Goal: Information Seeking & Learning: Learn about a topic

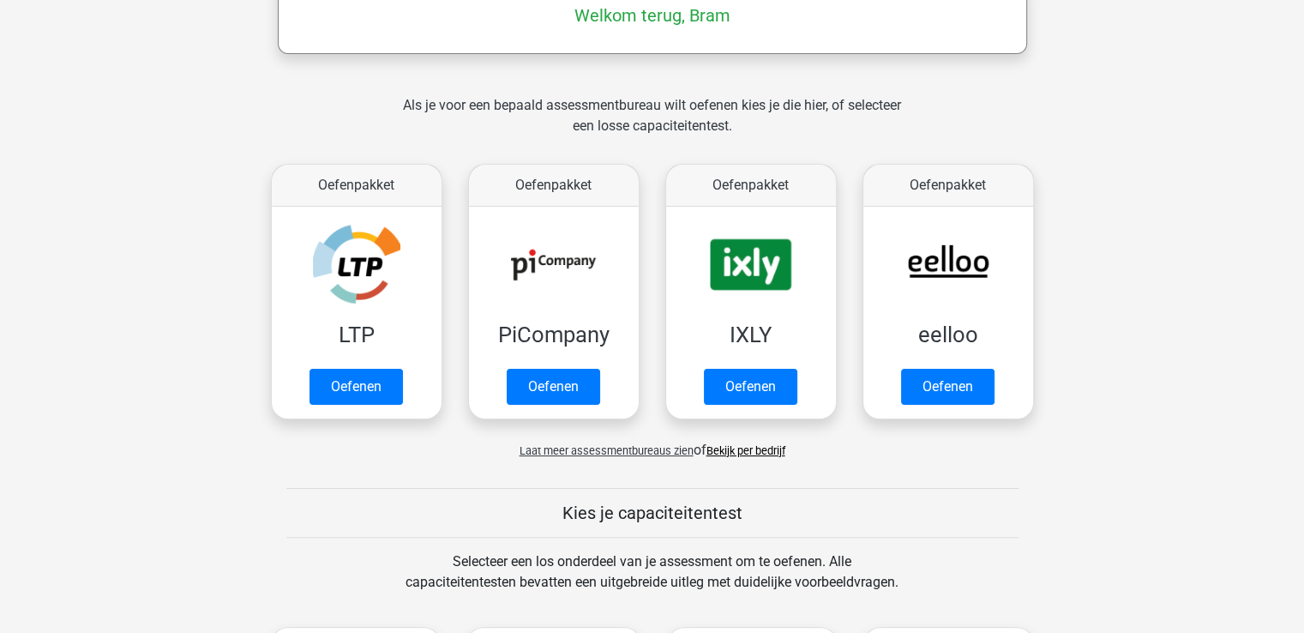
scroll to position [700, 0]
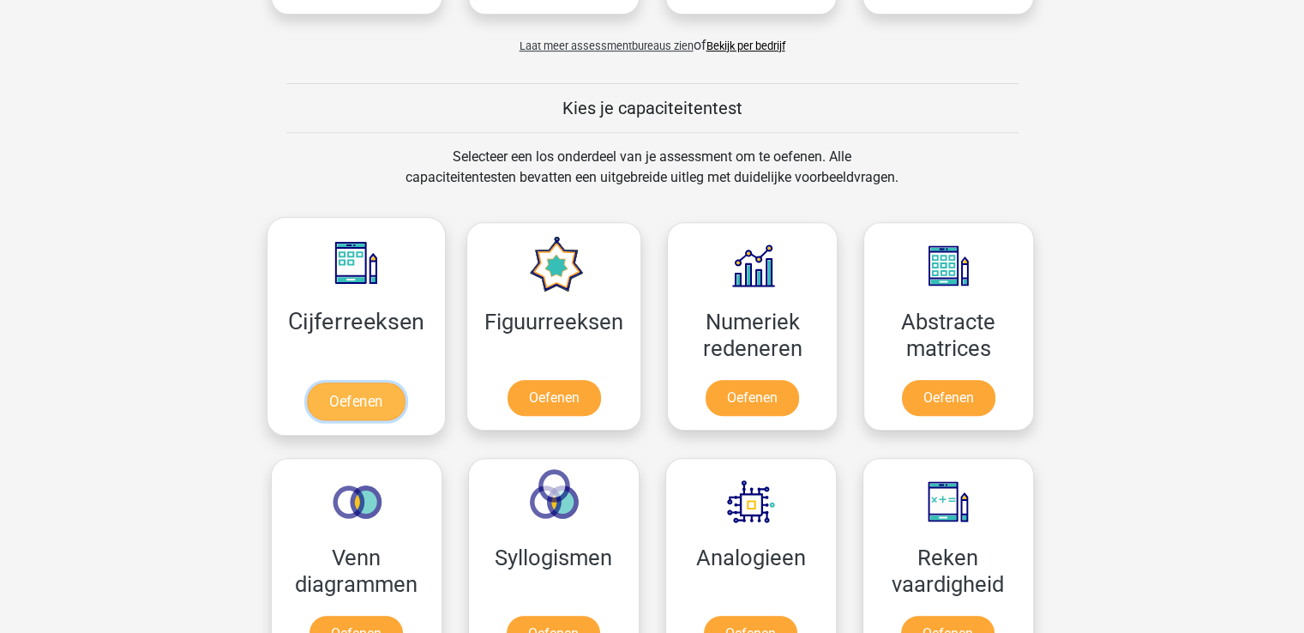
click at [333, 401] on link "Oefenen" at bounding box center [356, 401] width 98 height 38
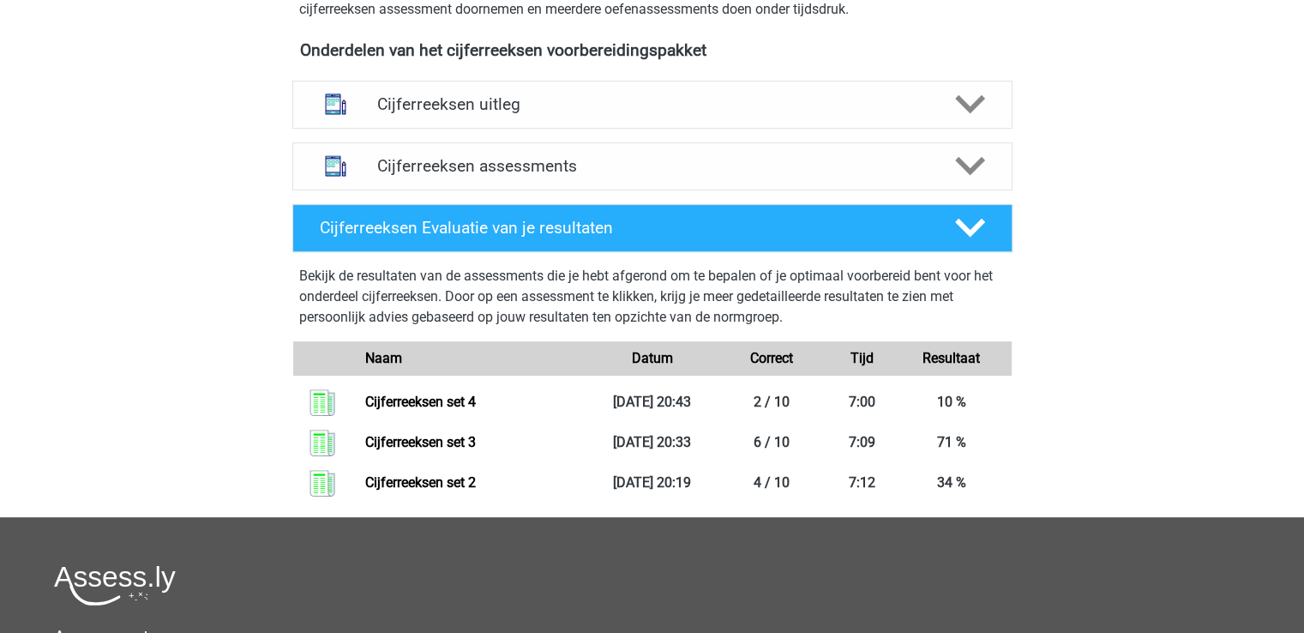
scroll to position [608, 0]
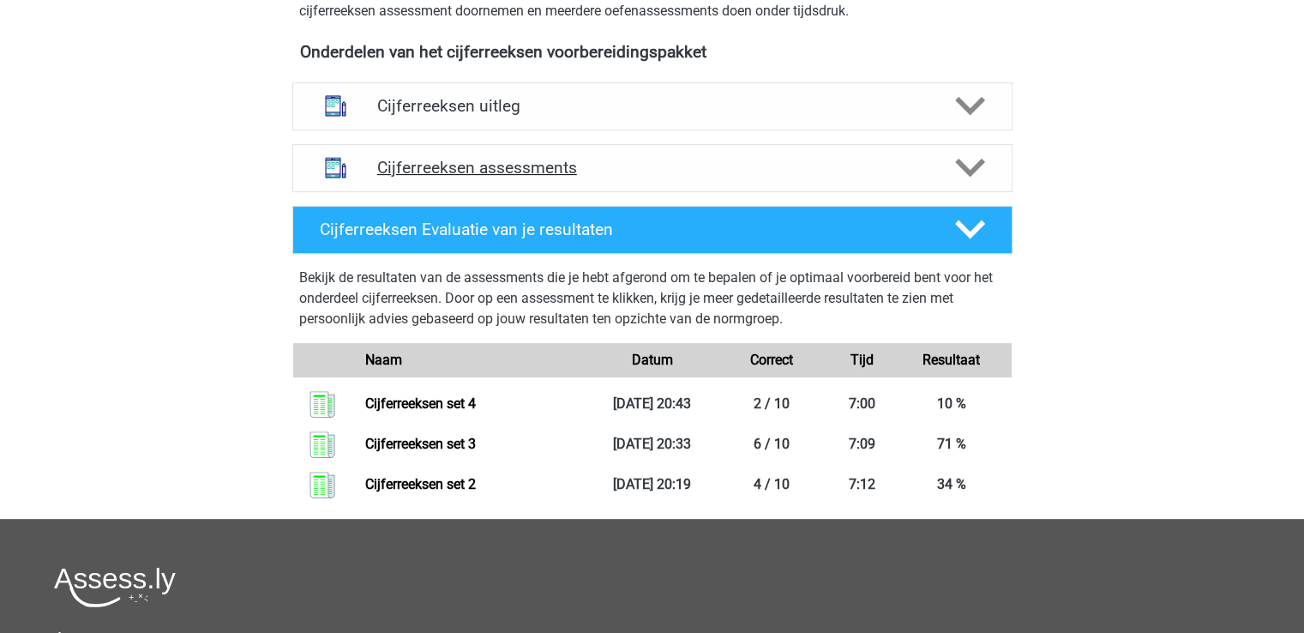
click at [971, 183] on icon at bounding box center [970, 168] width 30 height 30
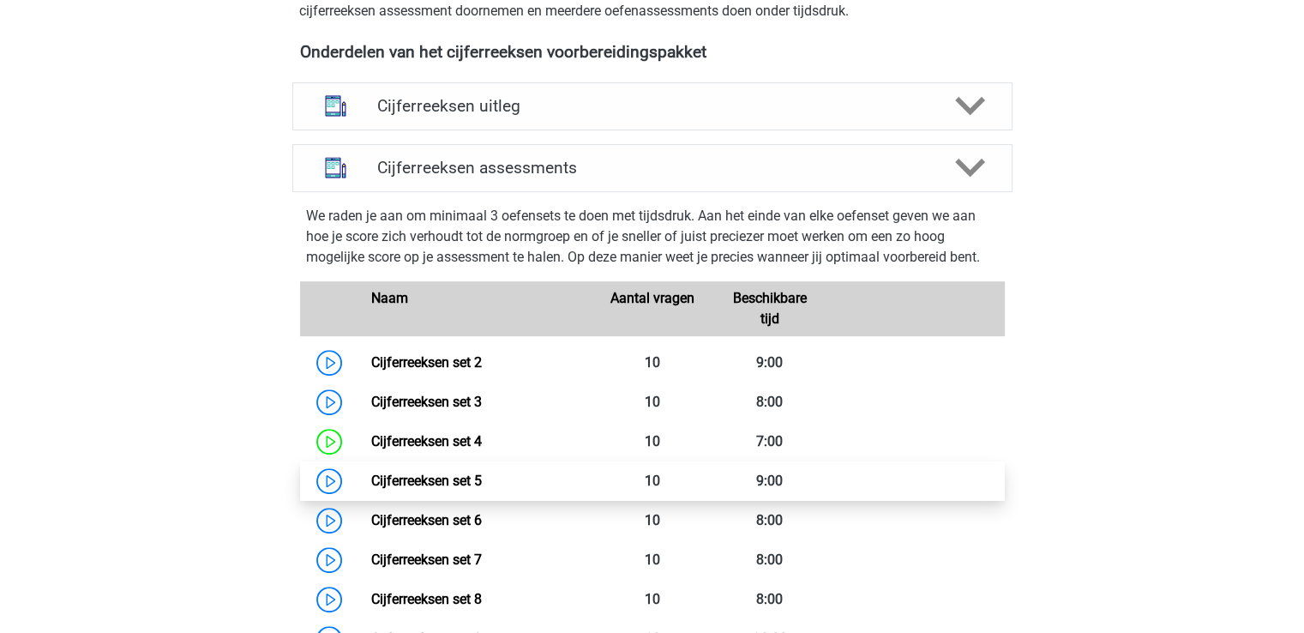
click at [371, 489] on link "Cijferreeksen set 5" at bounding box center [426, 480] width 111 height 16
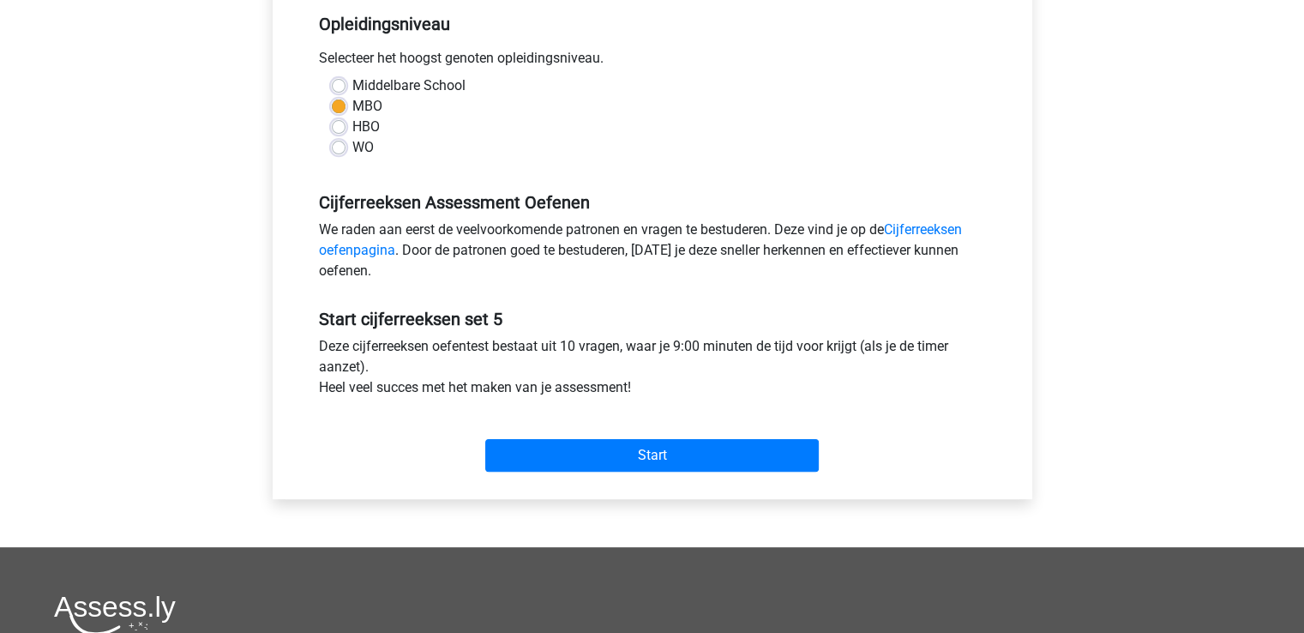
scroll to position [361, 0]
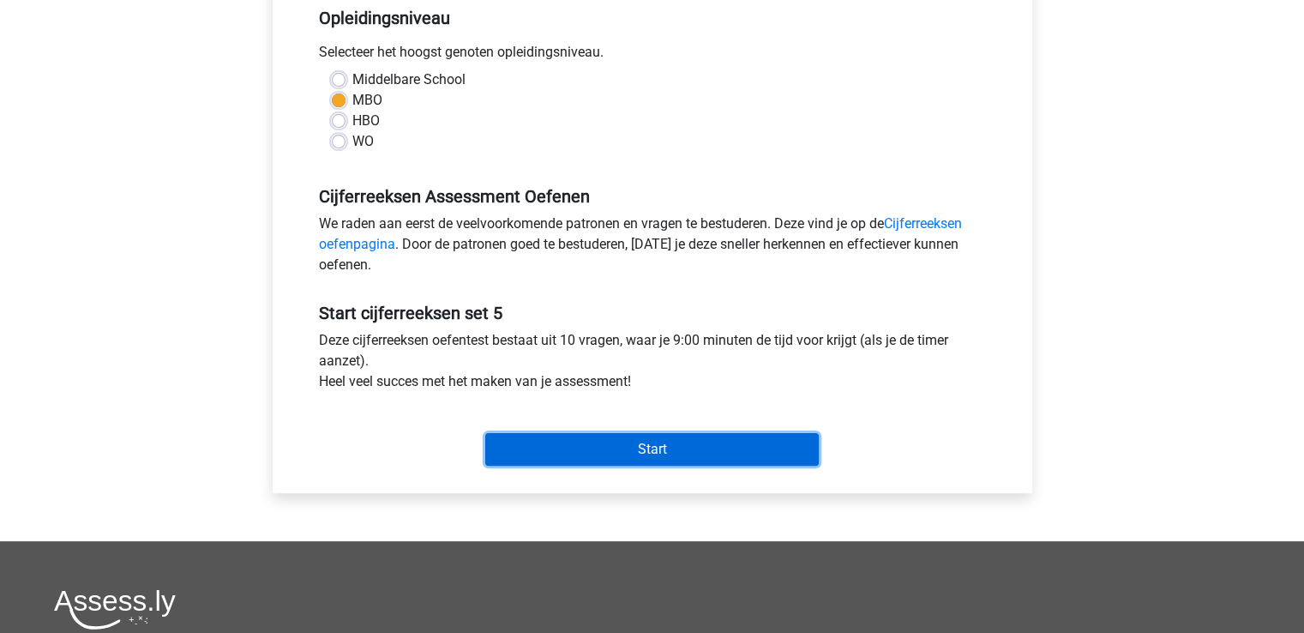
click at [756, 456] on input "Start" at bounding box center [651, 449] width 333 height 33
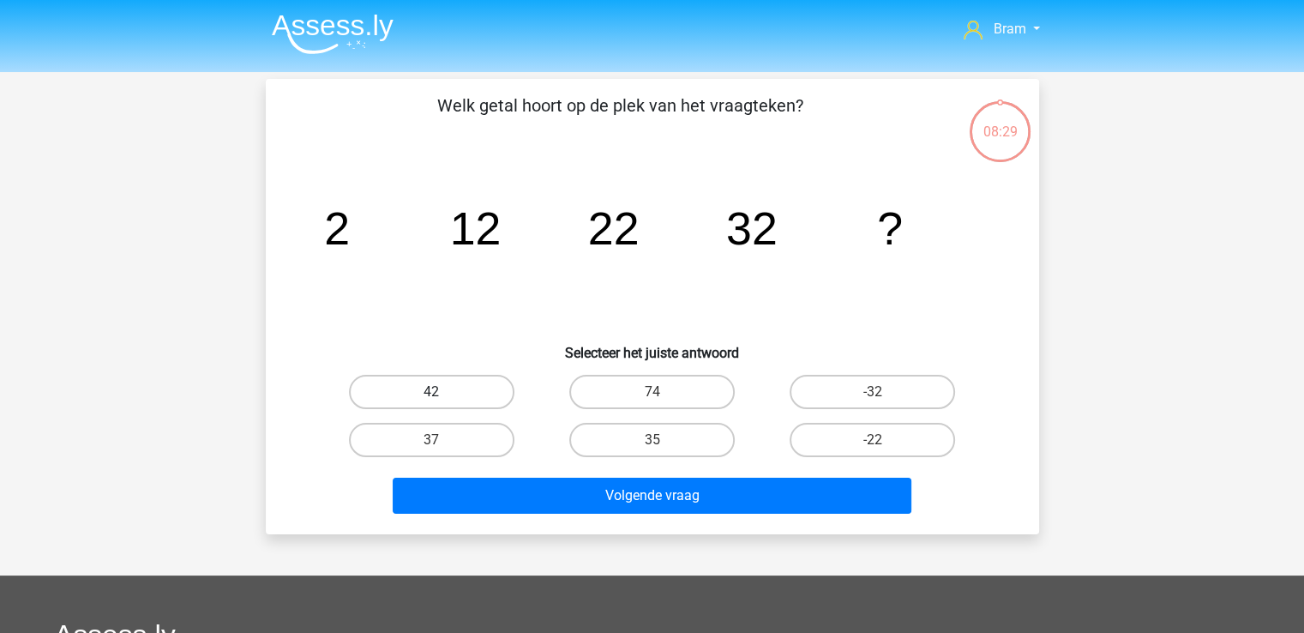
click at [472, 383] on label "42" at bounding box center [431, 392] width 165 height 34
click at [442, 392] on input "42" at bounding box center [436, 397] width 11 height 11
radio input "true"
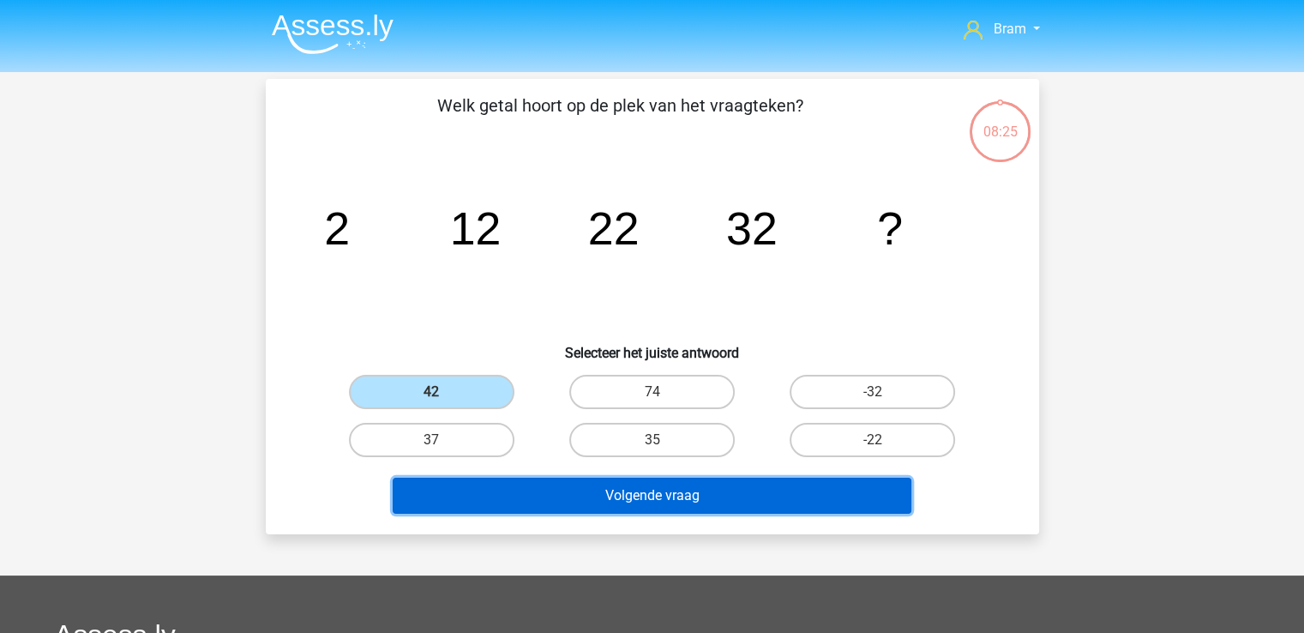
click at [825, 505] on button "Volgende vraag" at bounding box center [652, 496] width 519 height 36
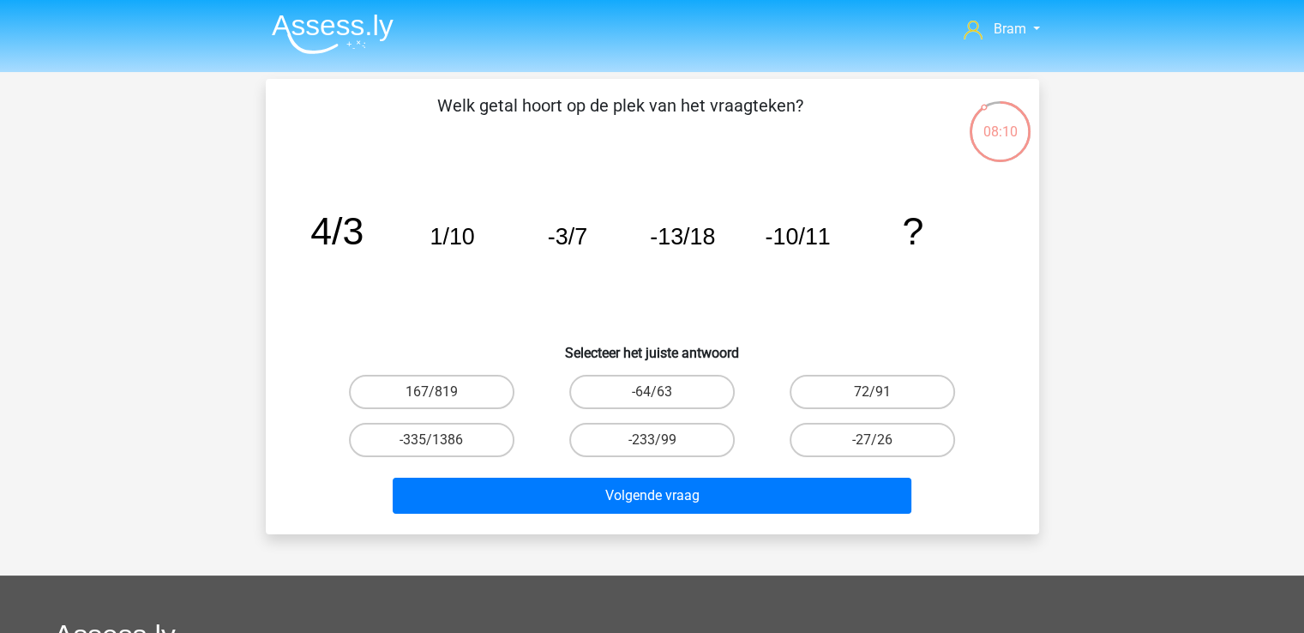
click at [915, 229] on tspan "?" at bounding box center [912, 230] width 21 height 43
click at [442, 395] on label "167/819" at bounding box center [431, 392] width 165 height 34
click at [442, 395] on input "167/819" at bounding box center [436, 397] width 11 height 11
radio input "true"
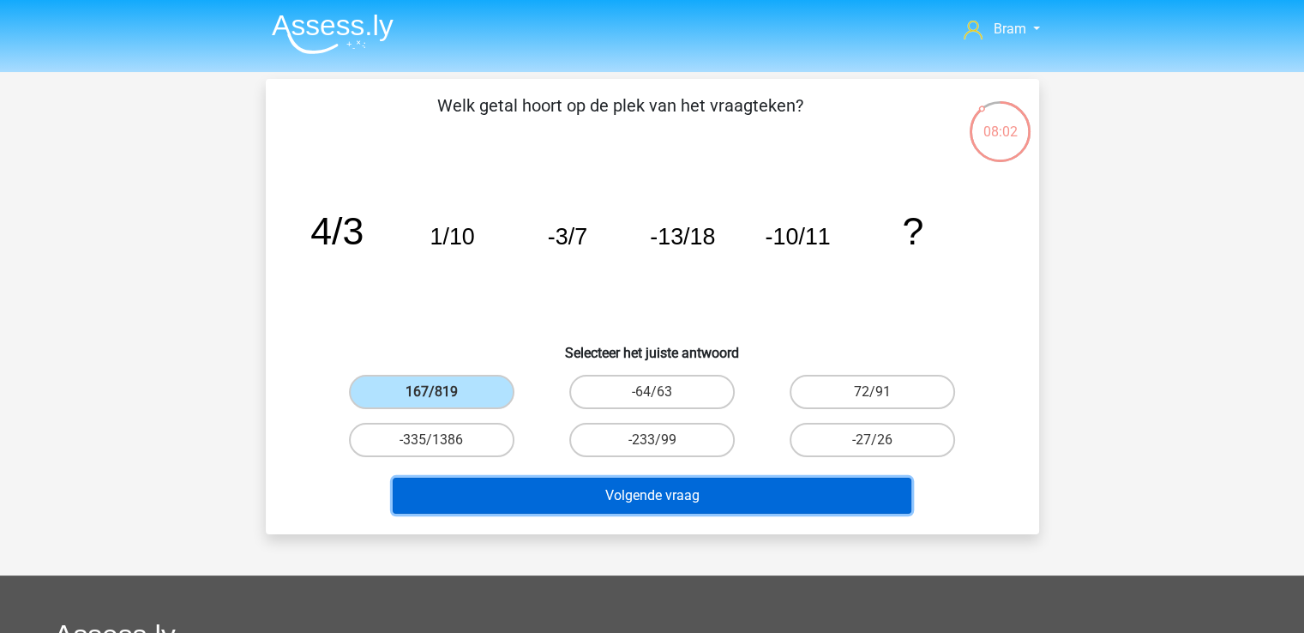
click at [525, 480] on button "Volgende vraag" at bounding box center [652, 496] width 519 height 36
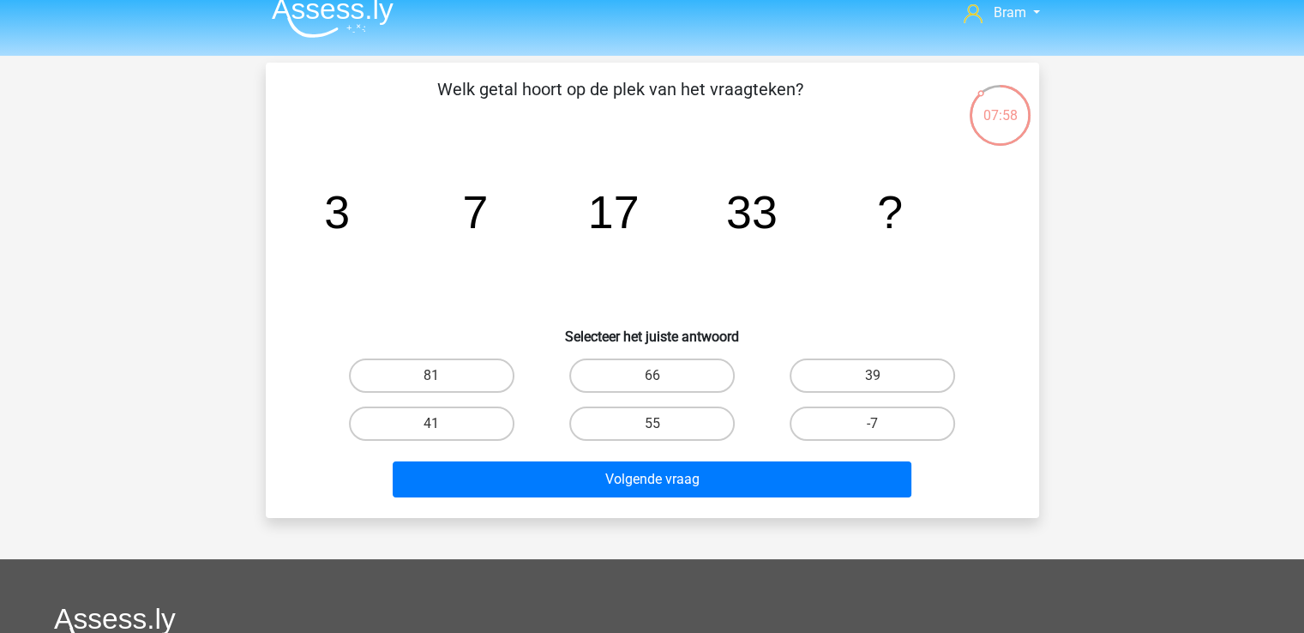
scroll to position [13, 0]
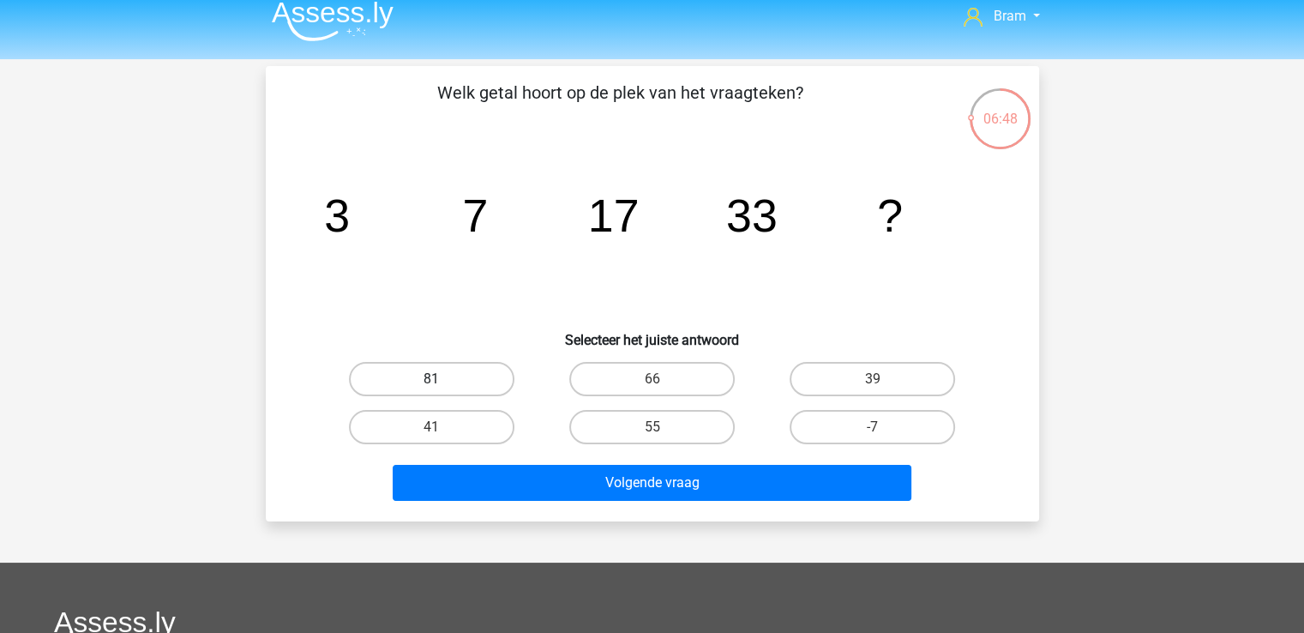
click at [472, 390] on label "81" at bounding box center [431, 379] width 165 height 34
click at [442, 390] on input "81" at bounding box center [436, 384] width 11 height 11
radio input "true"
click at [594, 382] on label "66" at bounding box center [651, 379] width 165 height 34
click at [652, 382] on input "66" at bounding box center [657, 384] width 11 height 11
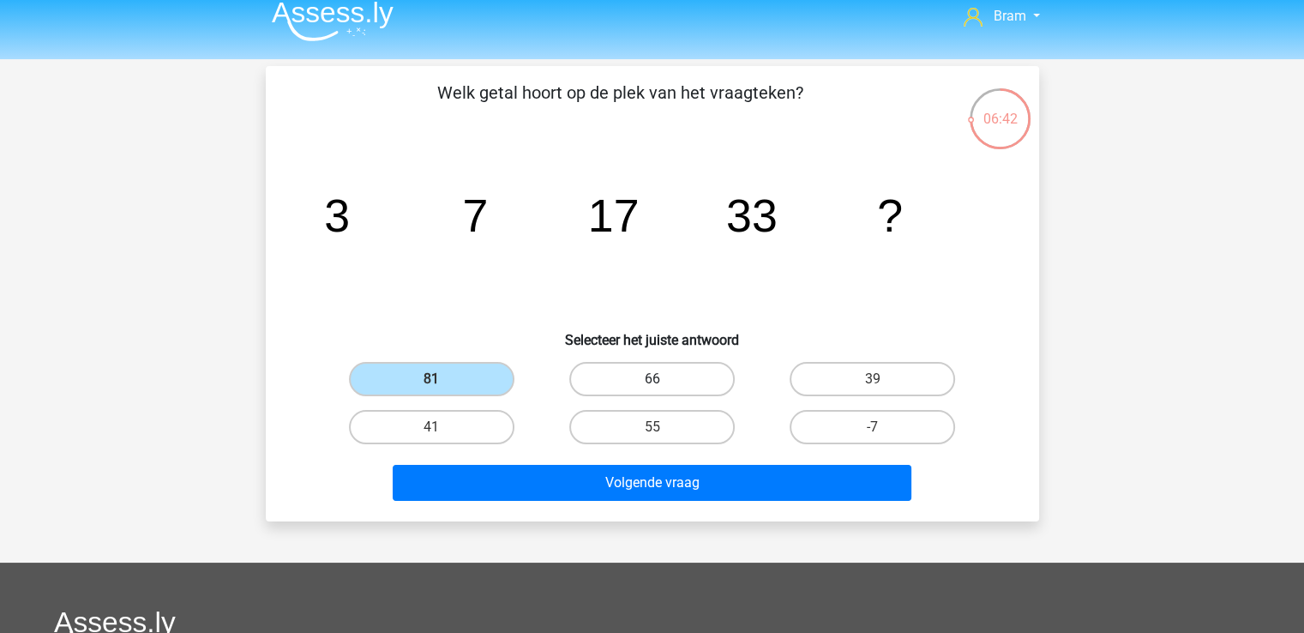
radio input "true"
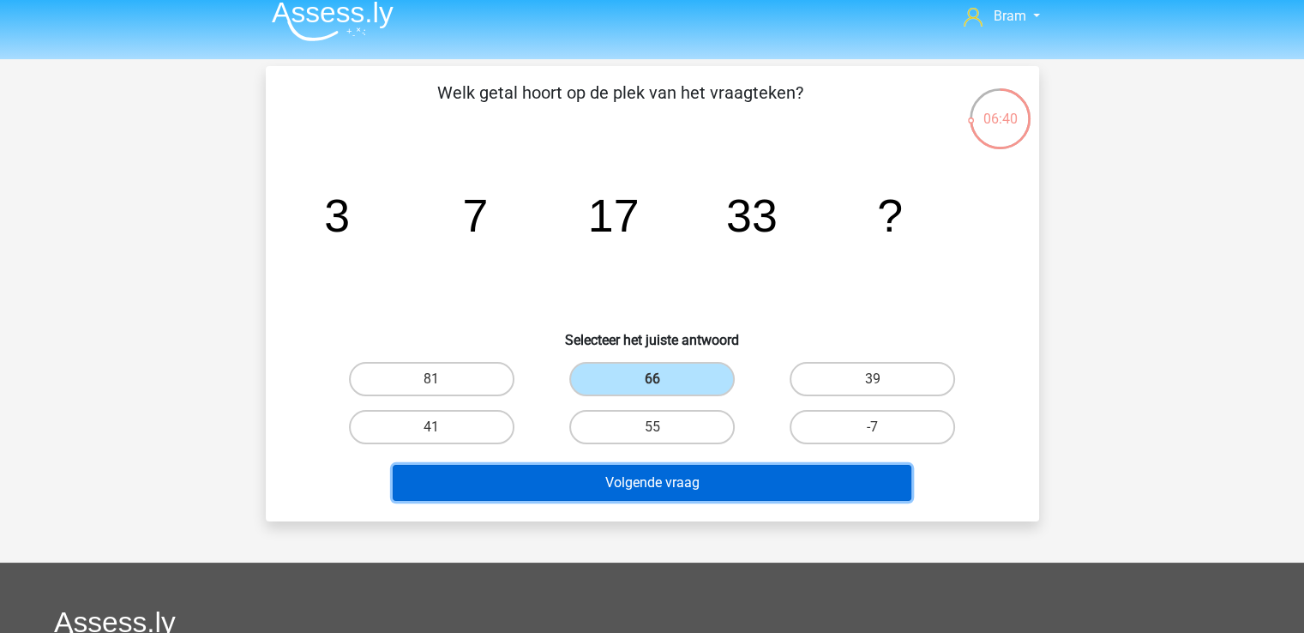
click at [550, 471] on button "Volgende vraag" at bounding box center [652, 483] width 519 height 36
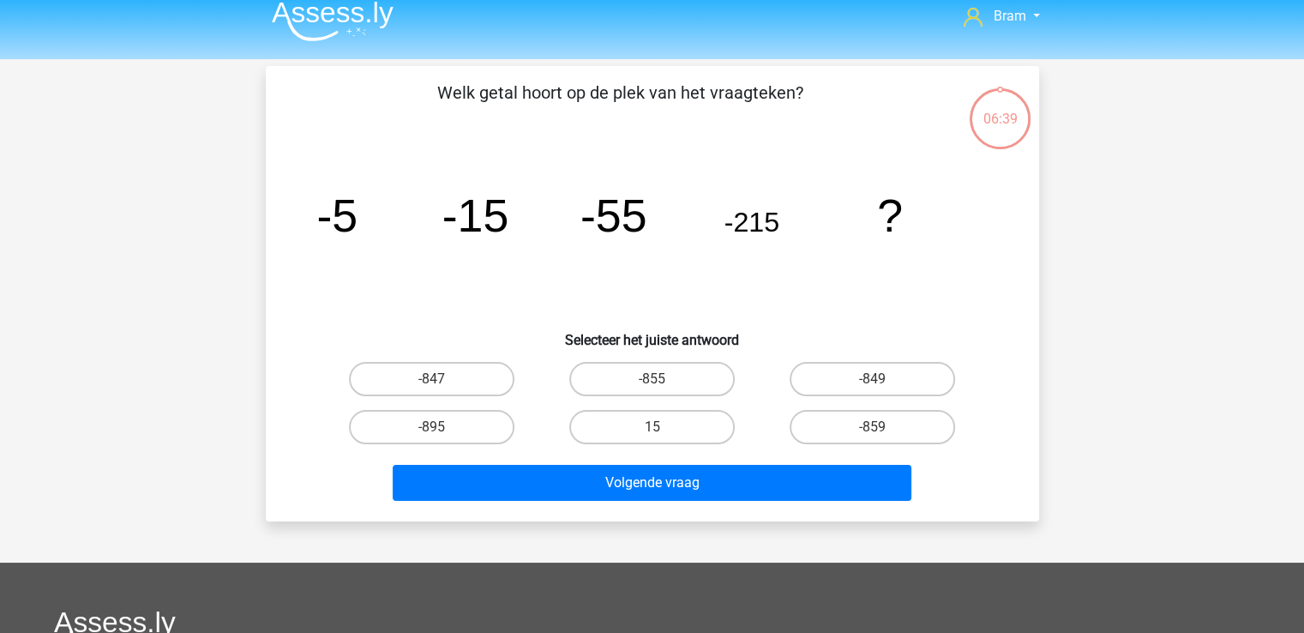
scroll to position [79, 0]
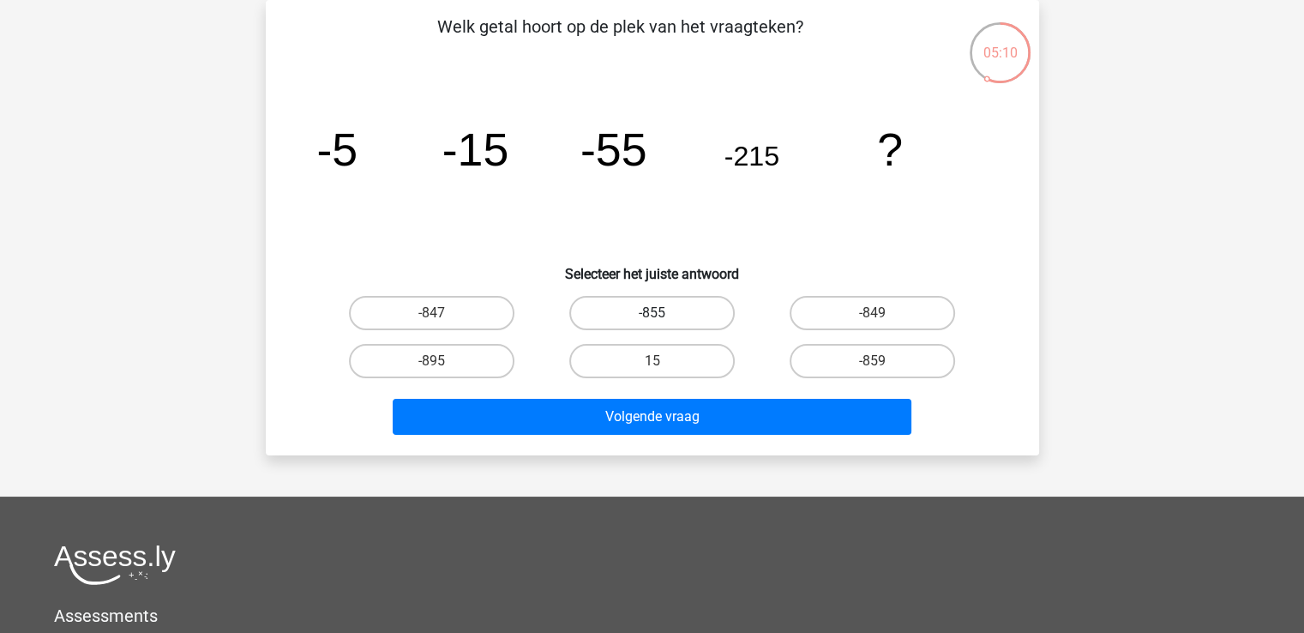
click at [604, 306] on label "-855" at bounding box center [651, 313] width 165 height 34
click at [652, 313] on input "-855" at bounding box center [657, 318] width 11 height 11
radio input "true"
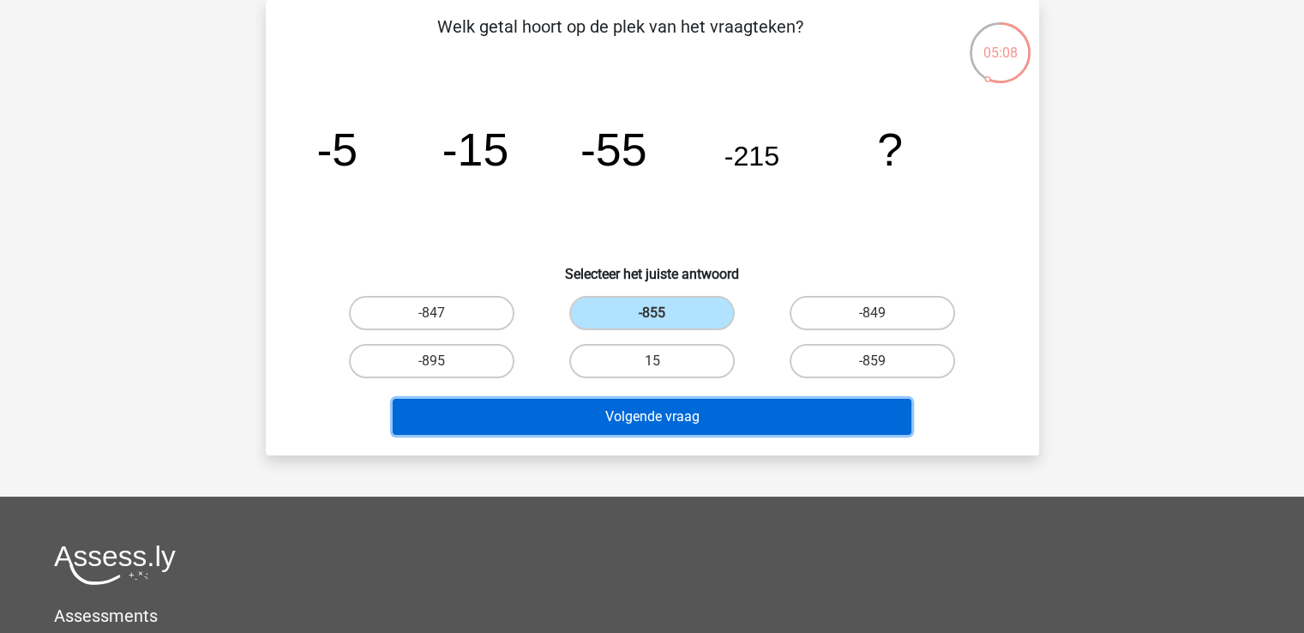
click at [604, 412] on button "Volgende vraag" at bounding box center [652, 417] width 519 height 36
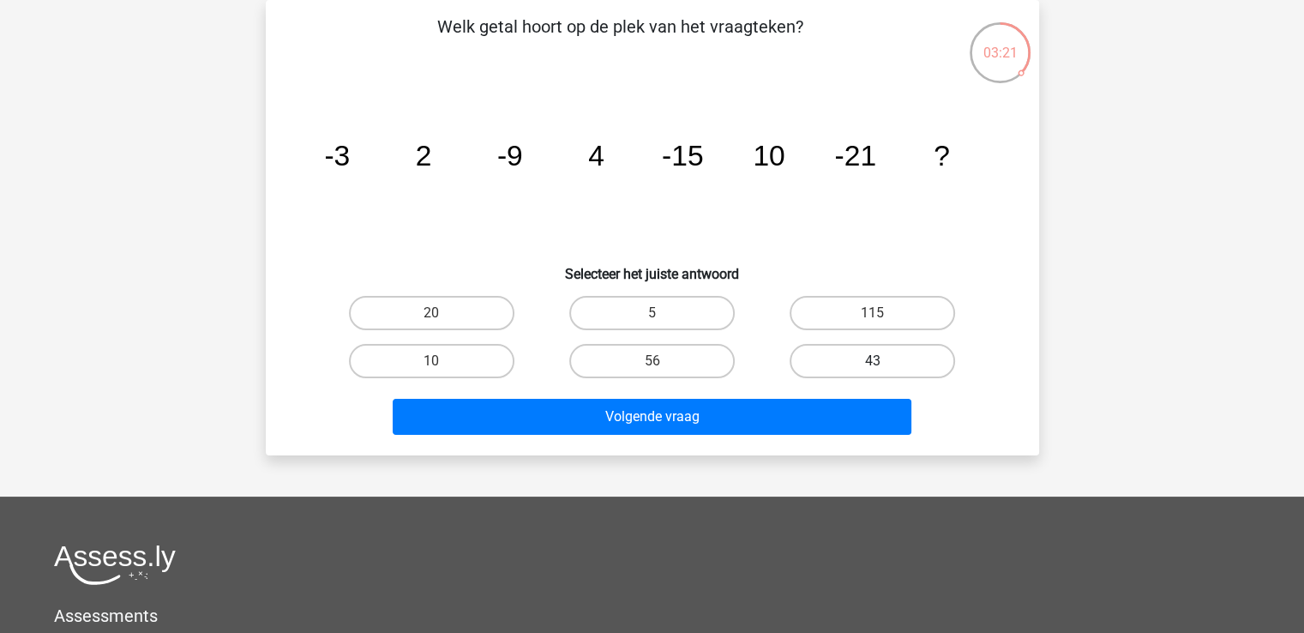
click at [850, 366] on label "43" at bounding box center [872, 361] width 165 height 34
click at [873, 366] on input "43" at bounding box center [878, 366] width 11 height 11
radio input "true"
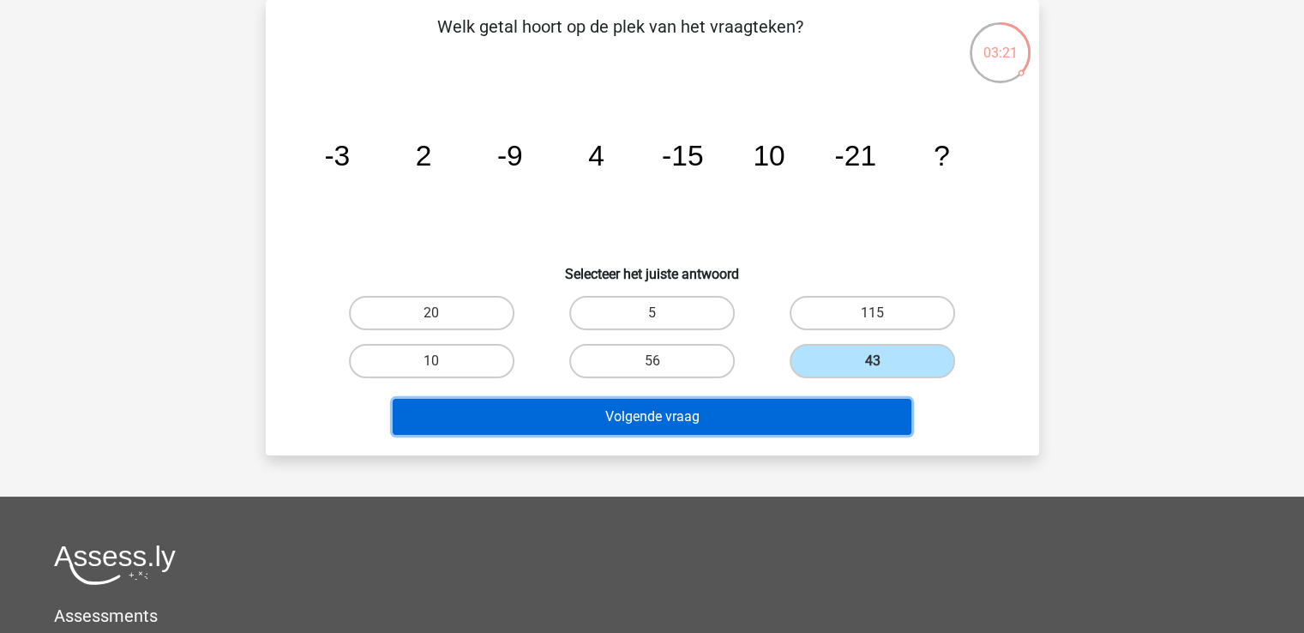
click at [852, 411] on button "Volgende vraag" at bounding box center [652, 417] width 519 height 36
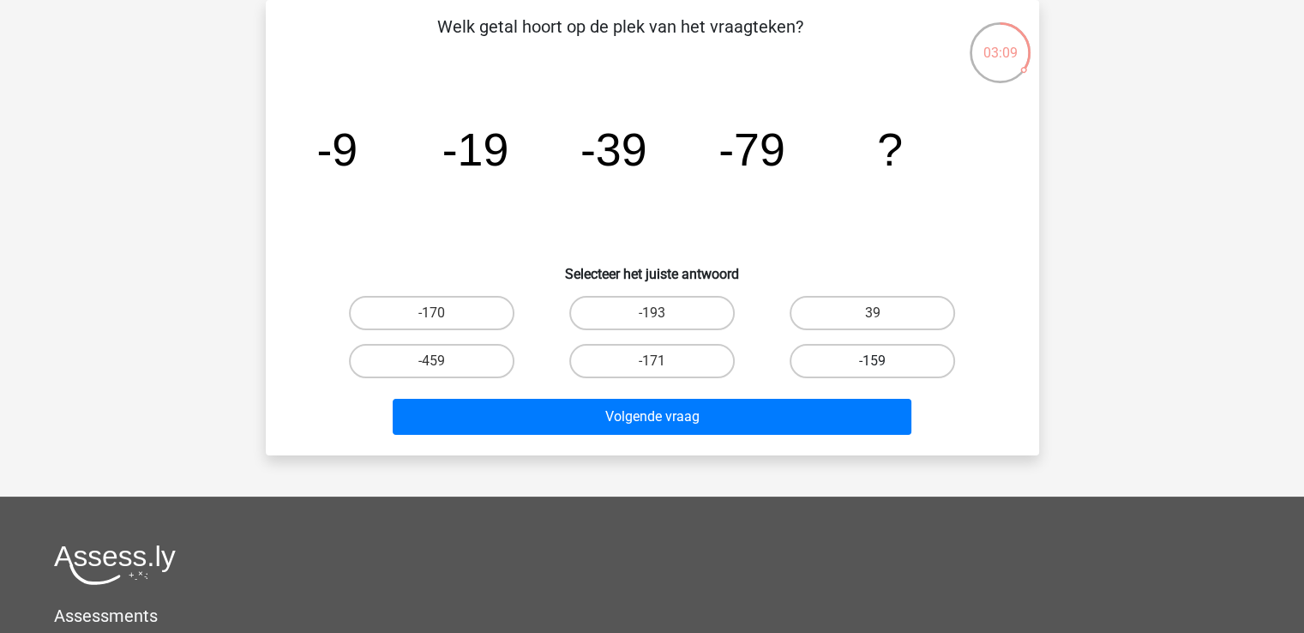
click at [847, 357] on label "-159" at bounding box center [872, 361] width 165 height 34
click at [873, 361] on input "-159" at bounding box center [878, 366] width 11 height 11
radio input "true"
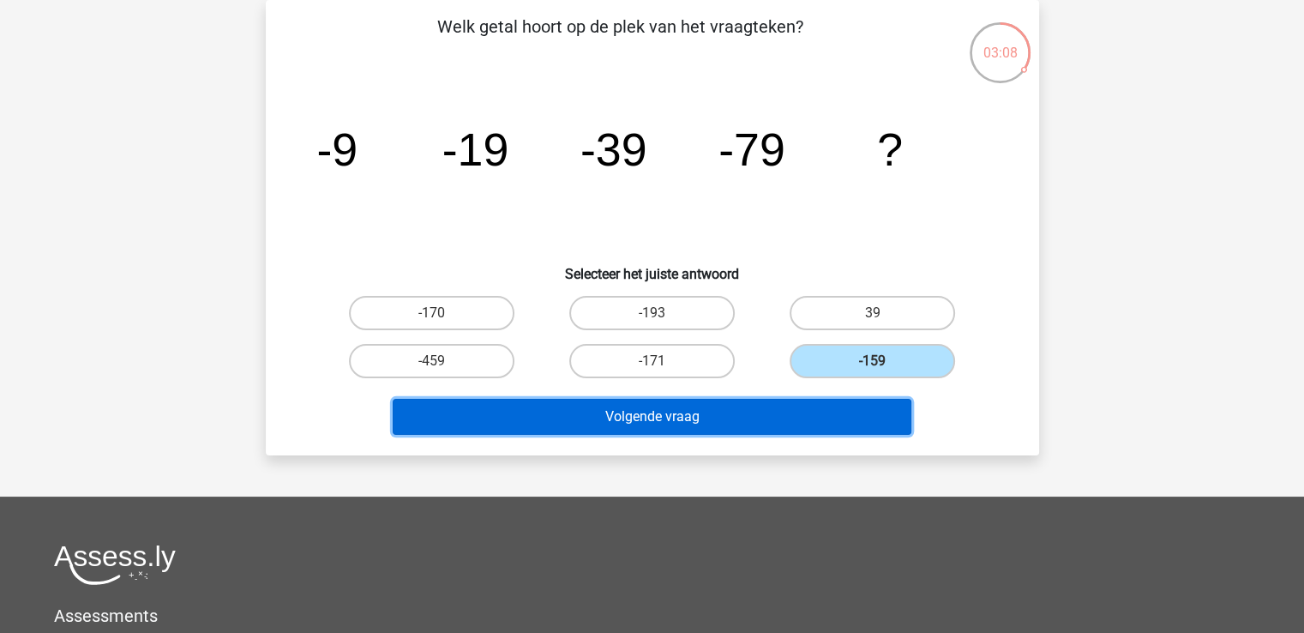
click at [834, 404] on button "Volgende vraag" at bounding box center [652, 417] width 519 height 36
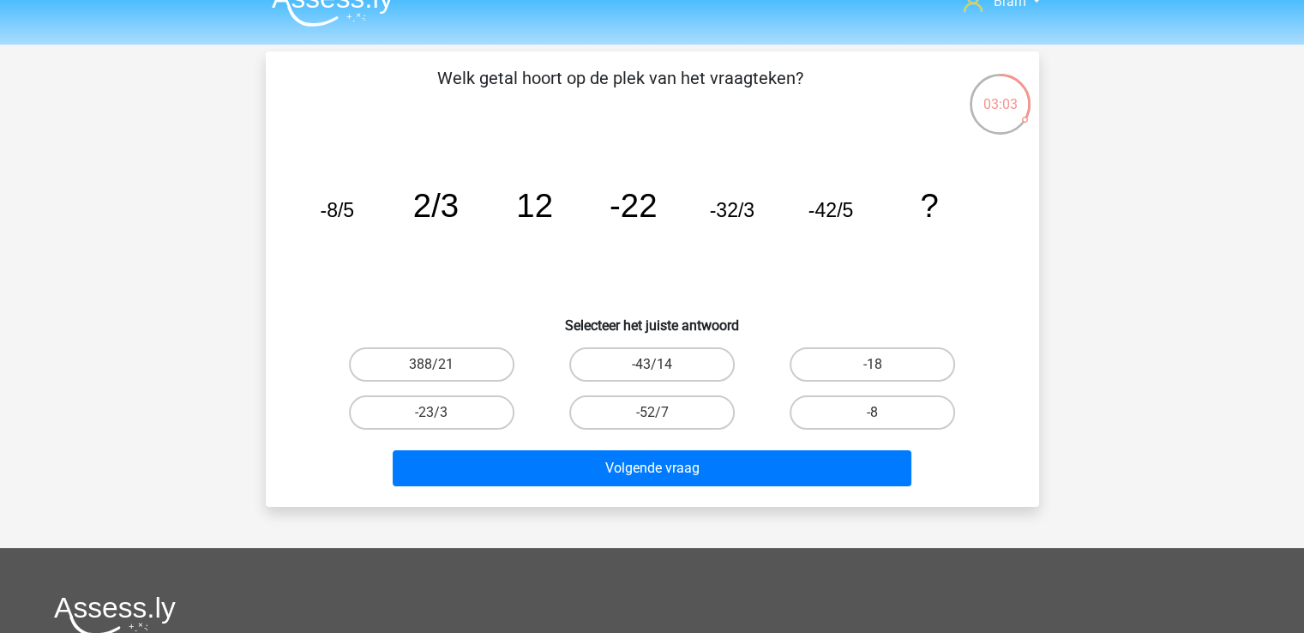
scroll to position [0, 0]
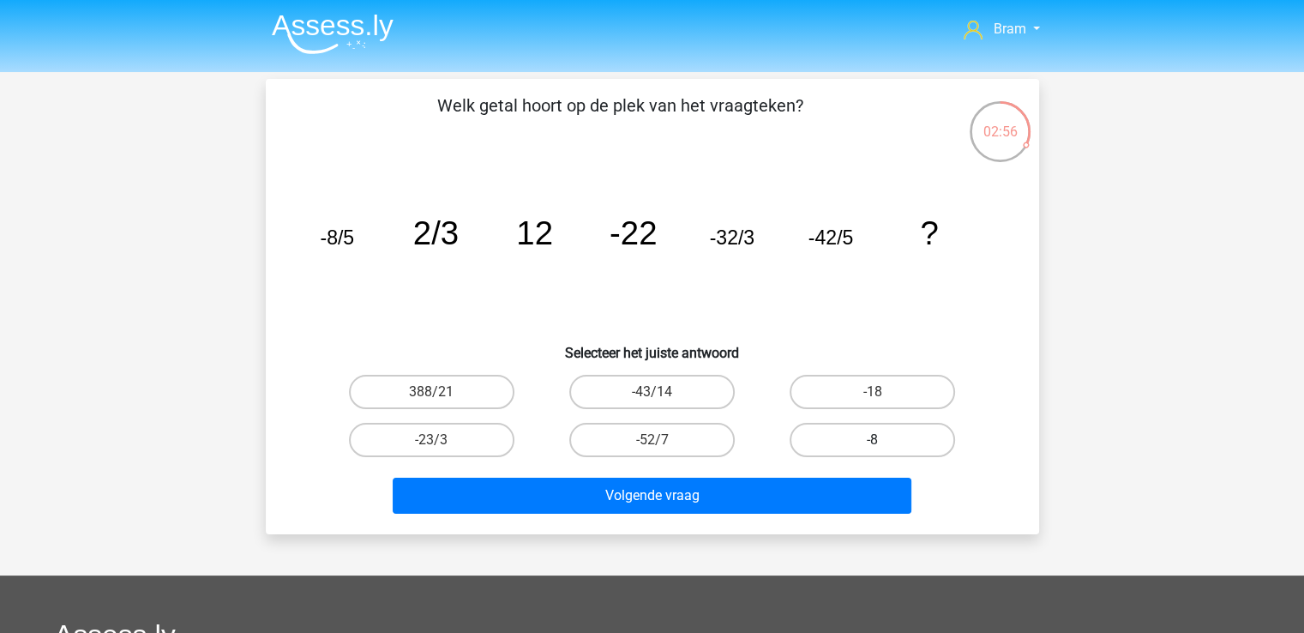
click at [846, 441] on label "-8" at bounding box center [872, 440] width 165 height 34
click at [873, 441] on input "-8" at bounding box center [878, 445] width 11 height 11
radio input "true"
drag, startPoint x: 849, startPoint y: 487, endPoint x: 846, endPoint y: 441, distance: 45.5
click at [846, 441] on label "-8" at bounding box center [872, 440] width 165 height 34
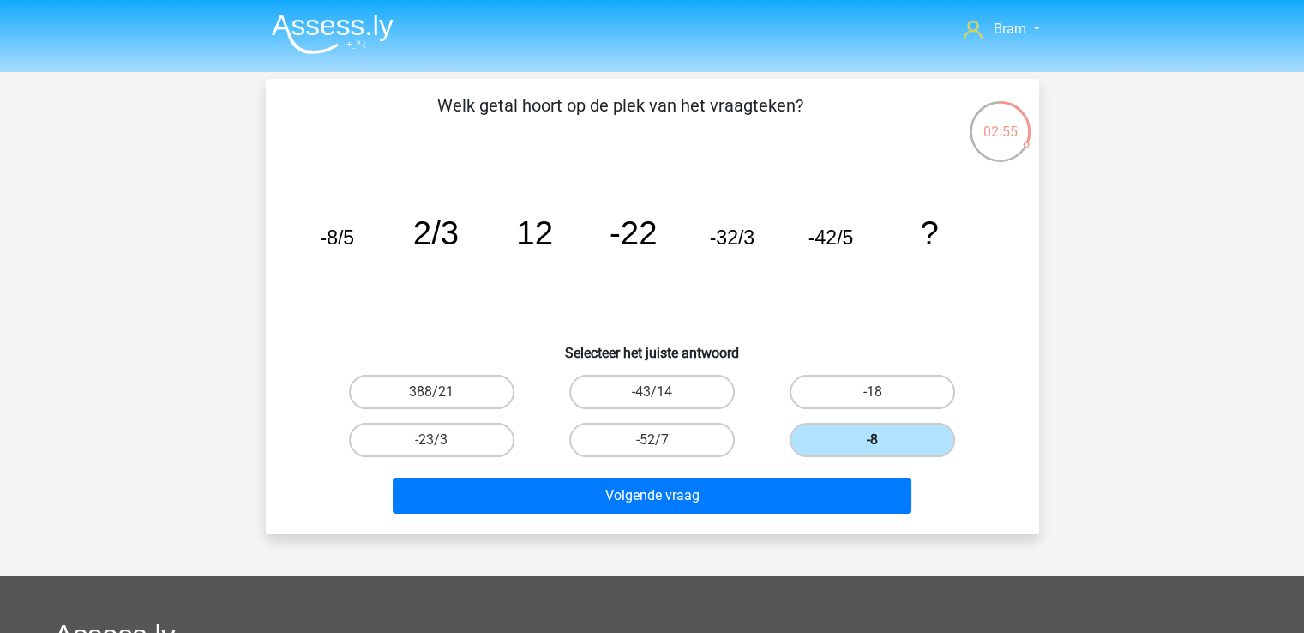
click at [873, 441] on input "-8" at bounding box center [878, 445] width 11 height 11
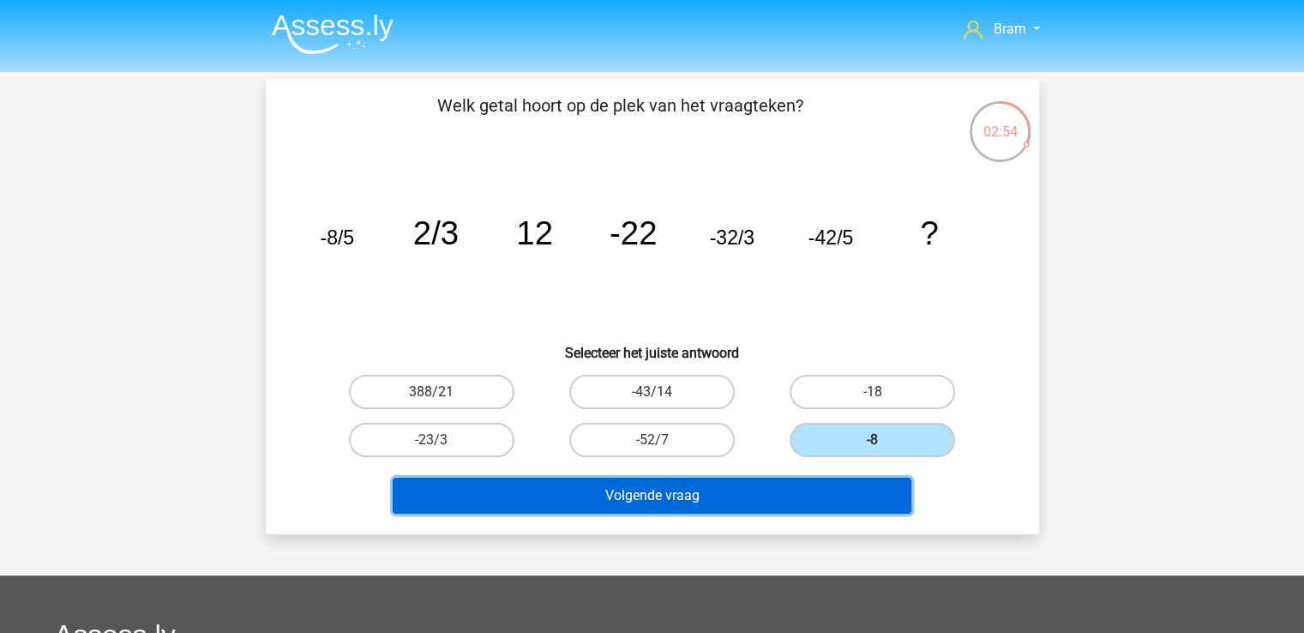
click at [741, 491] on button "Volgende vraag" at bounding box center [652, 496] width 519 height 36
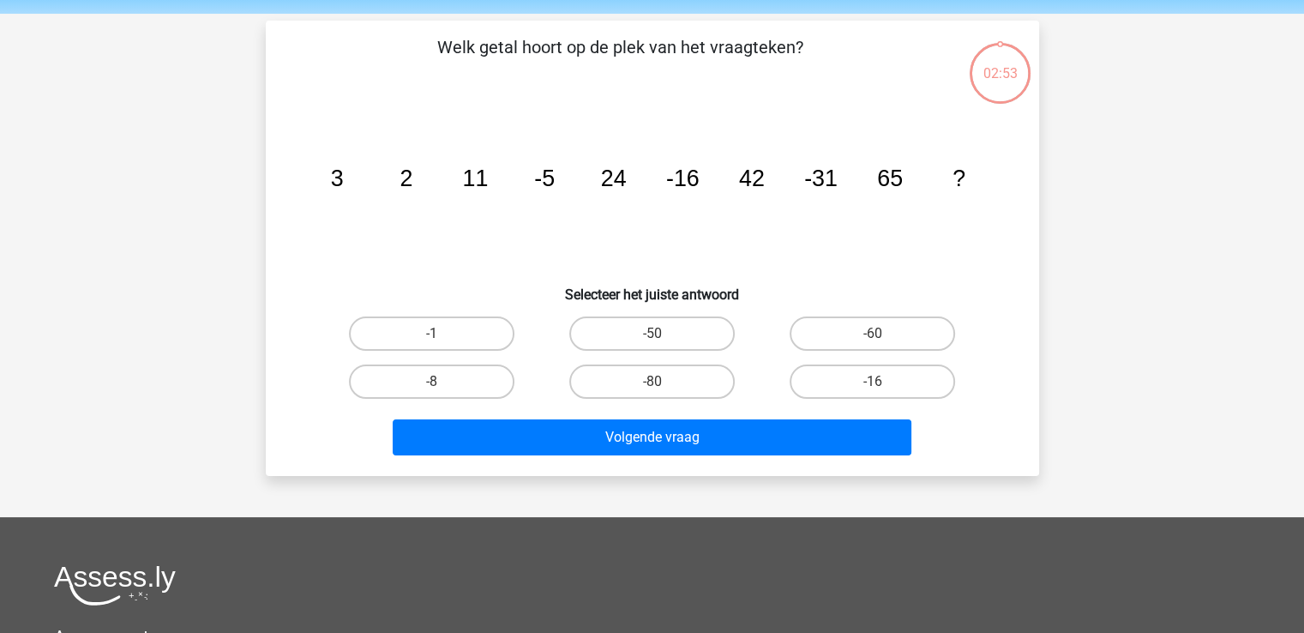
scroll to position [79, 0]
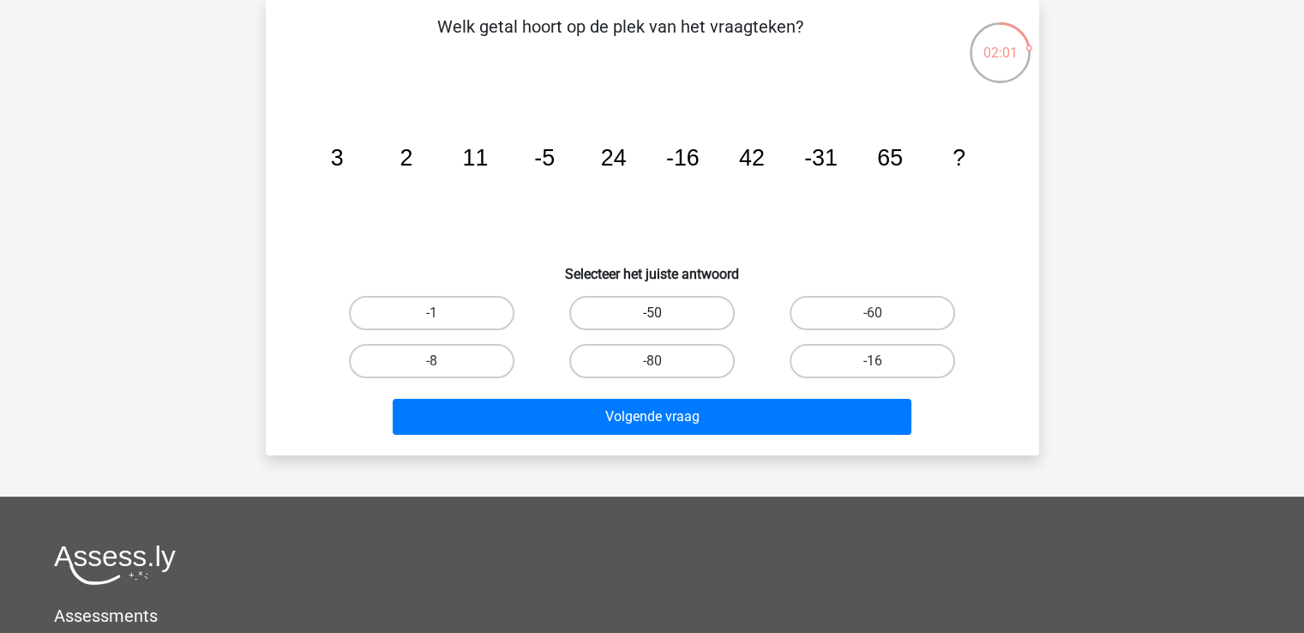
click at [686, 309] on label "-50" at bounding box center [651, 313] width 165 height 34
click at [663, 313] on input "-50" at bounding box center [657, 318] width 11 height 11
radio input "true"
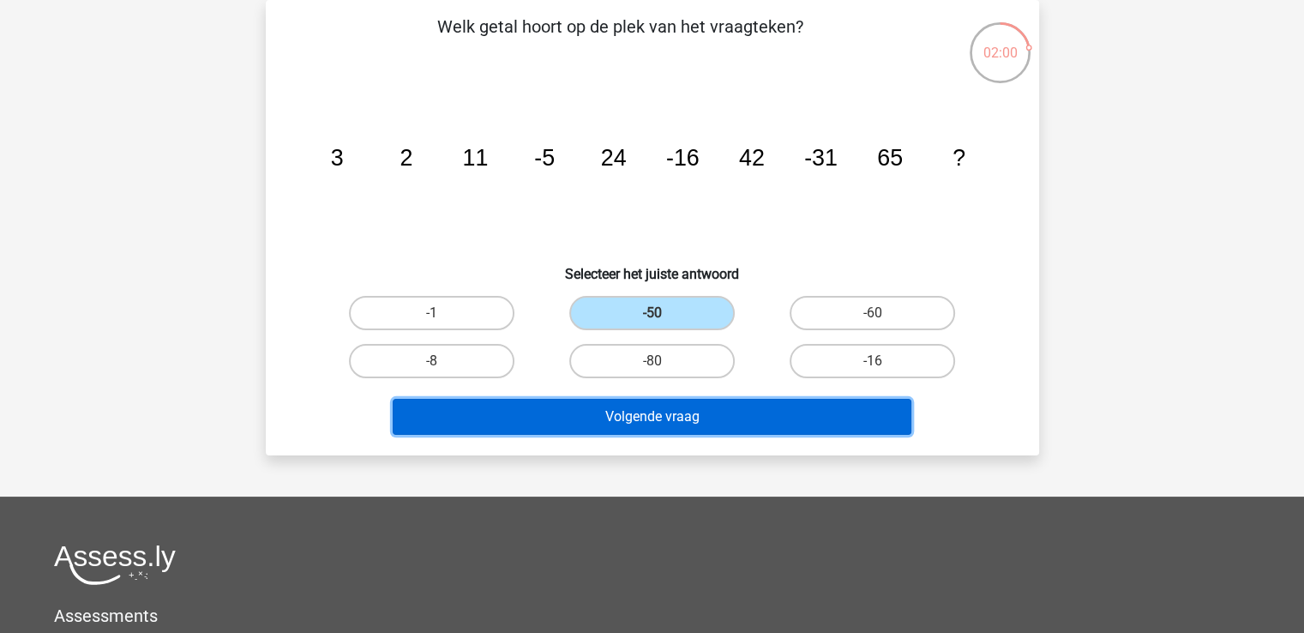
click at [729, 424] on button "Volgende vraag" at bounding box center [652, 417] width 519 height 36
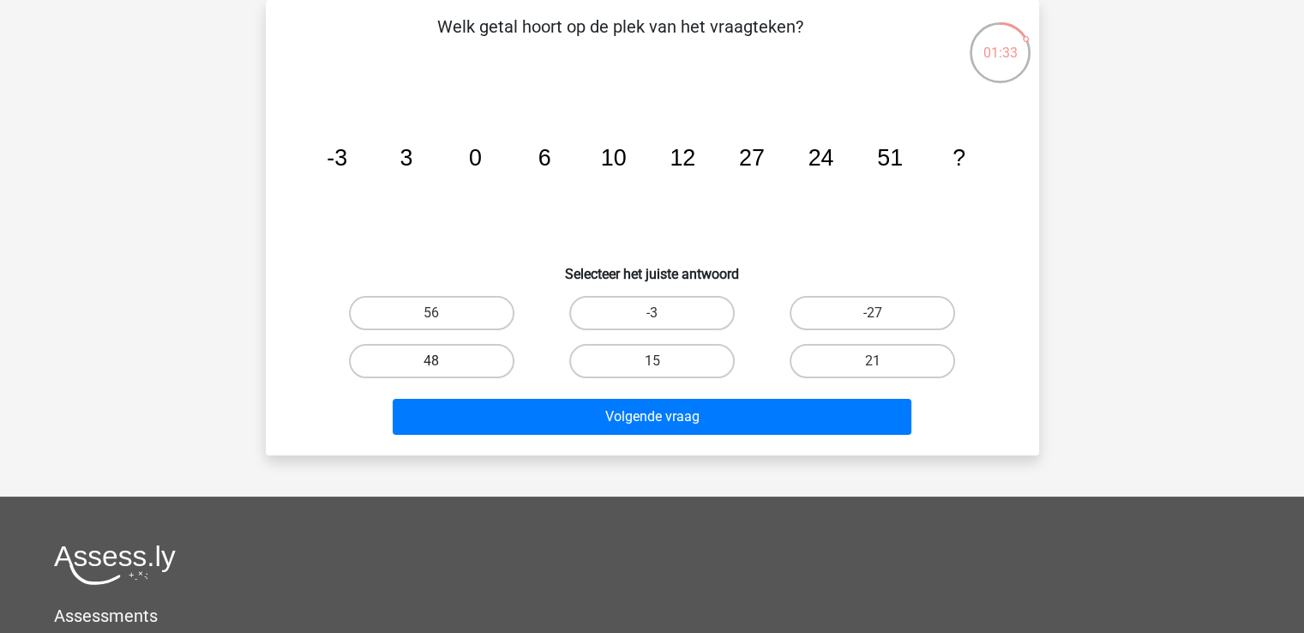
click at [464, 363] on label "48" at bounding box center [431, 361] width 165 height 34
click at [442, 363] on input "48" at bounding box center [436, 366] width 11 height 11
radio input "true"
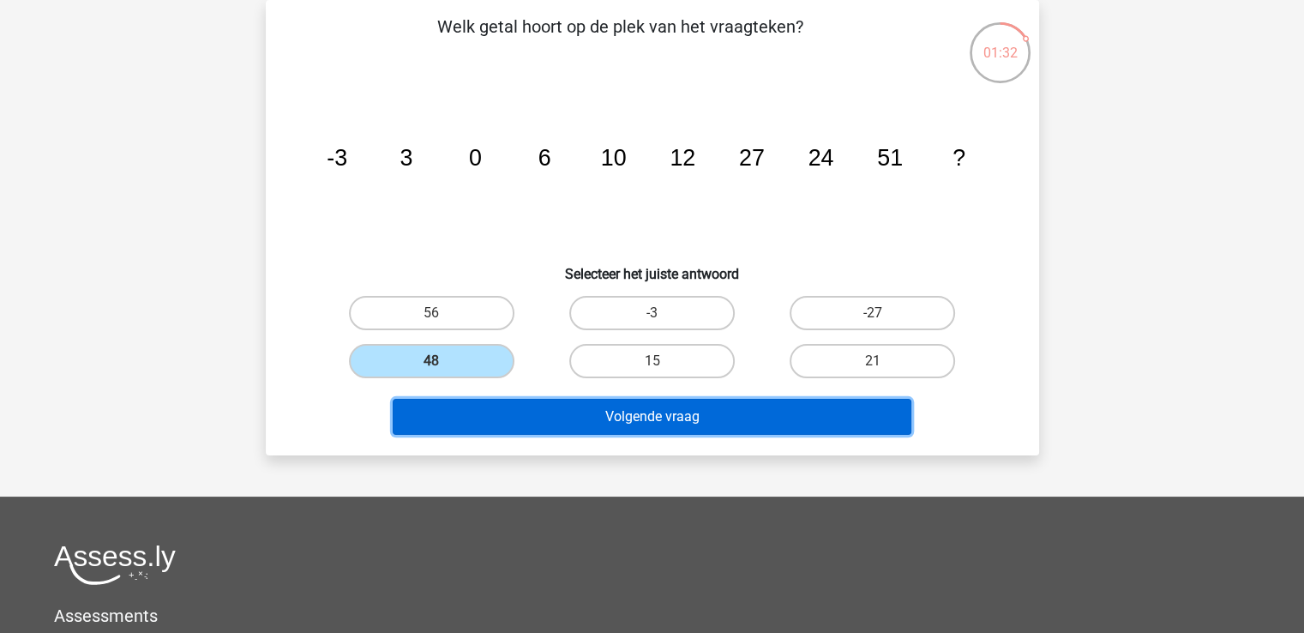
click at [501, 402] on button "Volgende vraag" at bounding box center [652, 417] width 519 height 36
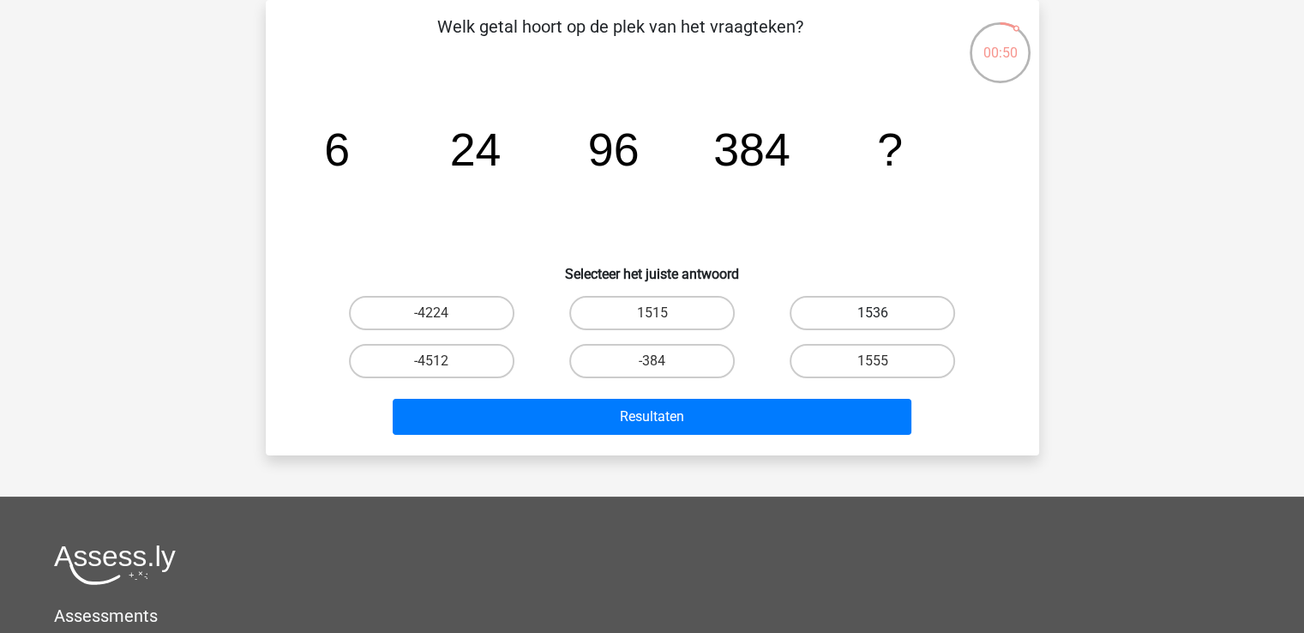
click at [850, 324] on label "1536" at bounding box center [872, 313] width 165 height 34
click at [873, 324] on input "1536" at bounding box center [878, 318] width 11 height 11
radio input "true"
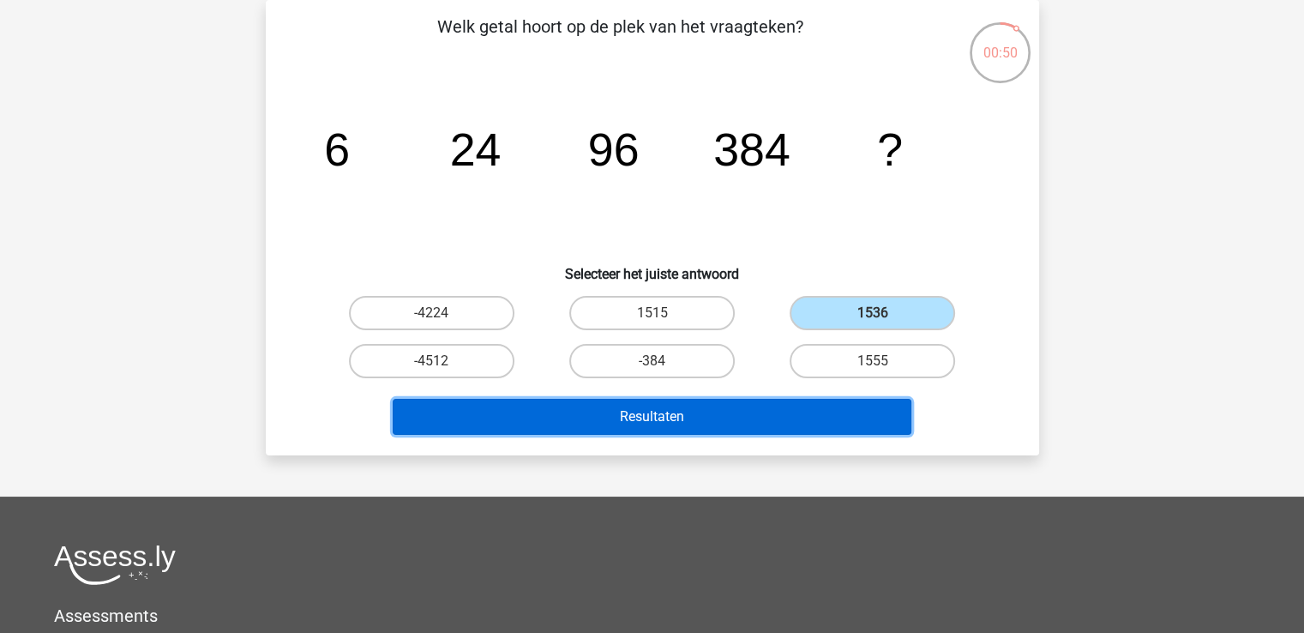
click at [858, 399] on button "Resultaten" at bounding box center [652, 417] width 519 height 36
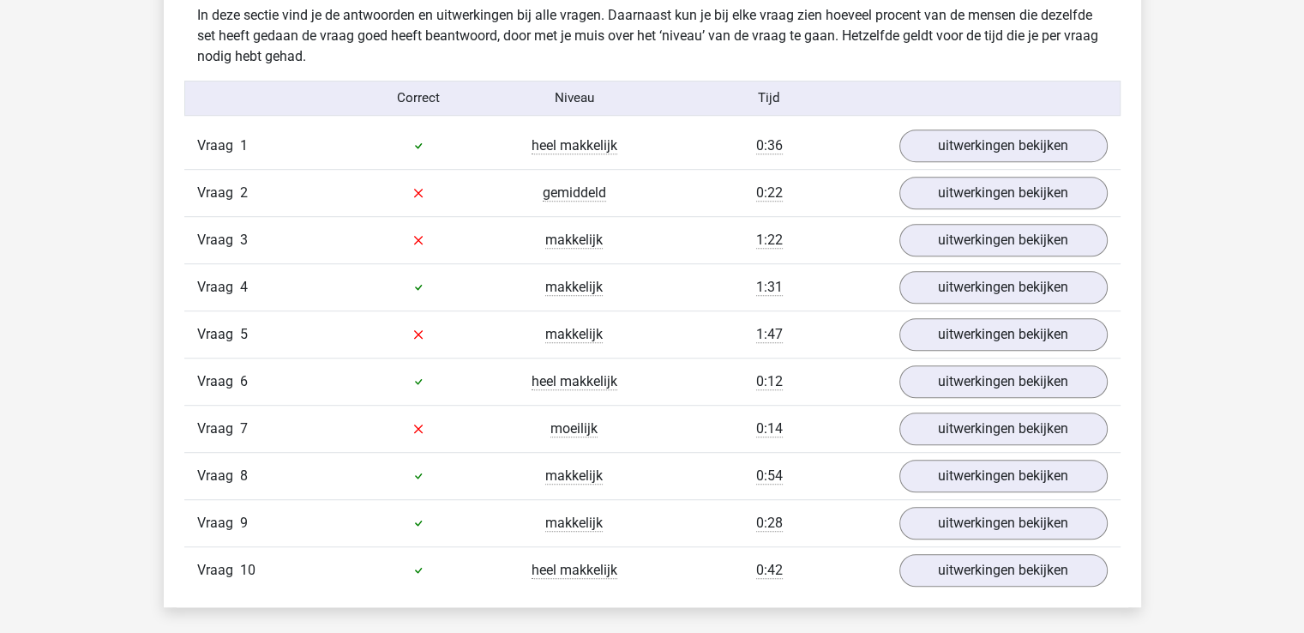
scroll to position [1077, 0]
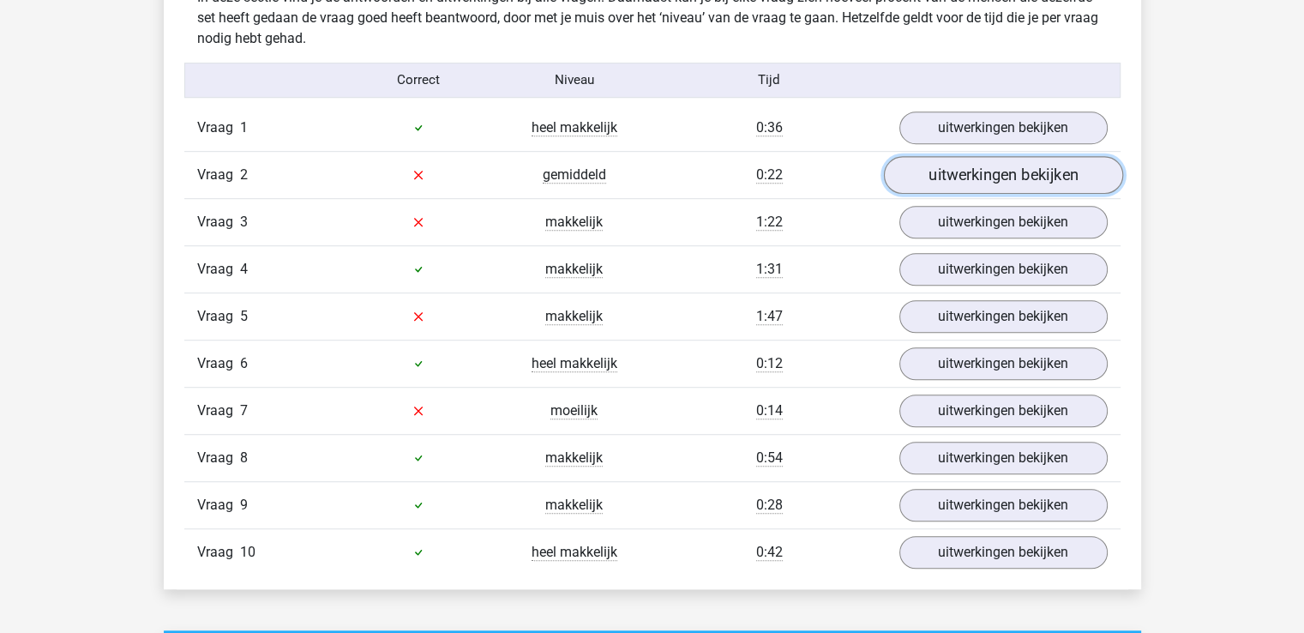
click at [943, 177] on link "uitwerkingen bekijken" at bounding box center [1002, 175] width 239 height 38
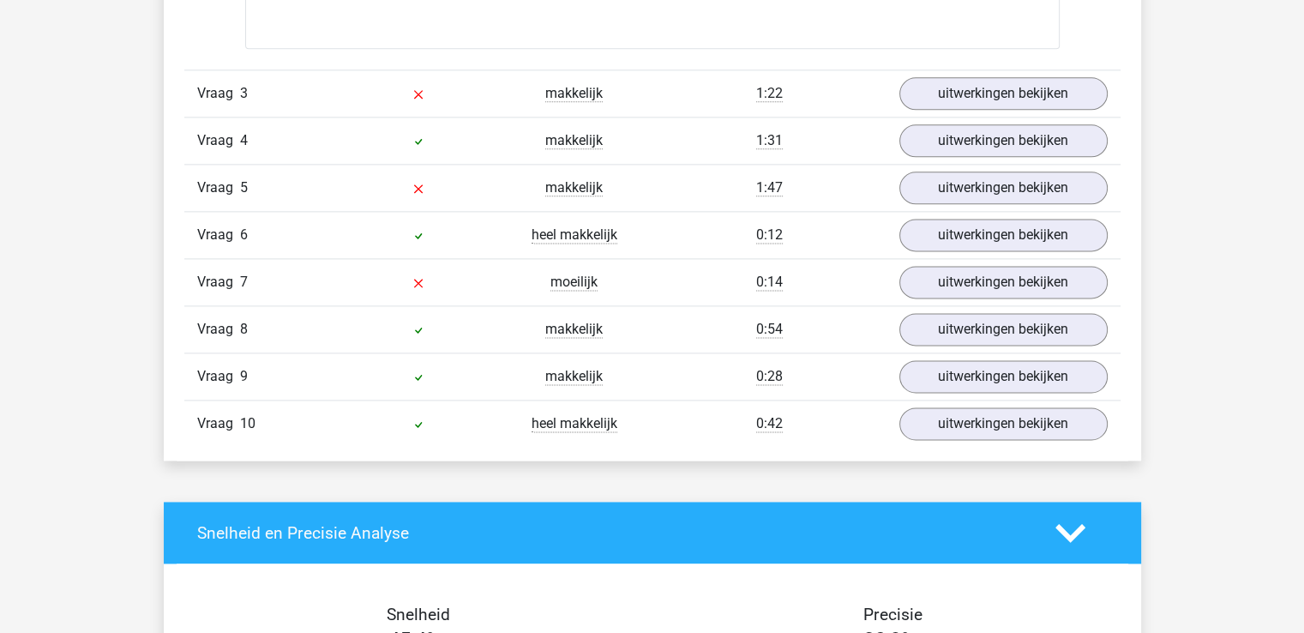
scroll to position [2238, 0]
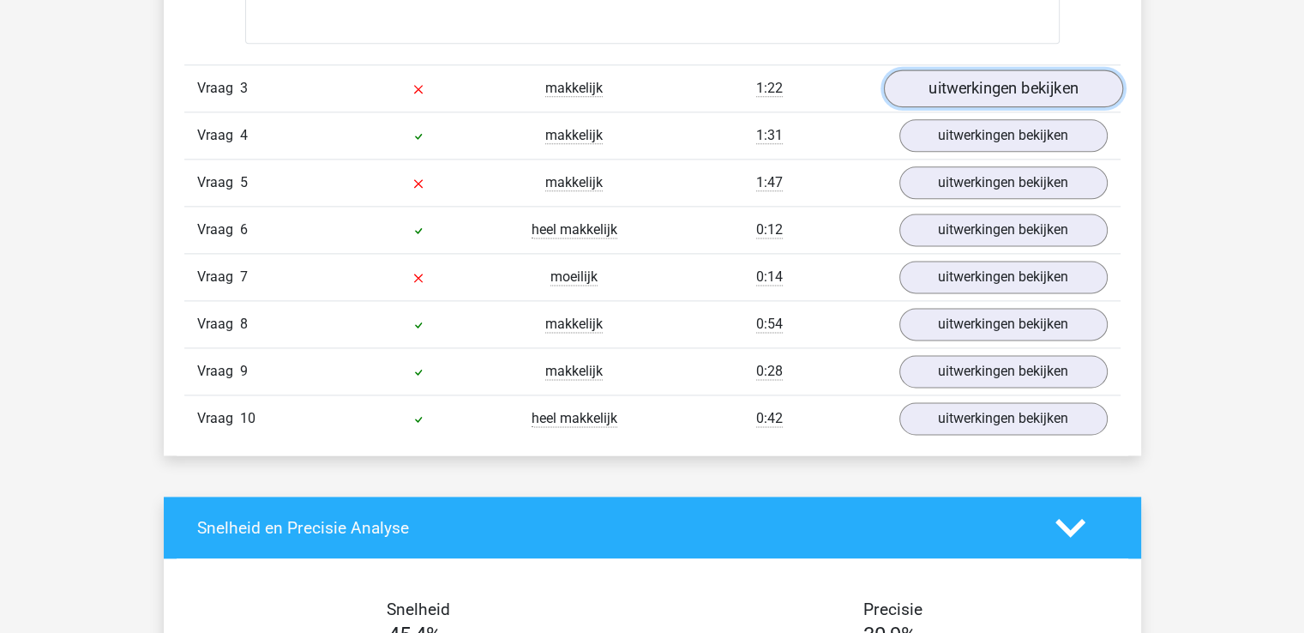
click at [979, 85] on link "uitwerkingen bekijken" at bounding box center [1002, 88] width 239 height 38
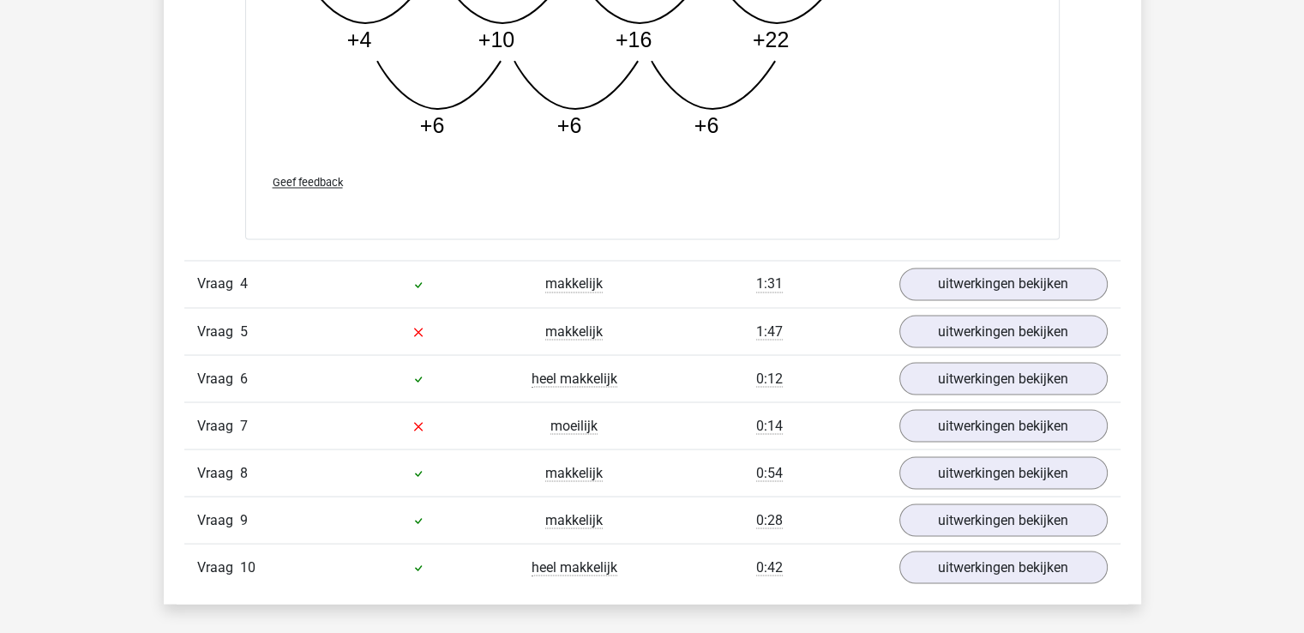
scroll to position [3030, 0]
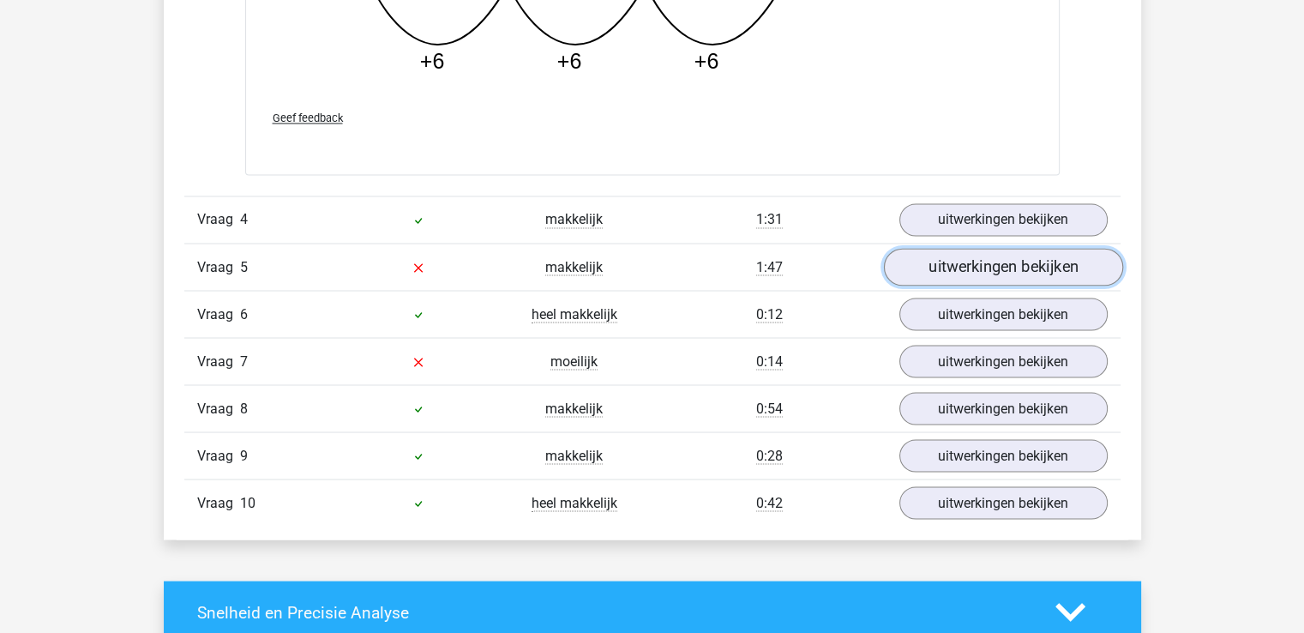
click at [920, 258] on link "uitwerkingen bekijken" at bounding box center [1002, 267] width 239 height 38
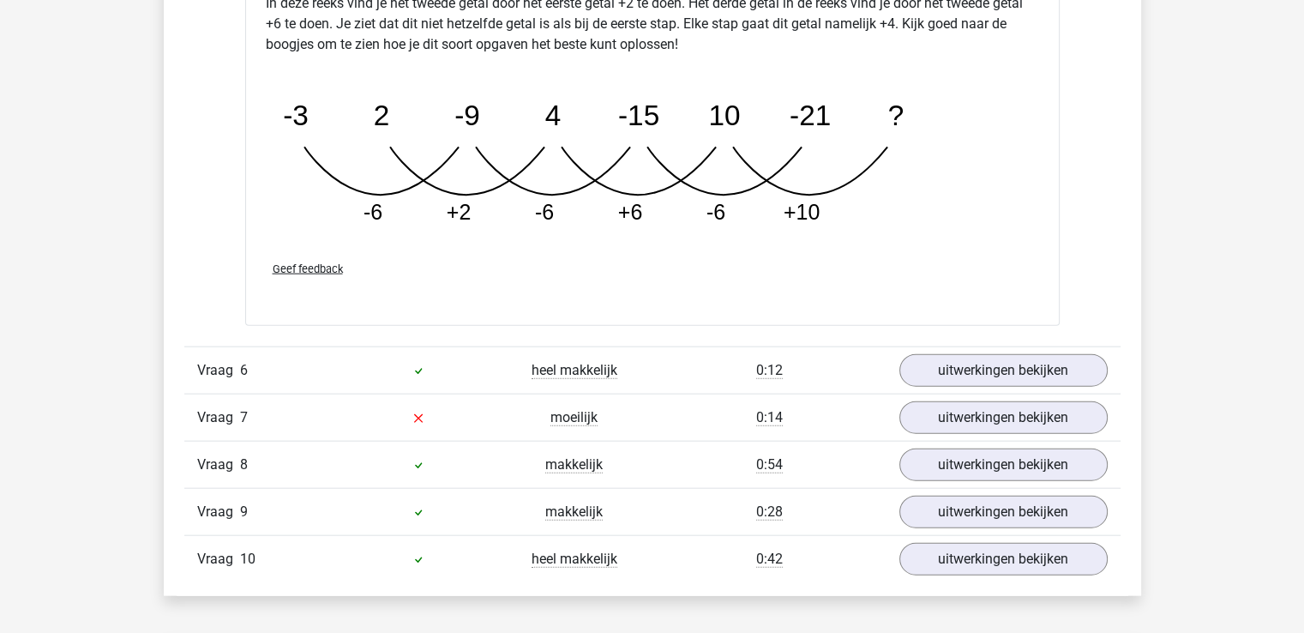
scroll to position [3955, 0]
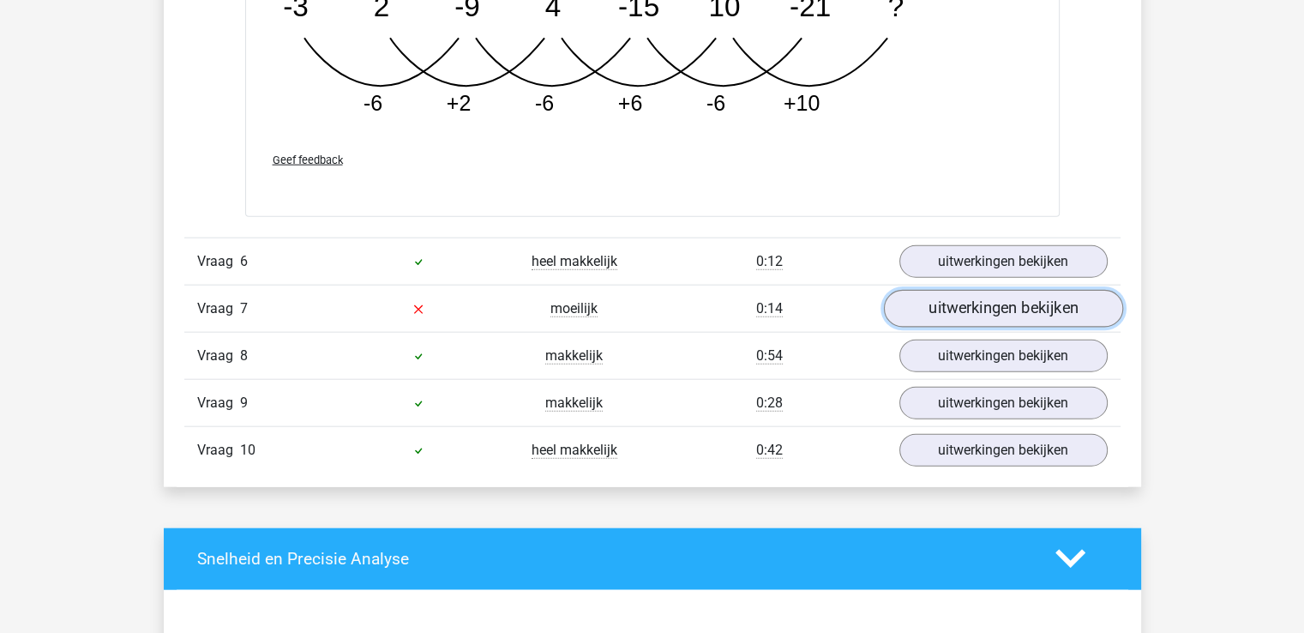
click at [958, 311] on link "uitwerkingen bekijken" at bounding box center [1002, 309] width 239 height 38
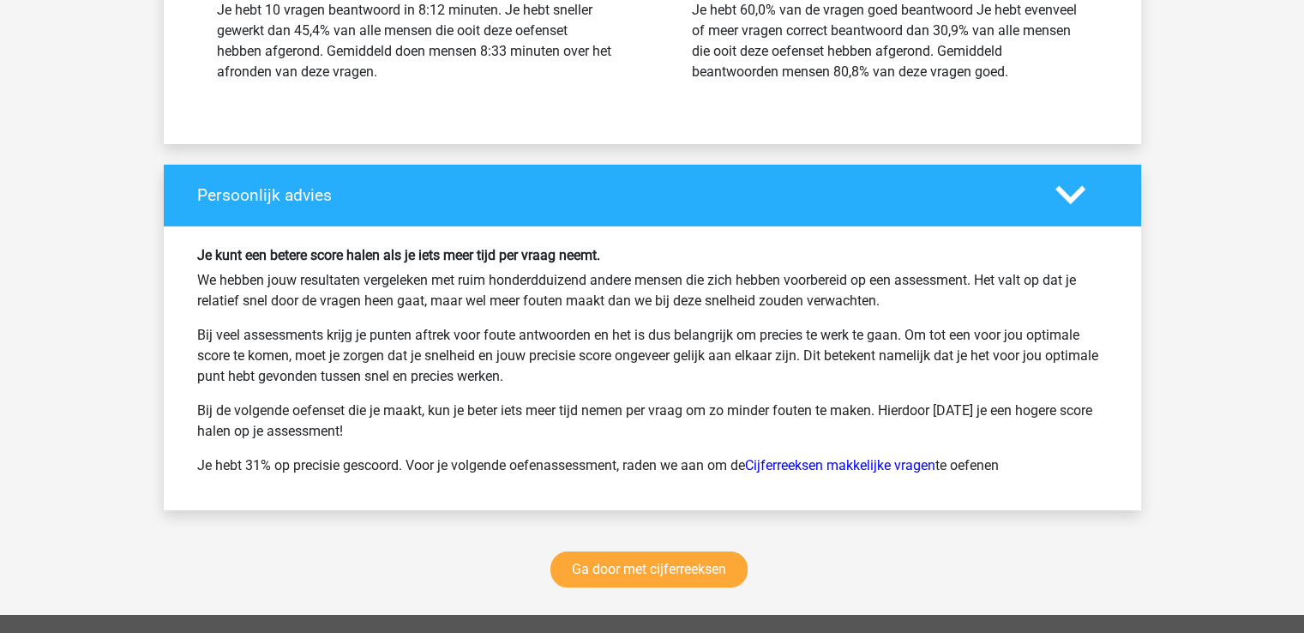
scroll to position [6352, 0]
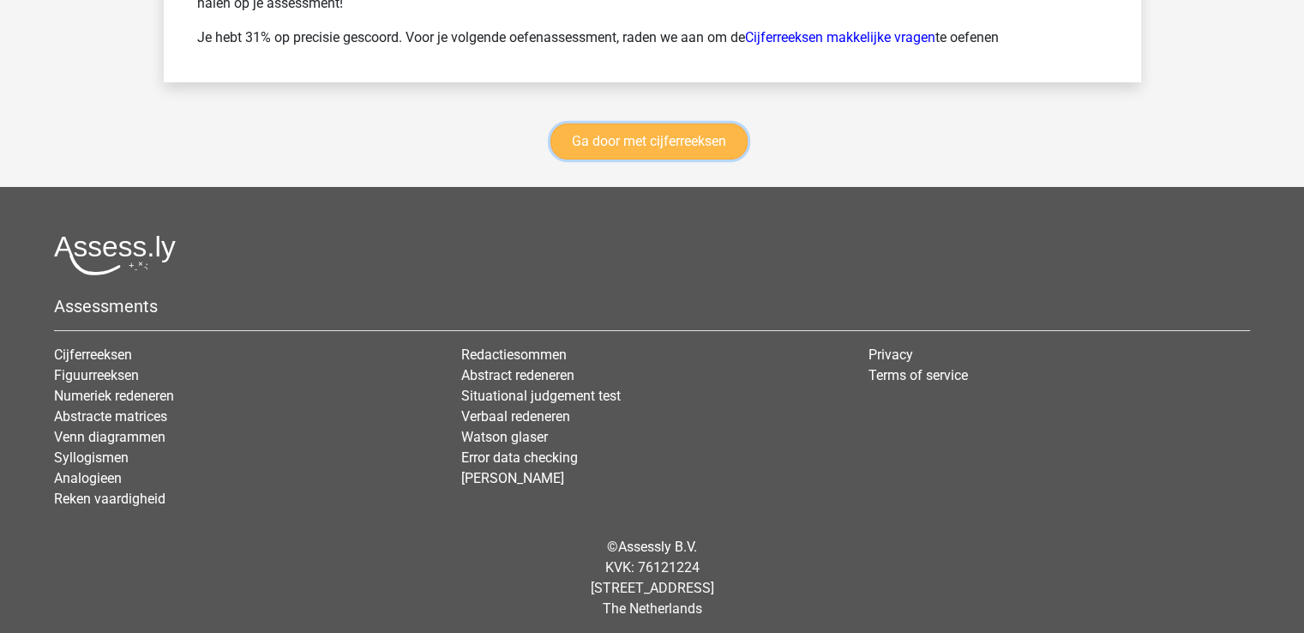
click at [722, 147] on link "Ga door met cijferreeksen" at bounding box center [648, 141] width 197 height 36
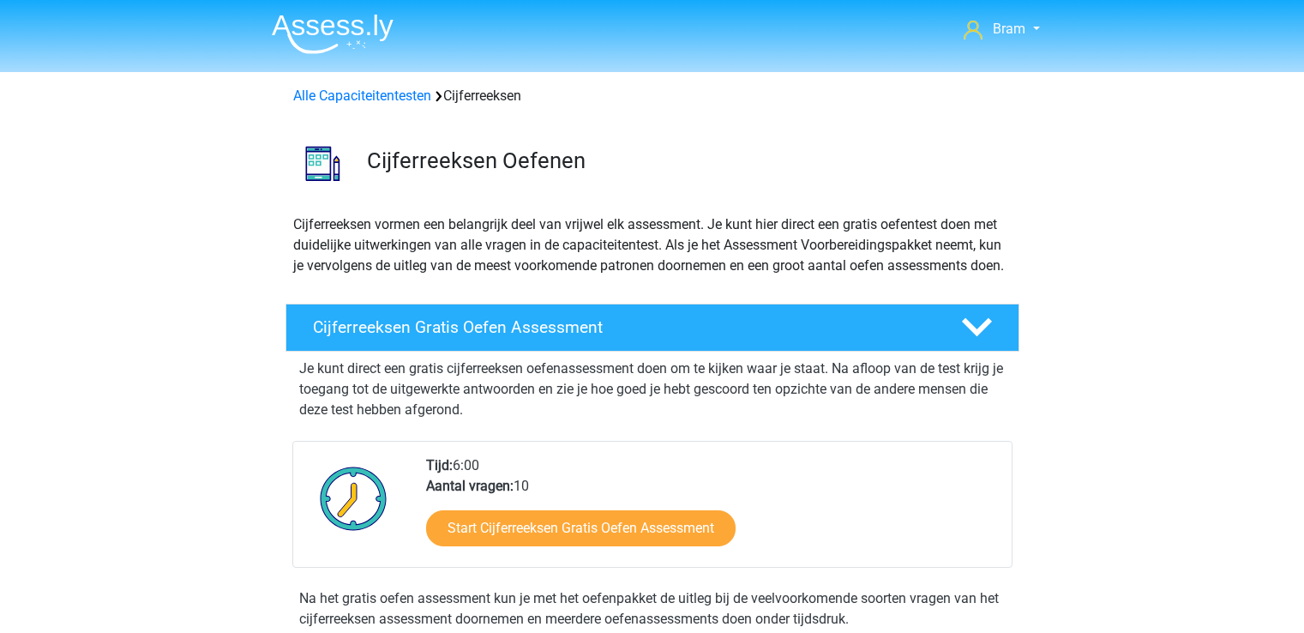
scroll to position [765, 0]
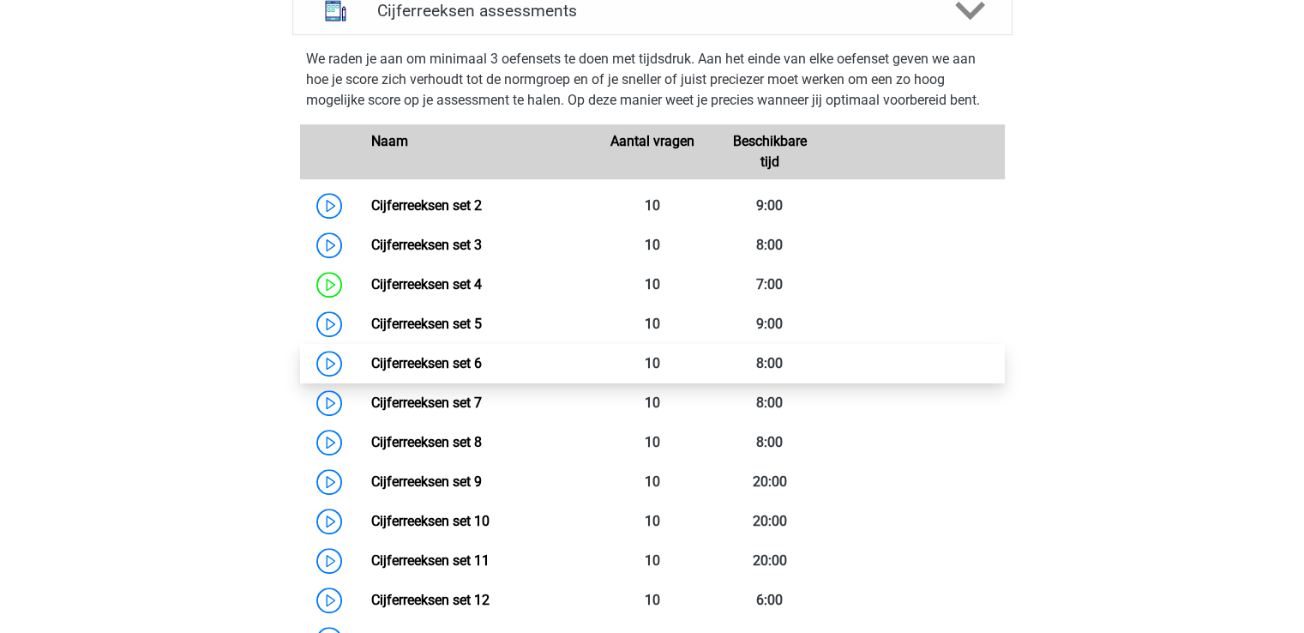
click at [371, 371] on link "Cijferreeksen set 6" at bounding box center [426, 363] width 111 height 16
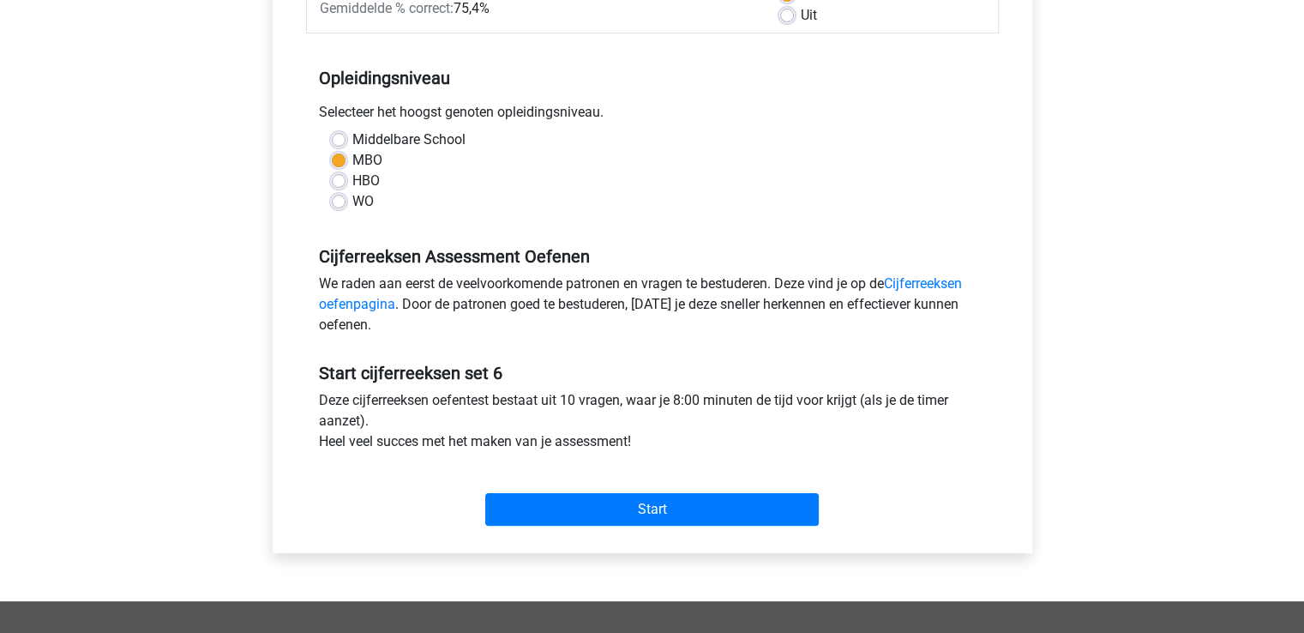
scroll to position [415, 0]
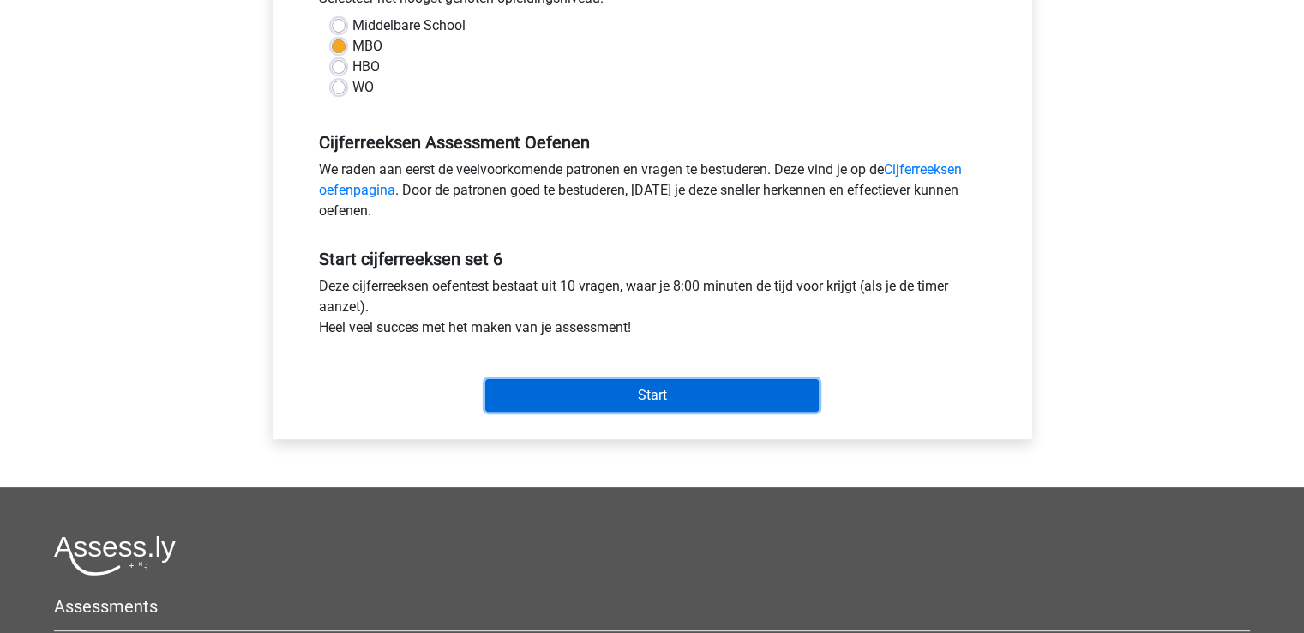
click at [794, 396] on input "Start" at bounding box center [651, 395] width 333 height 33
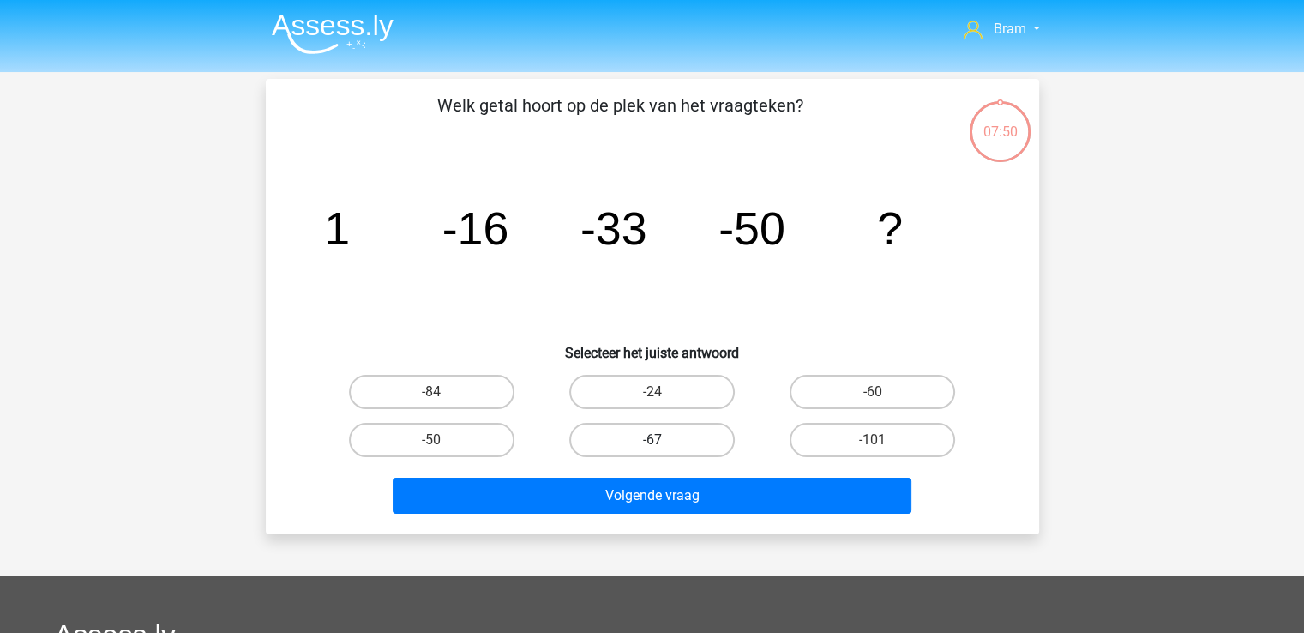
click at [707, 429] on label "-67" at bounding box center [651, 440] width 165 height 34
click at [663, 440] on input "-67" at bounding box center [657, 445] width 11 height 11
radio input "true"
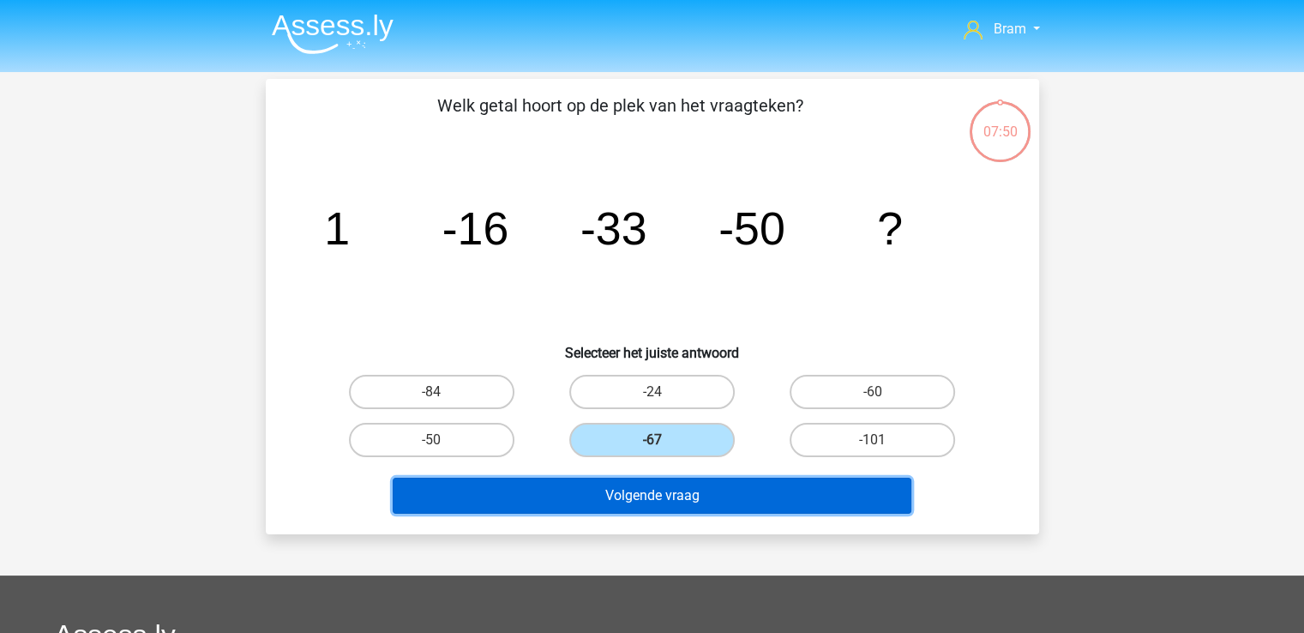
click at [718, 491] on button "Volgende vraag" at bounding box center [652, 496] width 519 height 36
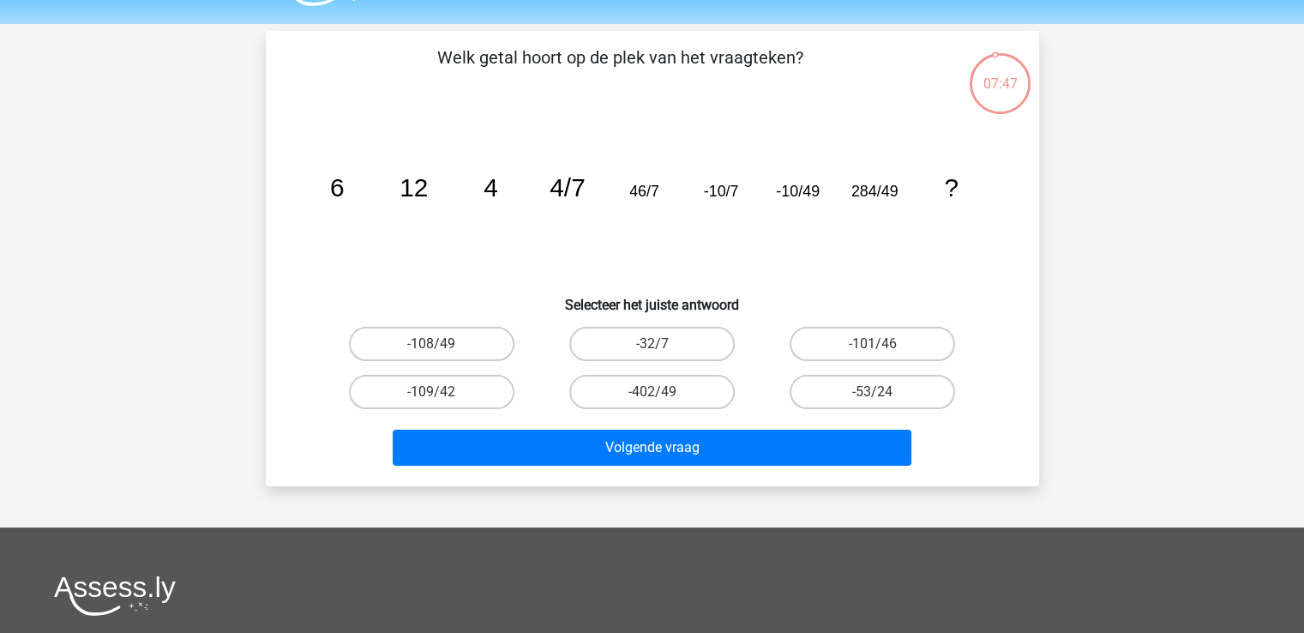
scroll to position [31, 0]
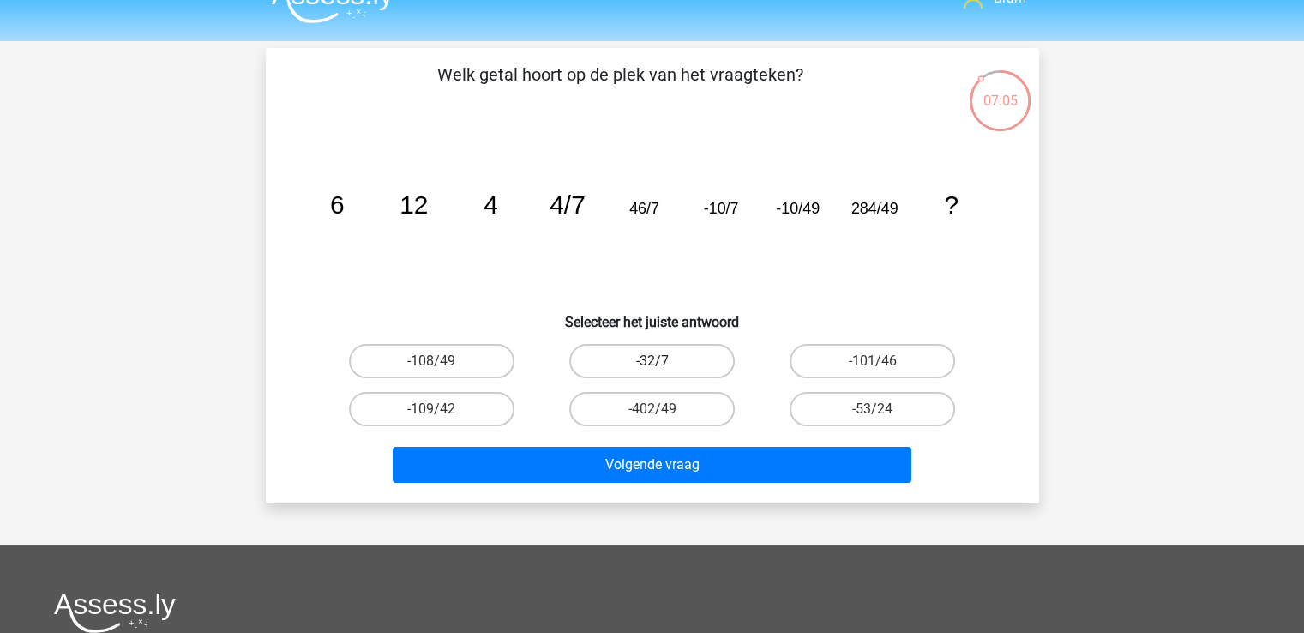
click at [609, 351] on label "-32/7" at bounding box center [651, 361] width 165 height 34
click at [652, 361] on input "-32/7" at bounding box center [657, 366] width 11 height 11
radio input "true"
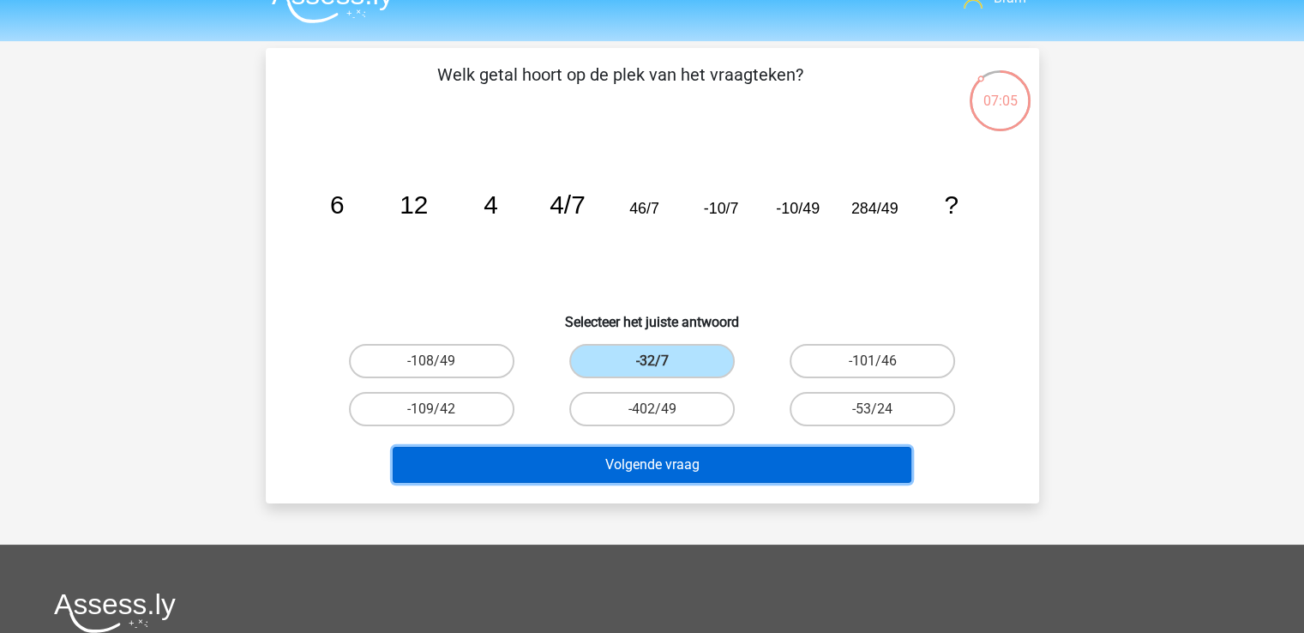
click at [583, 455] on button "Volgende vraag" at bounding box center [652, 465] width 519 height 36
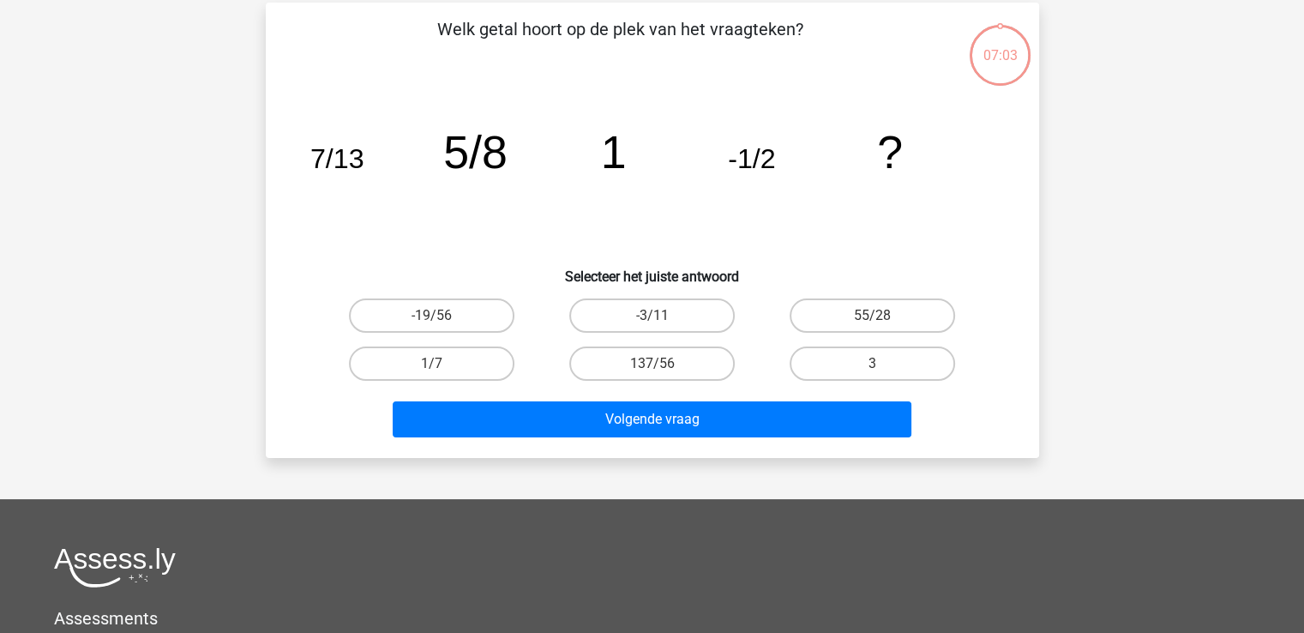
scroll to position [79, 0]
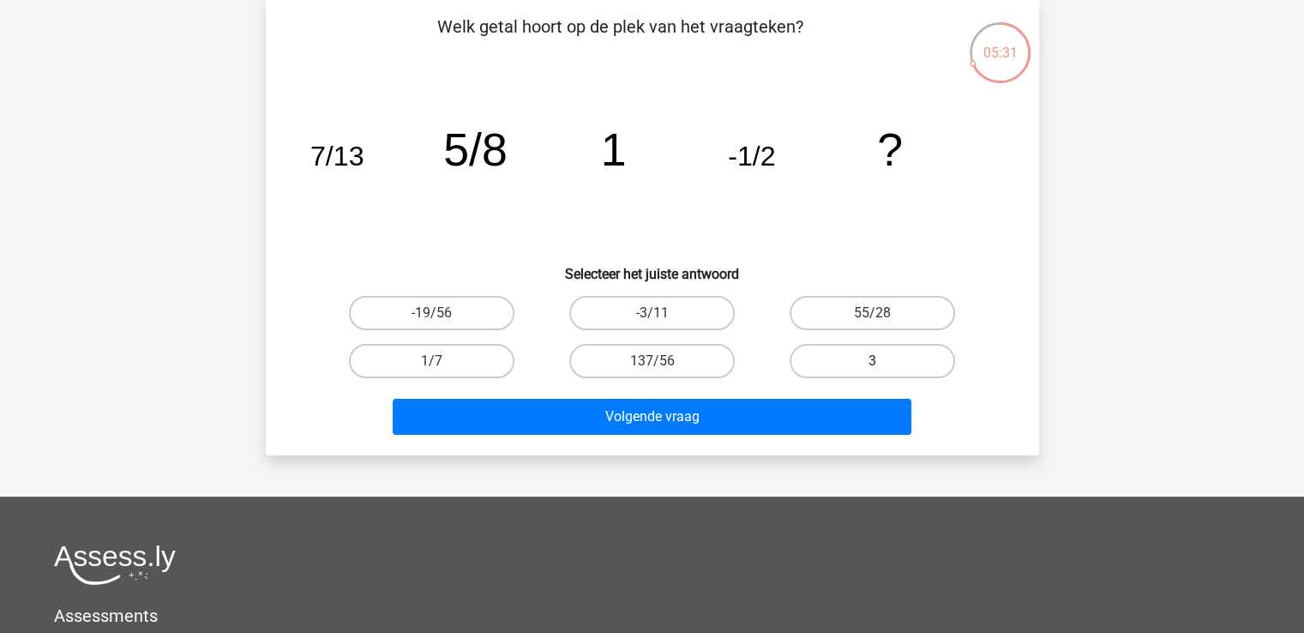
click at [884, 362] on label "3" at bounding box center [872, 361] width 165 height 34
click at [884, 362] on input "3" at bounding box center [878, 366] width 11 height 11
radio input "true"
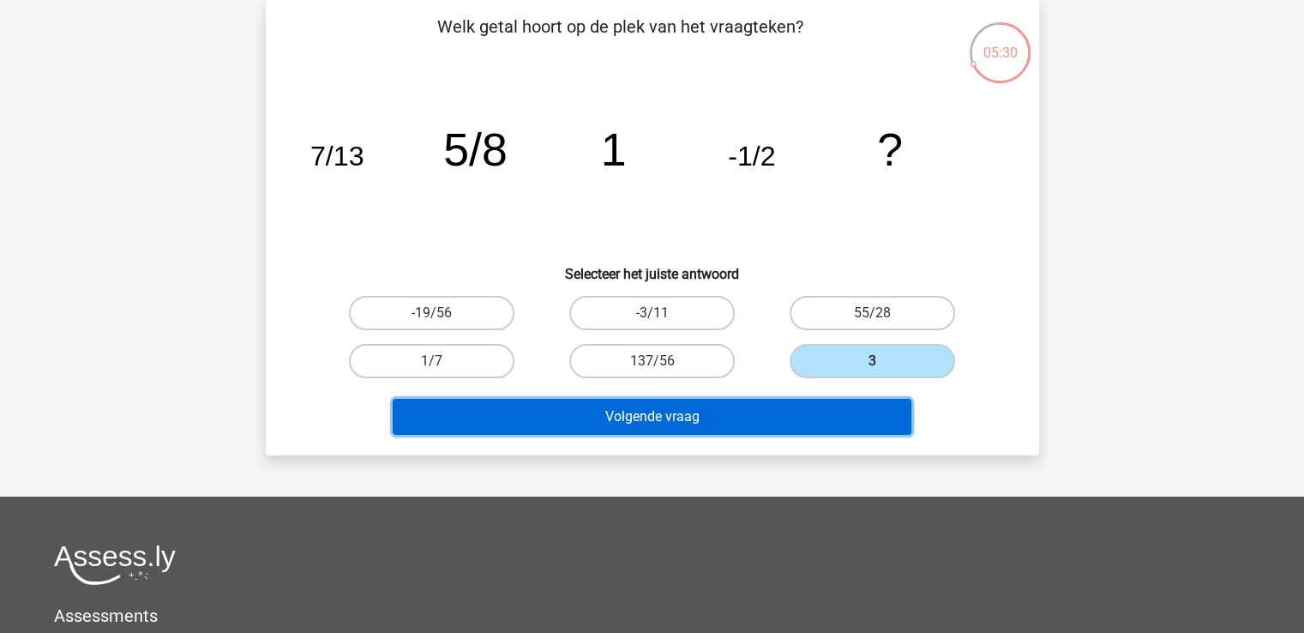
click at [880, 423] on button "Volgende vraag" at bounding box center [652, 417] width 519 height 36
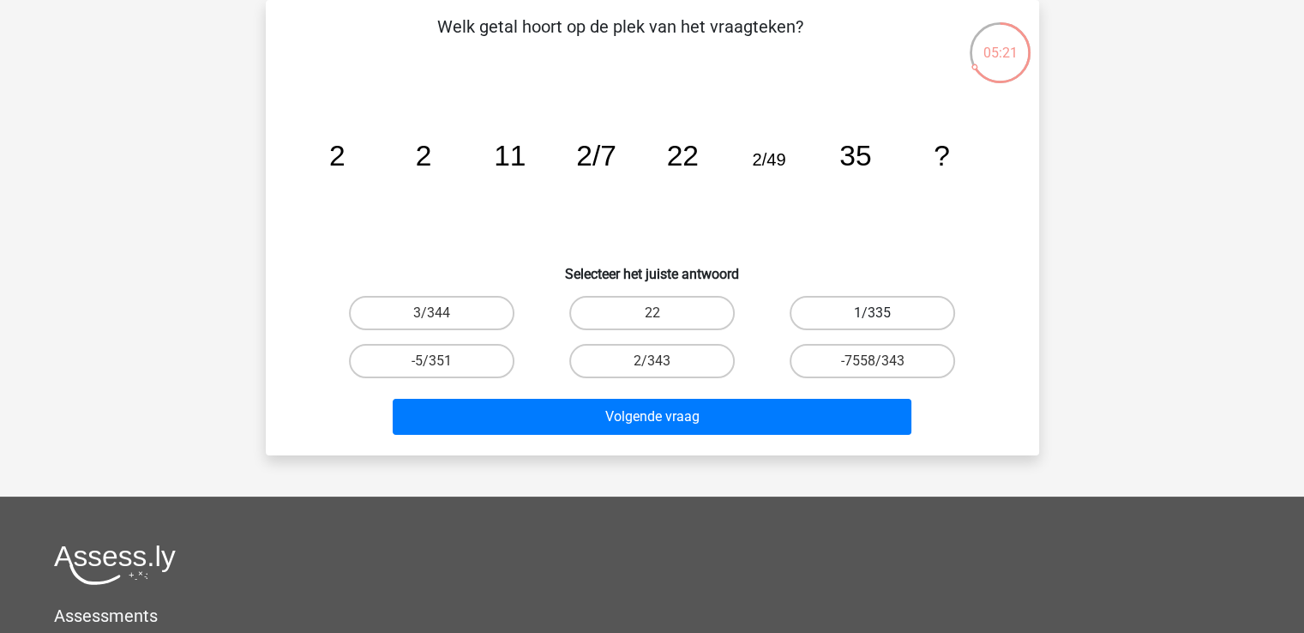
click at [807, 303] on label "1/335" at bounding box center [872, 313] width 165 height 34
click at [873, 313] on input "1/335" at bounding box center [878, 318] width 11 height 11
radio input "true"
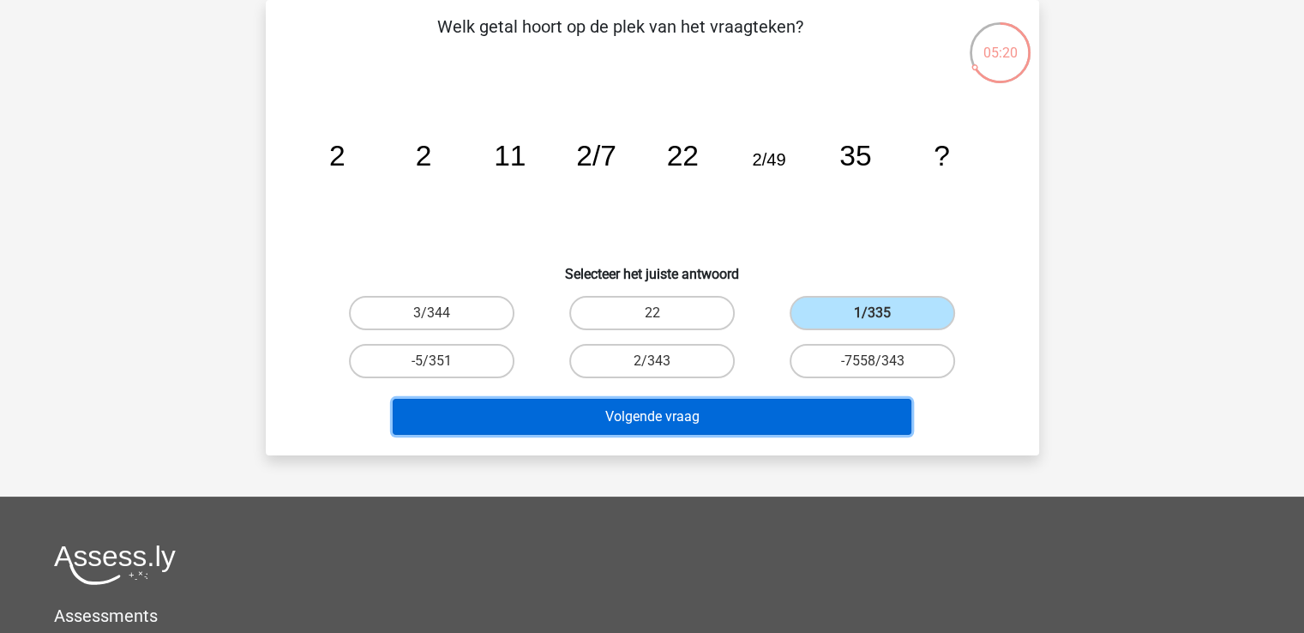
click at [778, 410] on button "Volgende vraag" at bounding box center [652, 417] width 519 height 36
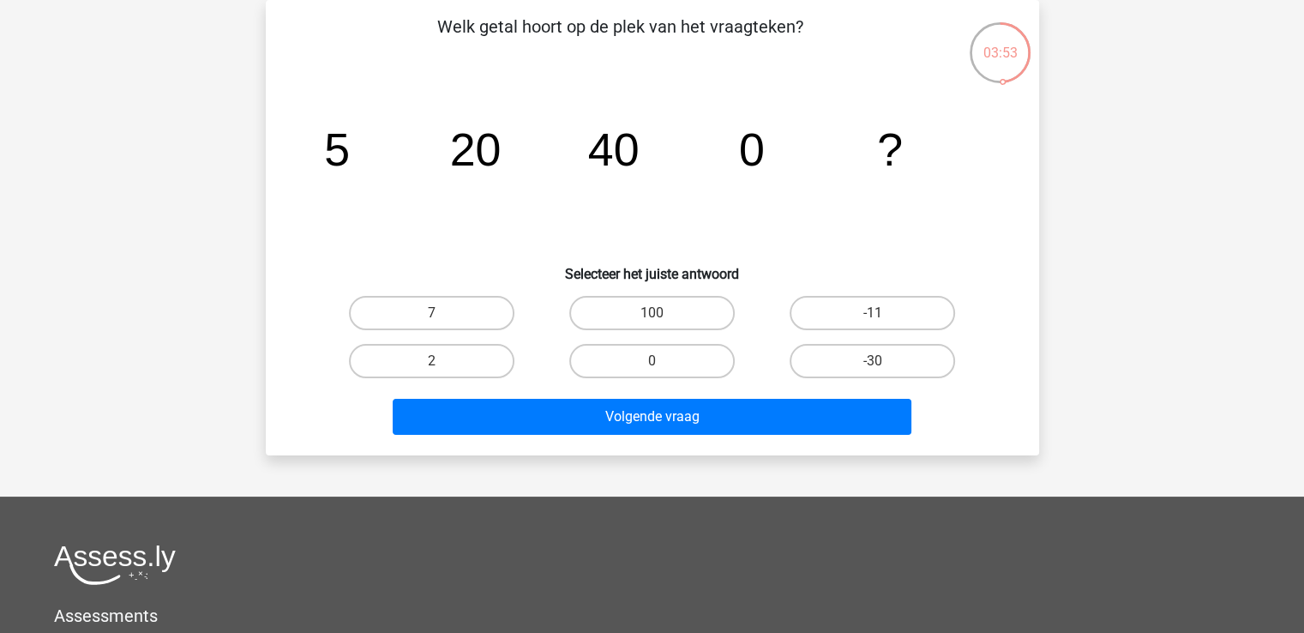
click at [604, 337] on div "0" at bounding box center [652, 361] width 220 height 48
click at [492, 349] on label "2" at bounding box center [431, 361] width 165 height 34
click at [442, 361] on input "2" at bounding box center [436, 366] width 11 height 11
radio input "true"
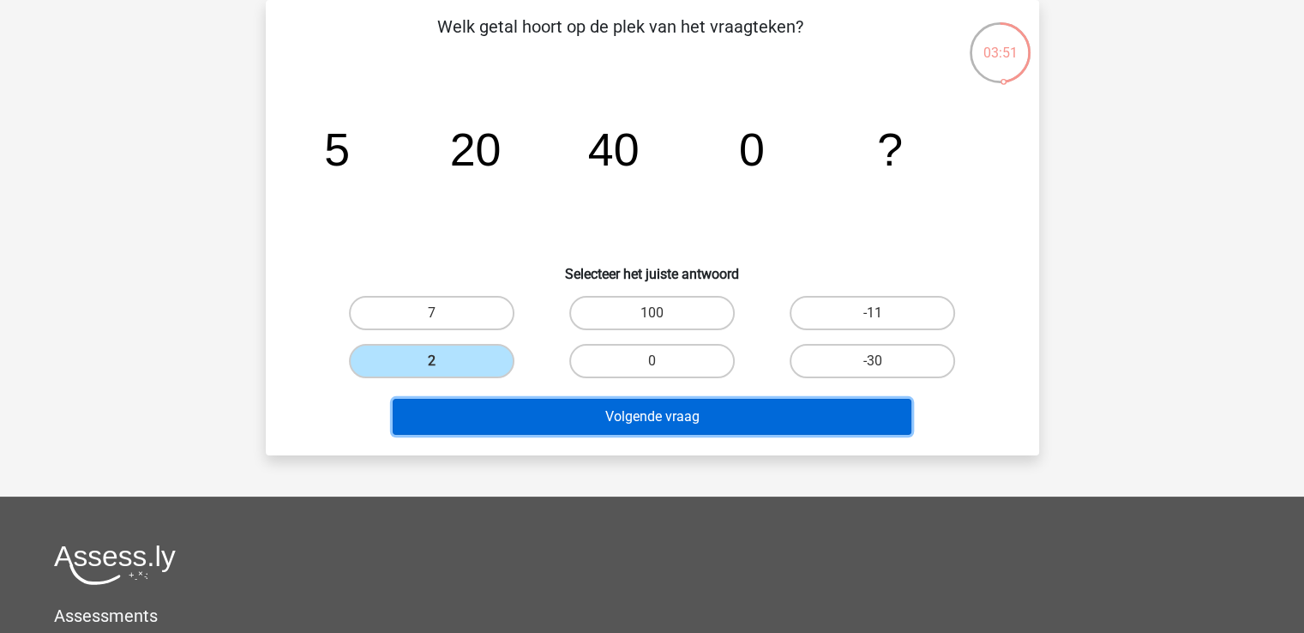
click at [508, 417] on button "Volgende vraag" at bounding box center [652, 417] width 519 height 36
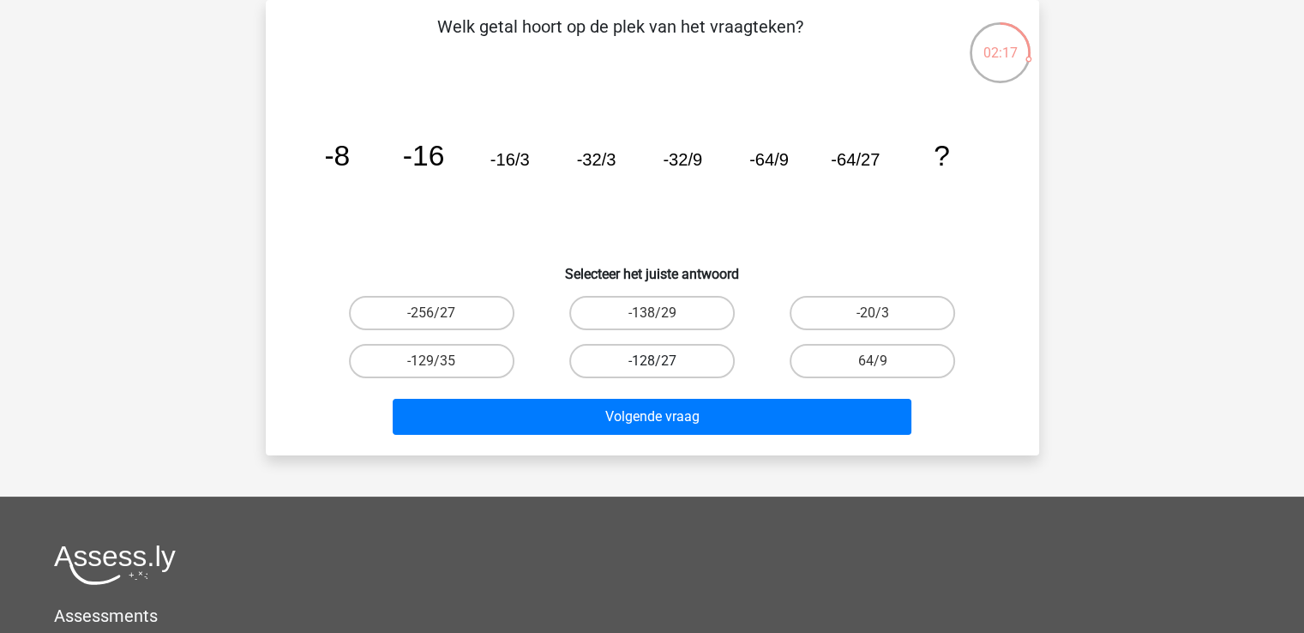
click at [615, 361] on label "-128/27" at bounding box center [651, 361] width 165 height 34
click at [652, 361] on input "-128/27" at bounding box center [657, 366] width 11 height 11
radio input "true"
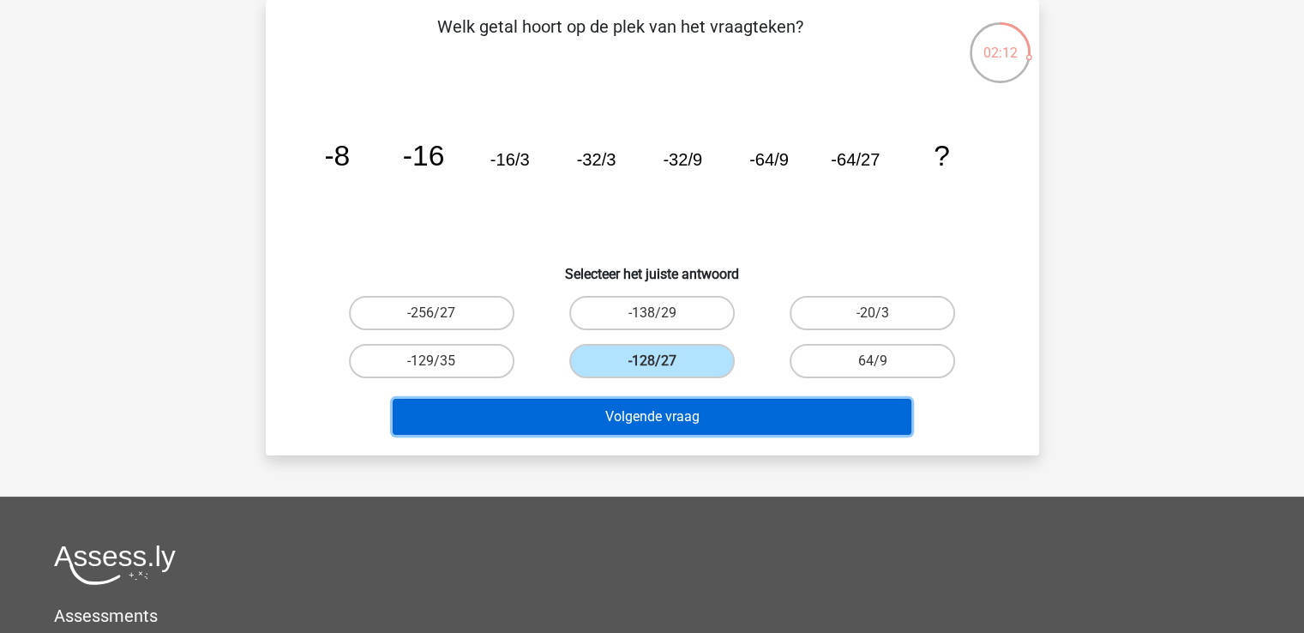
click at [737, 416] on button "Volgende vraag" at bounding box center [652, 417] width 519 height 36
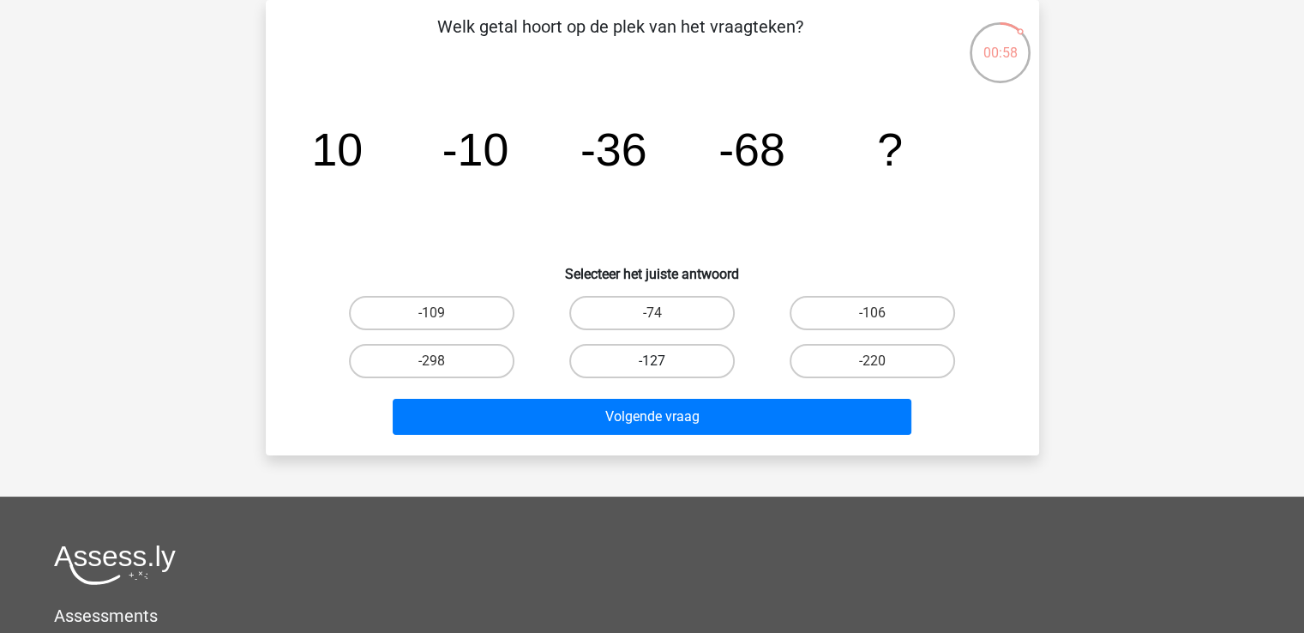
click at [720, 368] on label "-127" at bounding box center [651, 361] width 165 height 34
click at [663, 368] on input "-127" at bounding box center [657, 366] width 11 height 11
radio input "true"
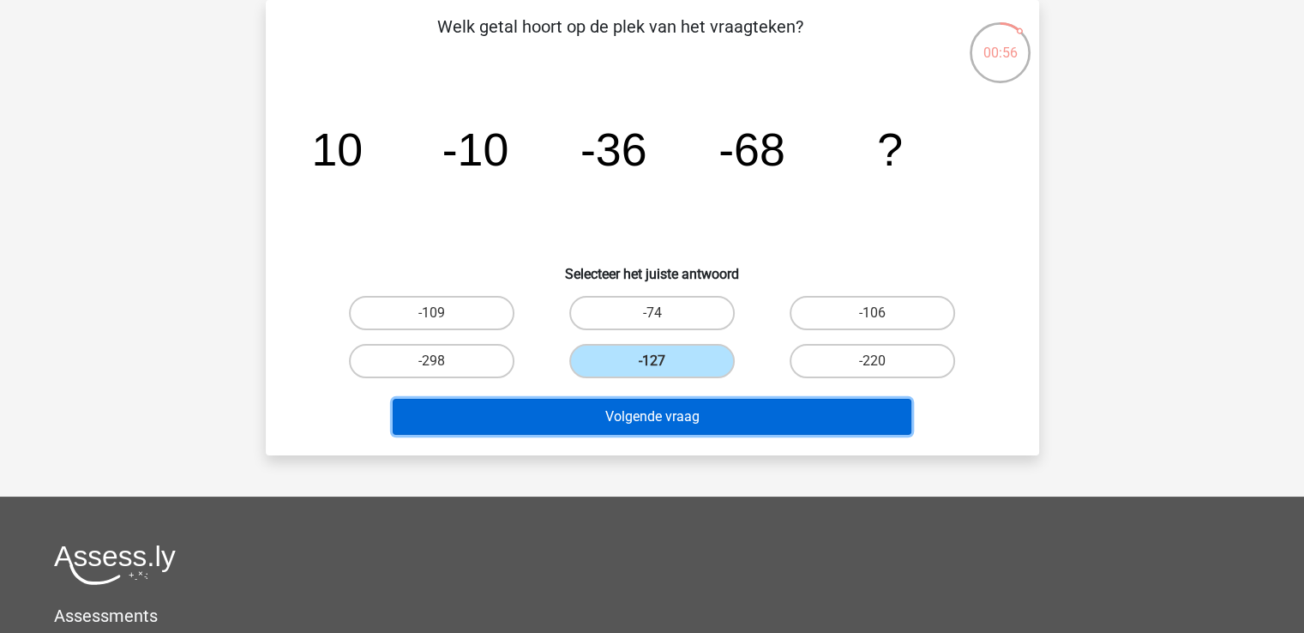
click at [729, 411] on button "Volgende vraag" at bounding box center [652, 417] width 519 height 36
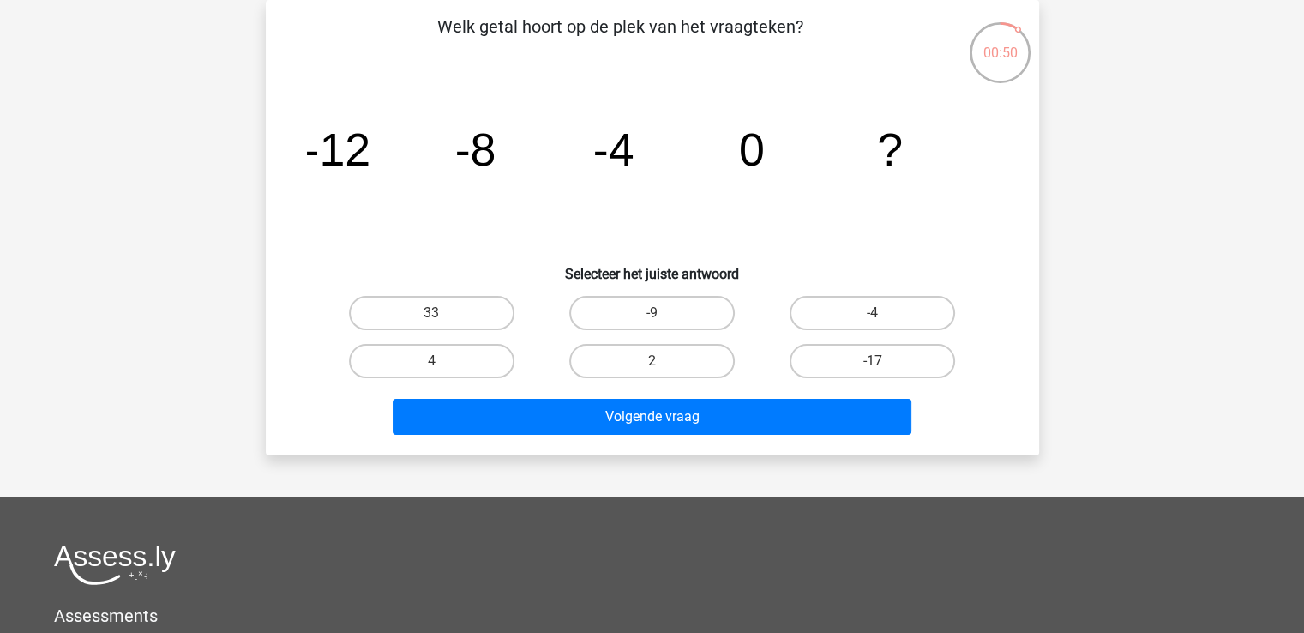
click at [808, 291] on div "-4" at bounding box center [872, 313] width 220 height 48
click at [823, 304] on label "-4" at bounding box center [872, 313] width 165 height 34
click at [873, 313] on input "-4" at bounding box center [878, 318] width 11 height 11
radio input "true"
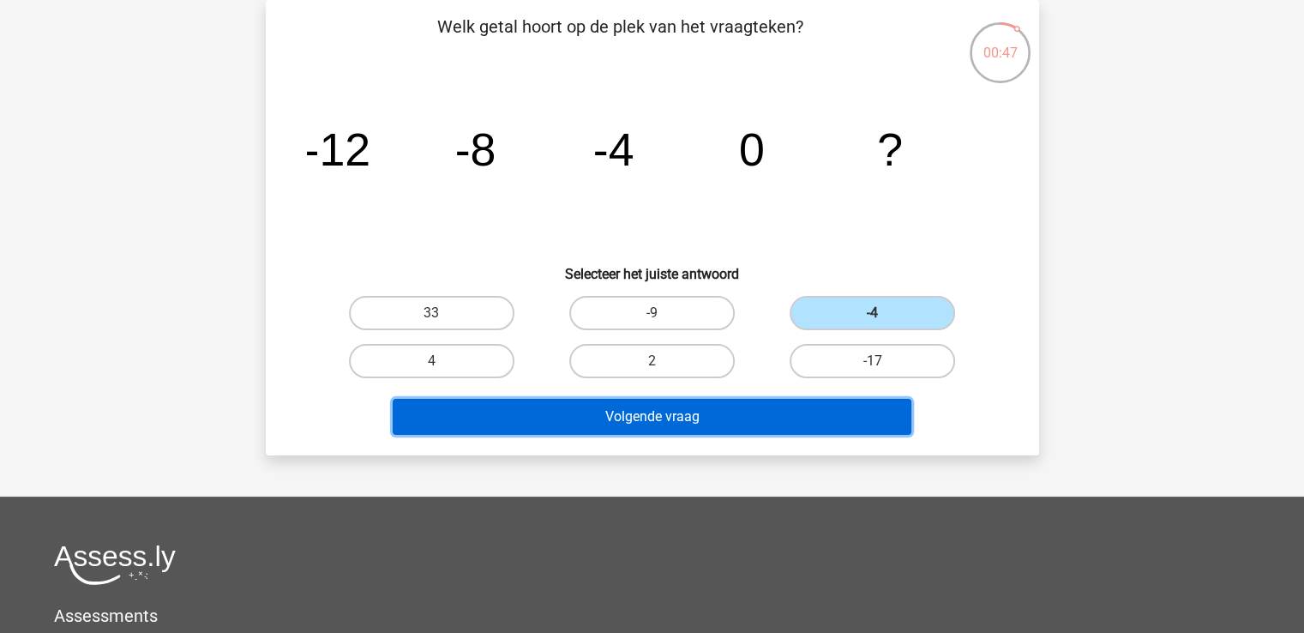
click at [783, 419] on button "Volgende vraag" at bounding box center [652, 417] width 519 height 36
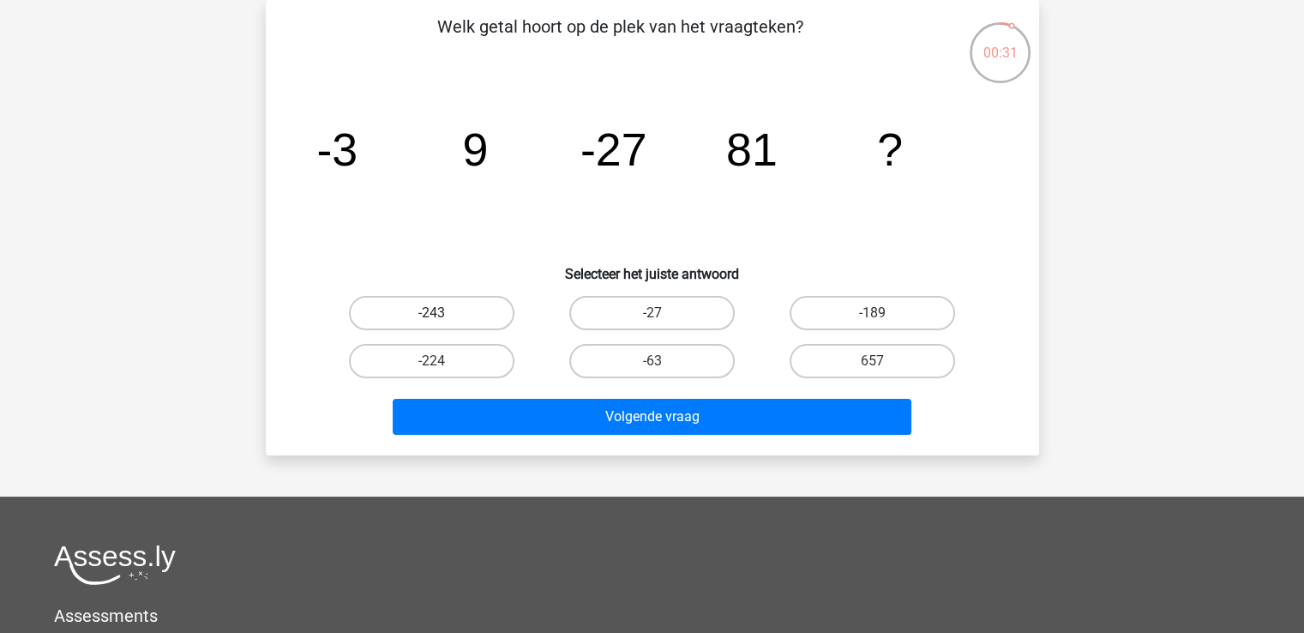
click at [485, 321] on label "-243" at bounding box center [431, 313] width 165 height 34
click at [442, 321] on input "-243" at bounding box center [436, 318] width 11 height 11
radio input "true"
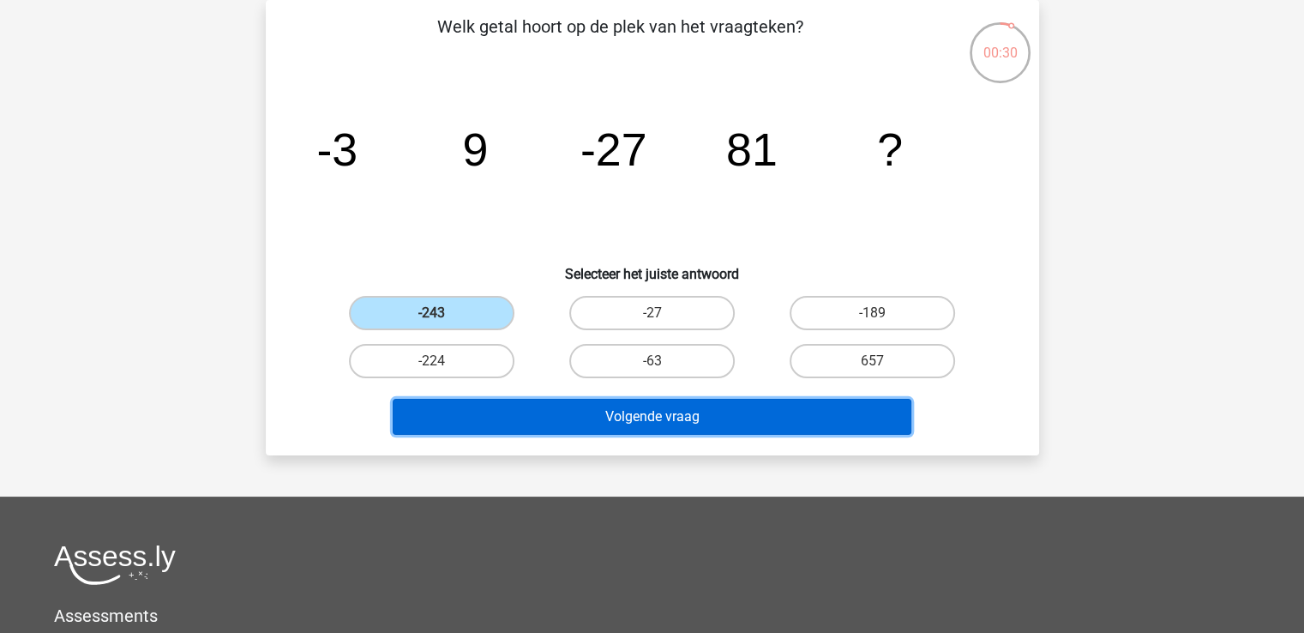
click at [562, 409] on button "Volgende vraag" at bounding box center [652, 417] width 519 height 36
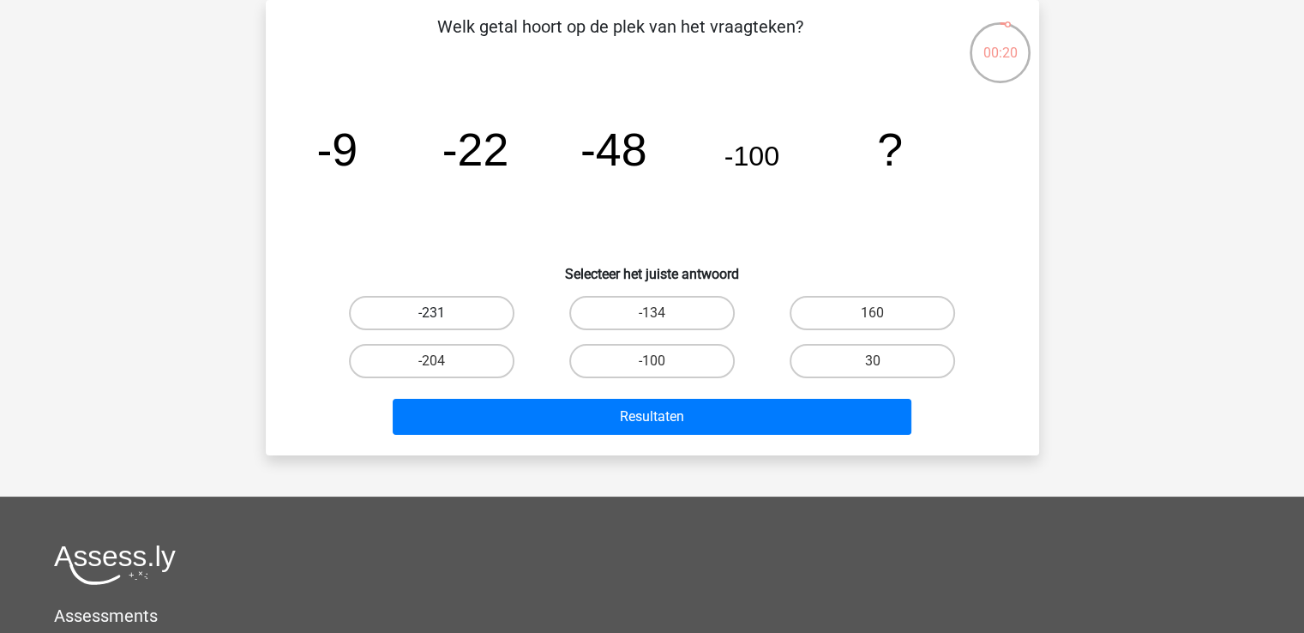
click at [474, 309] on label "-231" at bounding box center [431, 313] width 165 height 34
click at [442, 313] on input "-231" at bounding box center [436, 318] width 11 height 11
radio input "true"
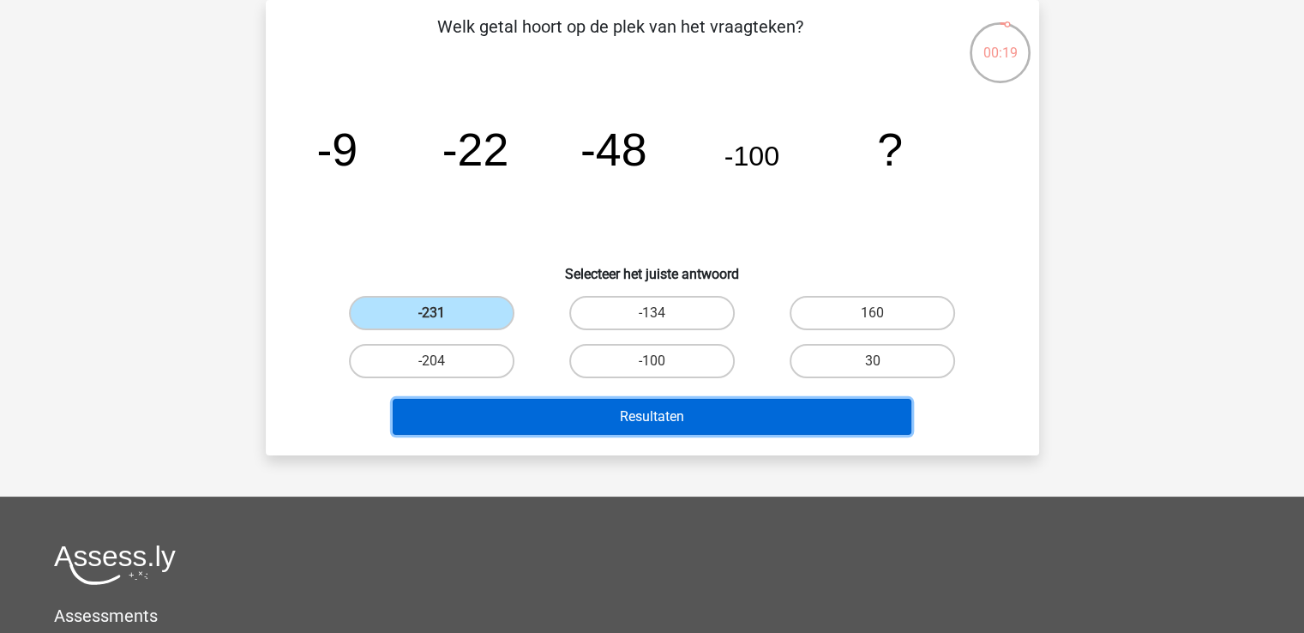
click at [544, 409] on button "Resultaten" at bounding box center [652, 417] width 519 height 36
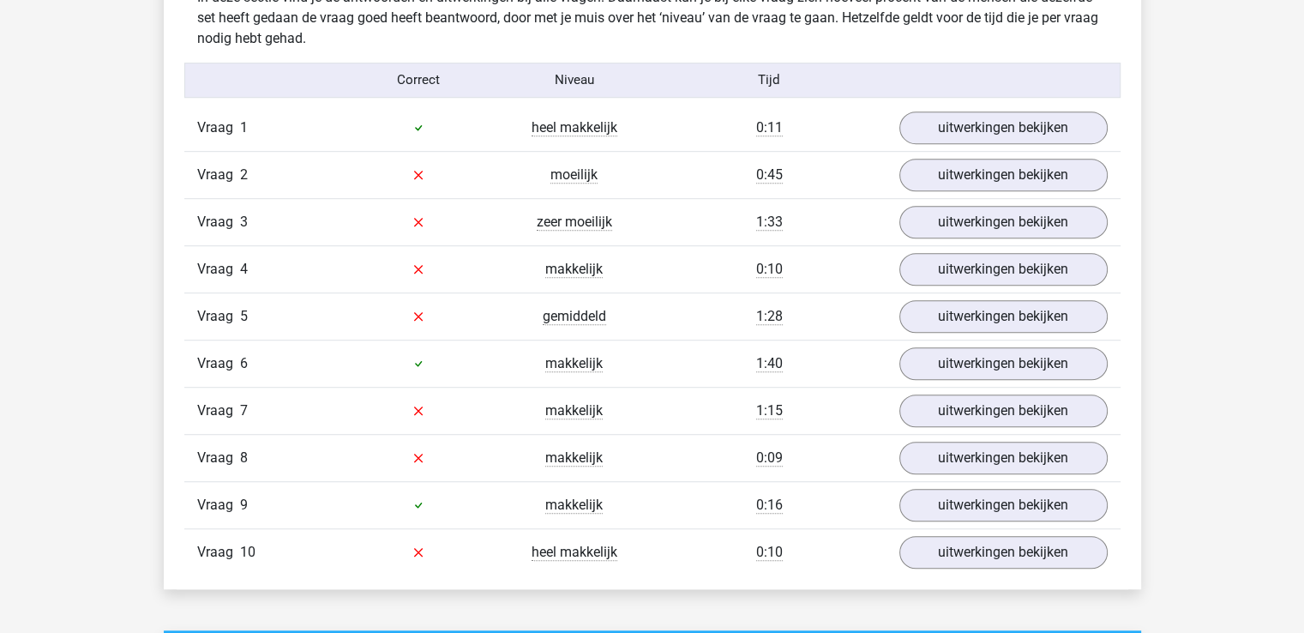
scroll to position [1124, 0]
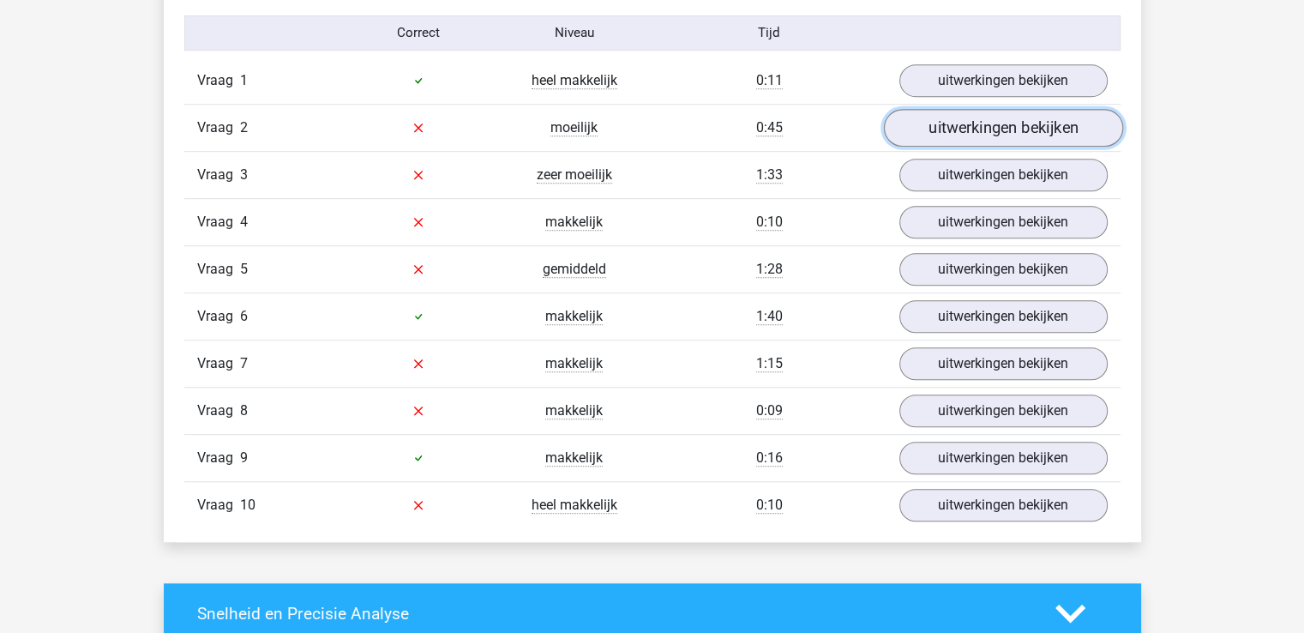
click at [947, 129] on link "uitwerkingen bekijken" at bounding box center [1002, 128] width 239 height 38
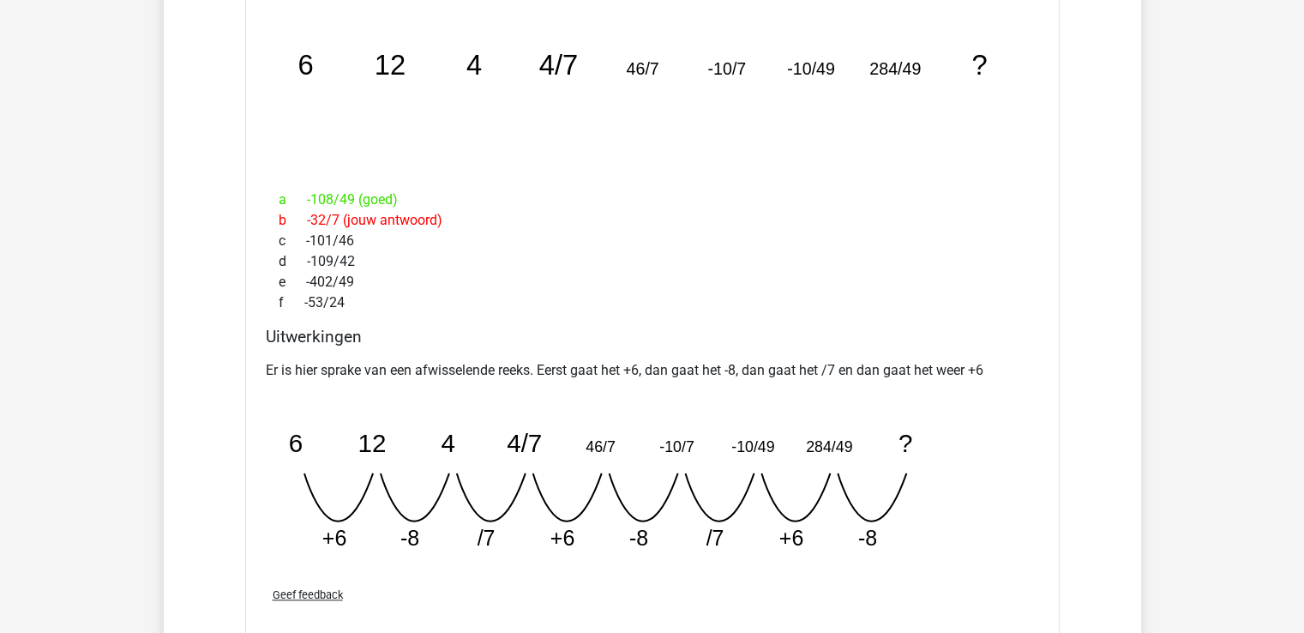
scroll to position [1391, 0]
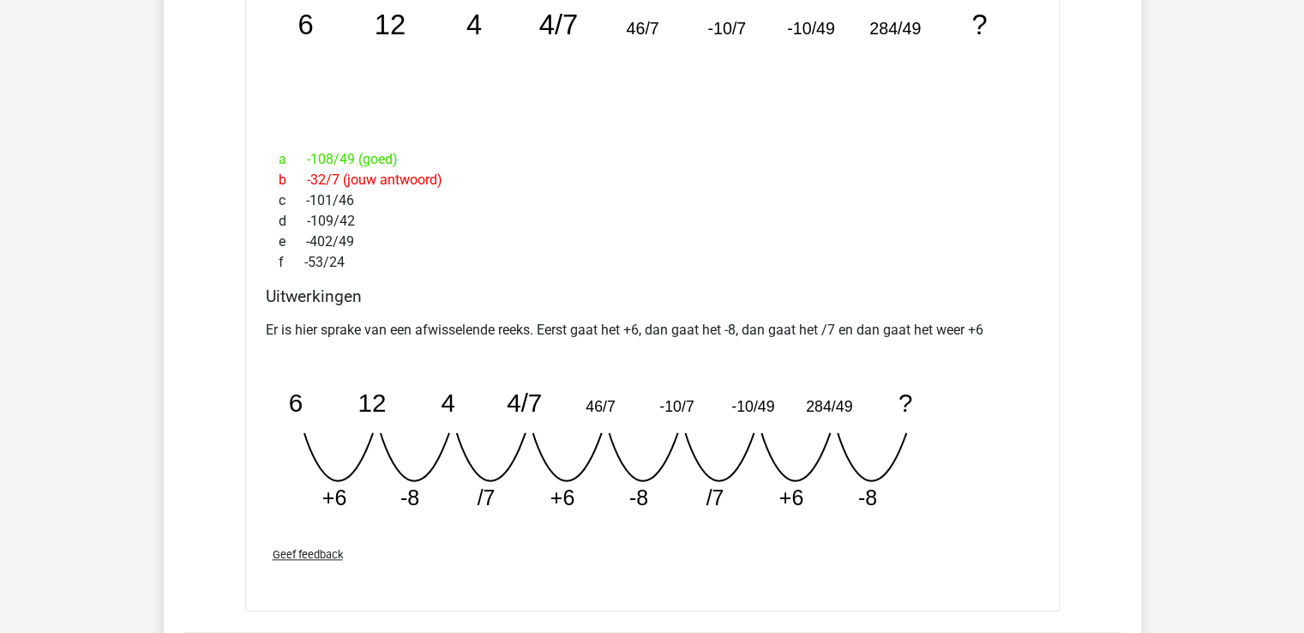
drag, startPoint x: 1316, startPoint y: 248, endPoint x: 1069, endPoint y: 142, distance: 268.5
click at [1069, 142] on div "Vraag 1 heel makkelijk 0:11 uitwerkingen bekijken Welk getal hoort op de plek v…" at bounding box center [652, 400] width 910 height 1220
drag, startPoint x: 1301, startPoint y: 309, endPoint x: 1301, endPoint y: 327, distance: 18.0
click at [1301, 327] on div "Bram vanderloobram@gmail.com" at bounding box center [652, 576] width 1304 height 3935
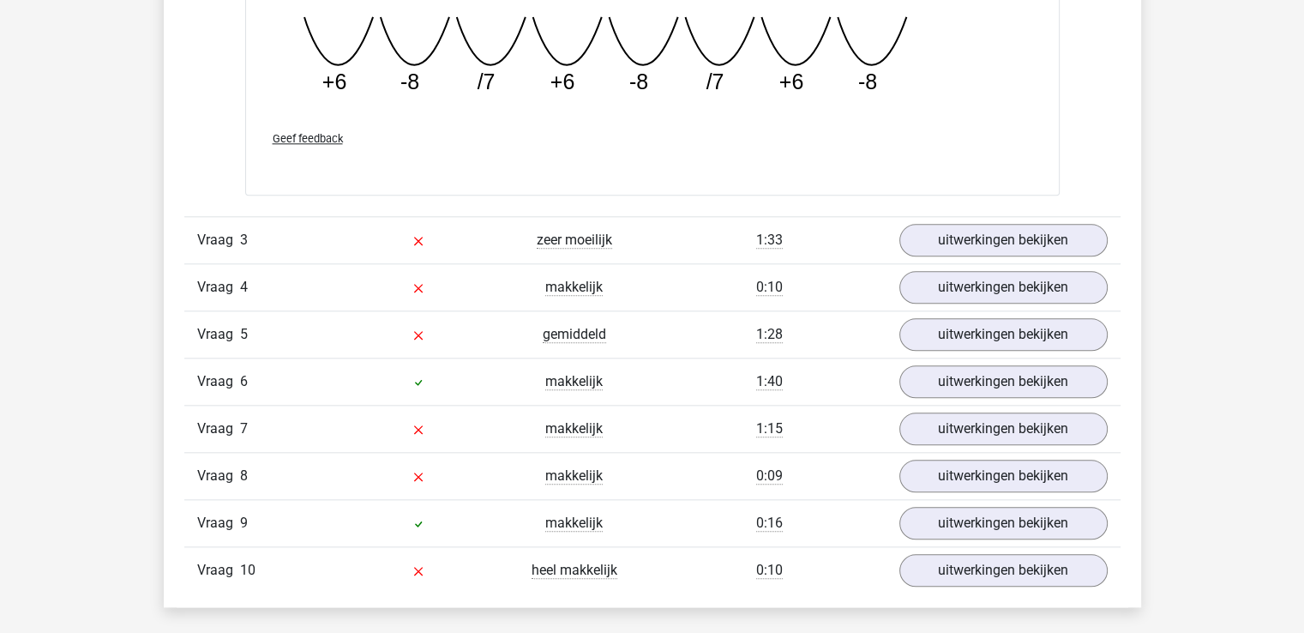
scroll to position [1817, 0]
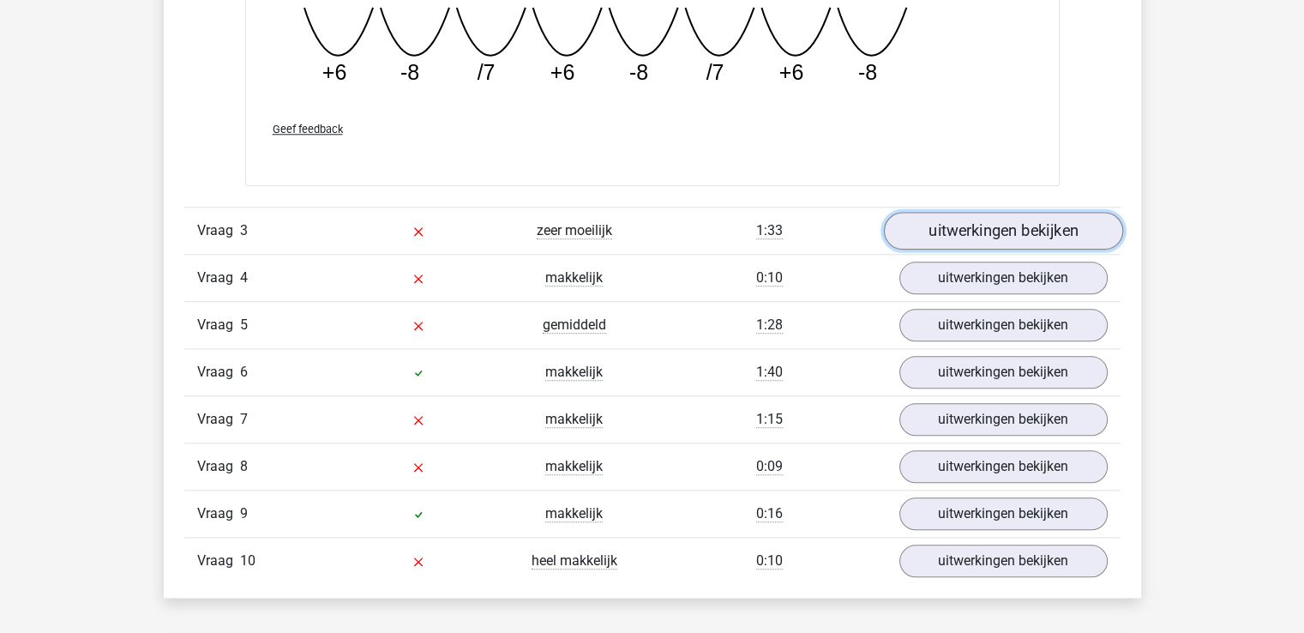
click at [973, 239] on link "uitwerkingen bekijken" at bounding box center [1002, 231] width 239 height 38
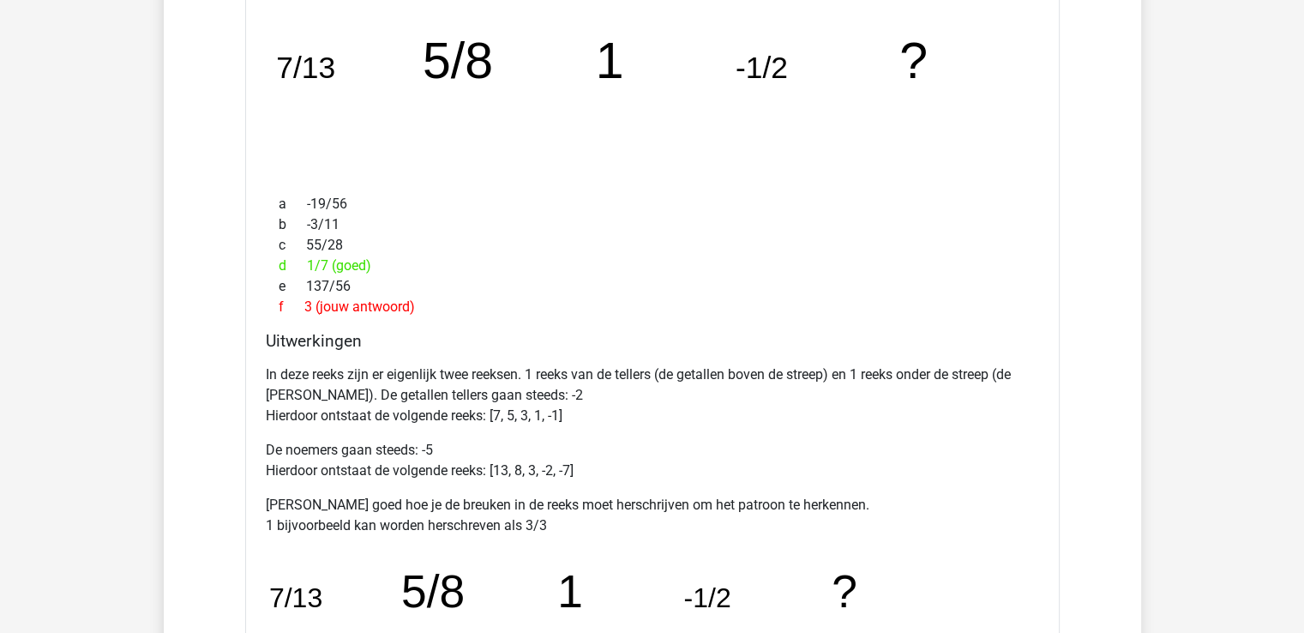
scroll to position [2234, 0]
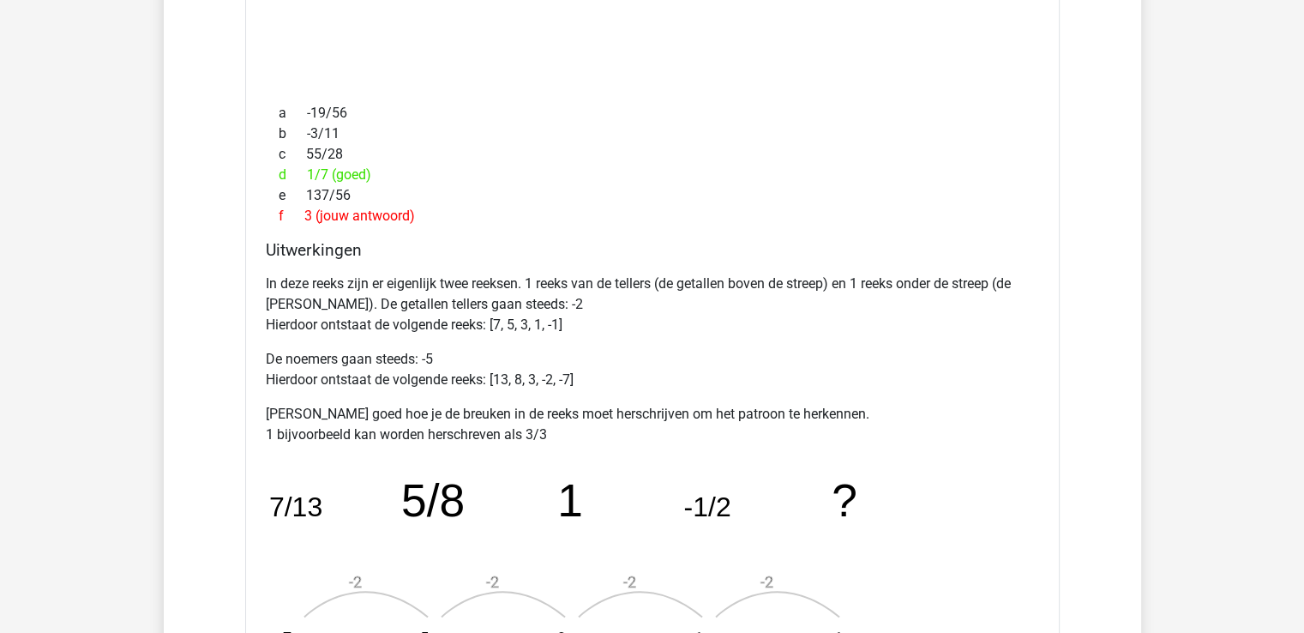
drag, startPoint x: 1302, startPoint y: 311, endPoint x: 1300, endPoint y: 327, distance: 16.4
click at [1300, 327] on div "Bram vanderloobram@gmail.com" at bounding box center [652, 247] width 1304 height 4963
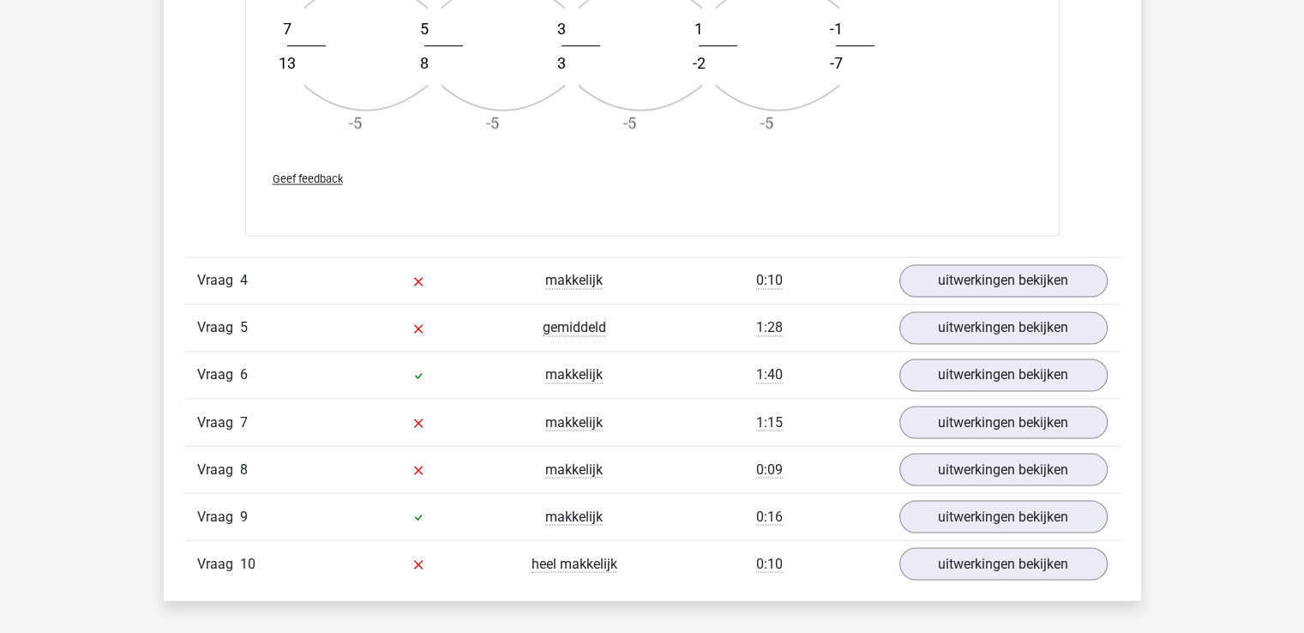
scroll to position [2939, 0]
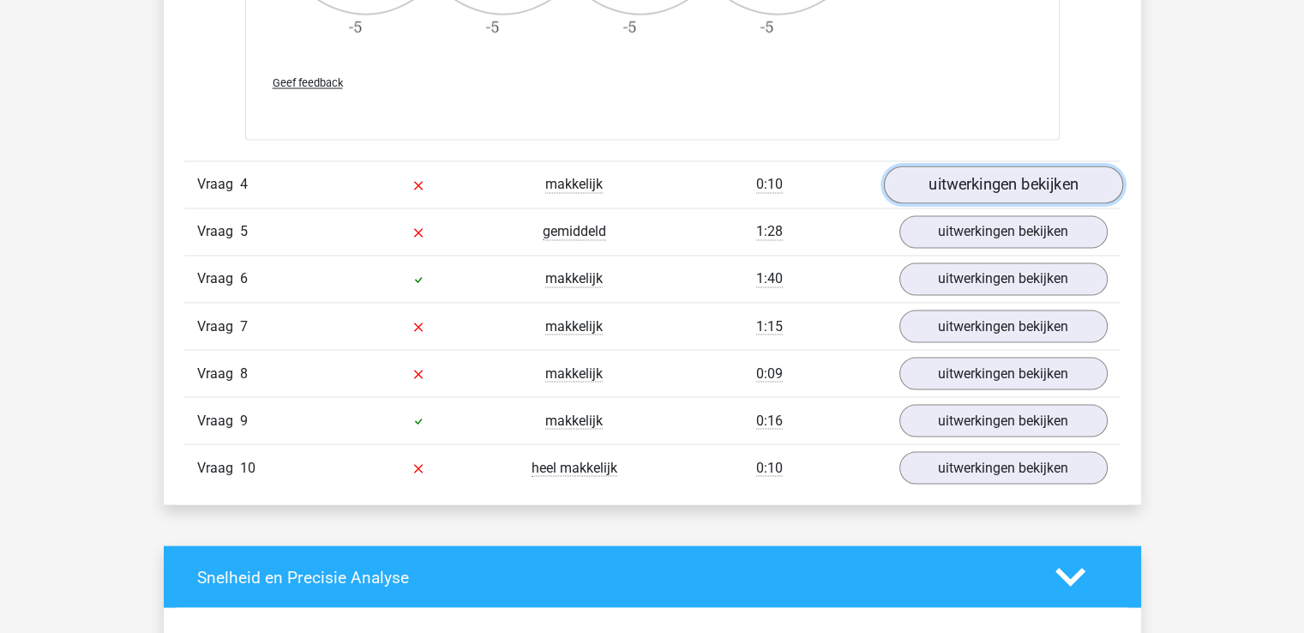
click at [1075, 179] on link "uitwerkingen bekijken" at bounding box center [1002, 184] width 239 height 38
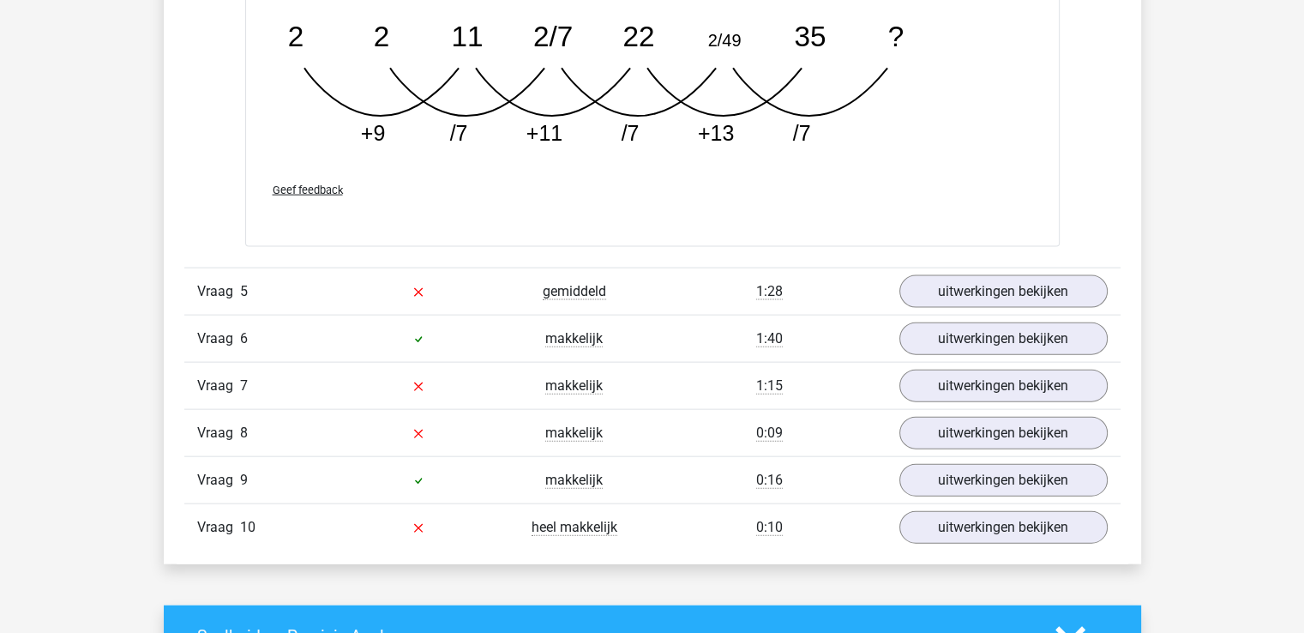
scroll to position [3779, 0]
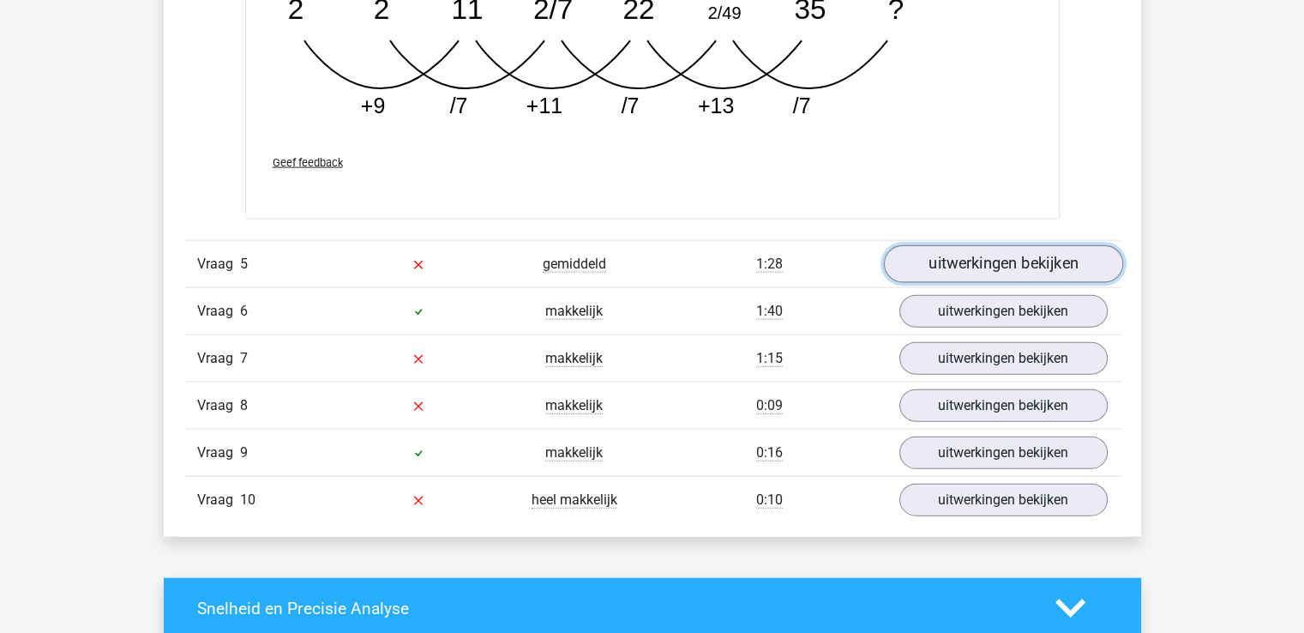
click at [1075, 273] on link "uitwerkingen bekijken" at bounding box center [1002, 264] width 239 height 38
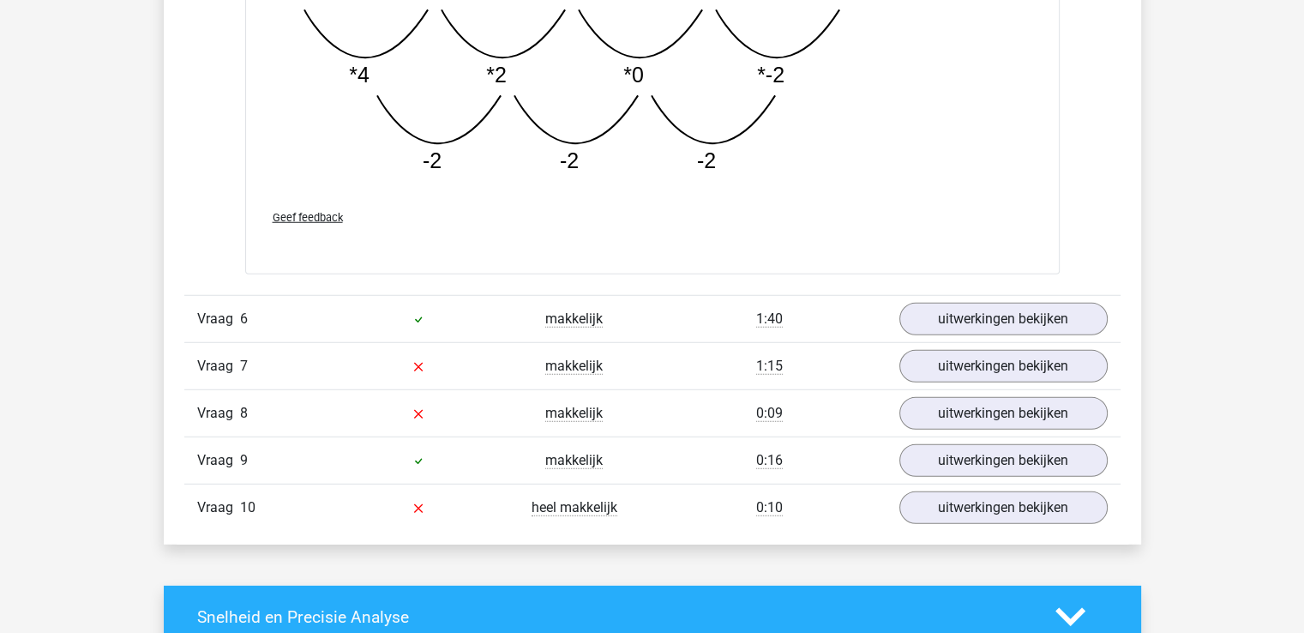
scroll to position [4722, 0]
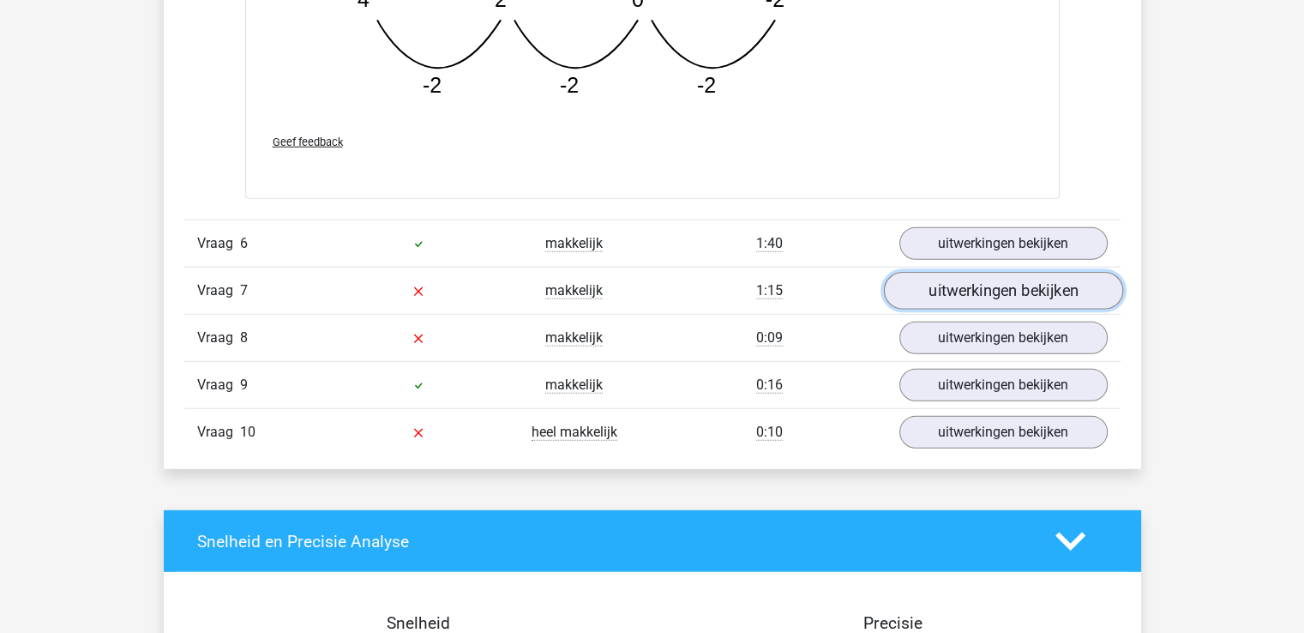
click at [1028, 285] on link "uitwerkingen bekijken" at bounding box center [1002, 292] width 239 height 38
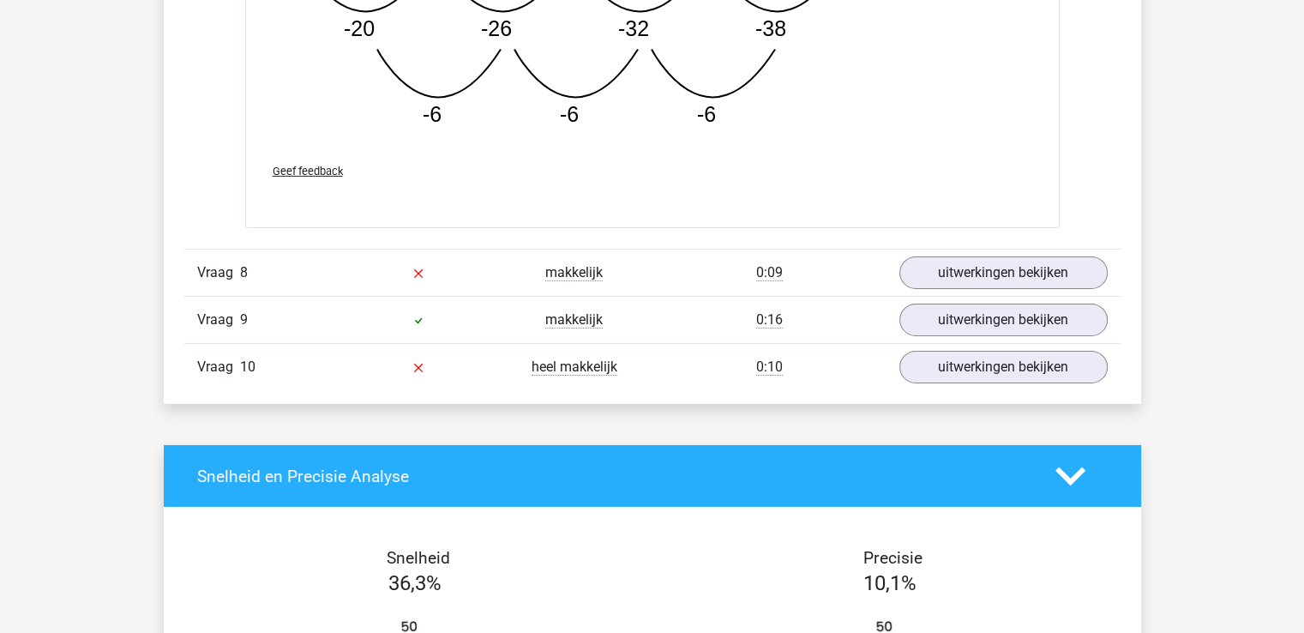
scroll to position [5706, 0]
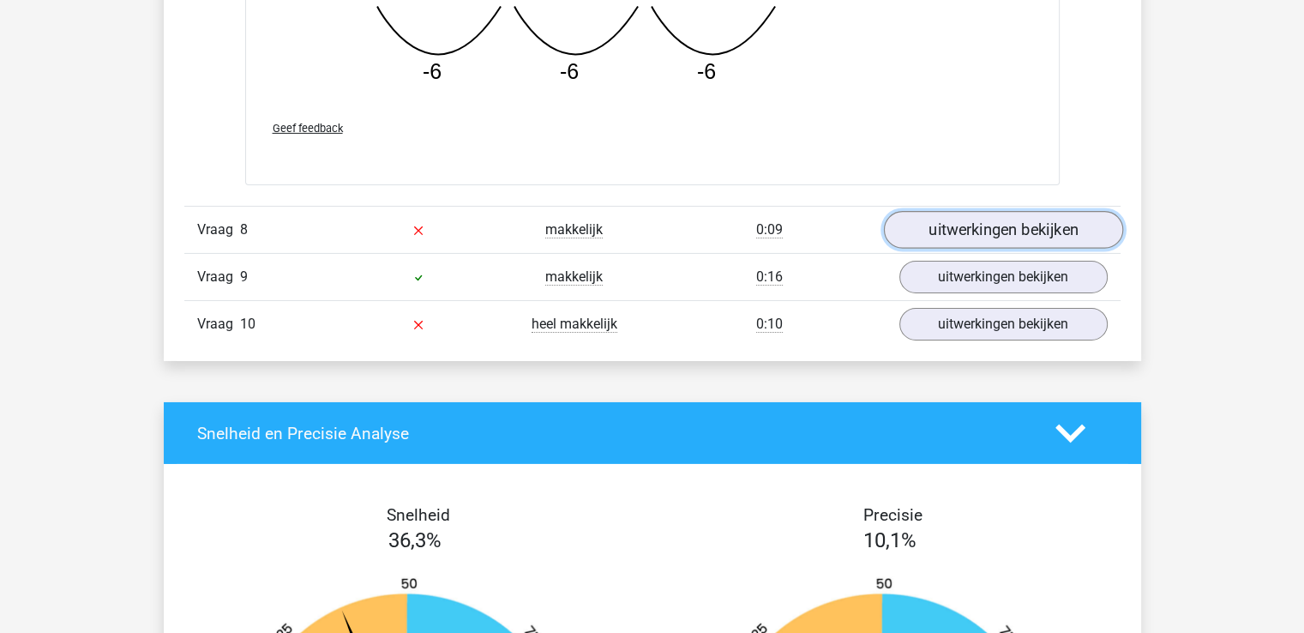
click at [1043, 236] on link "uitwerkingen bekijken" at bounding box center [1002, 230] width 239 height 38
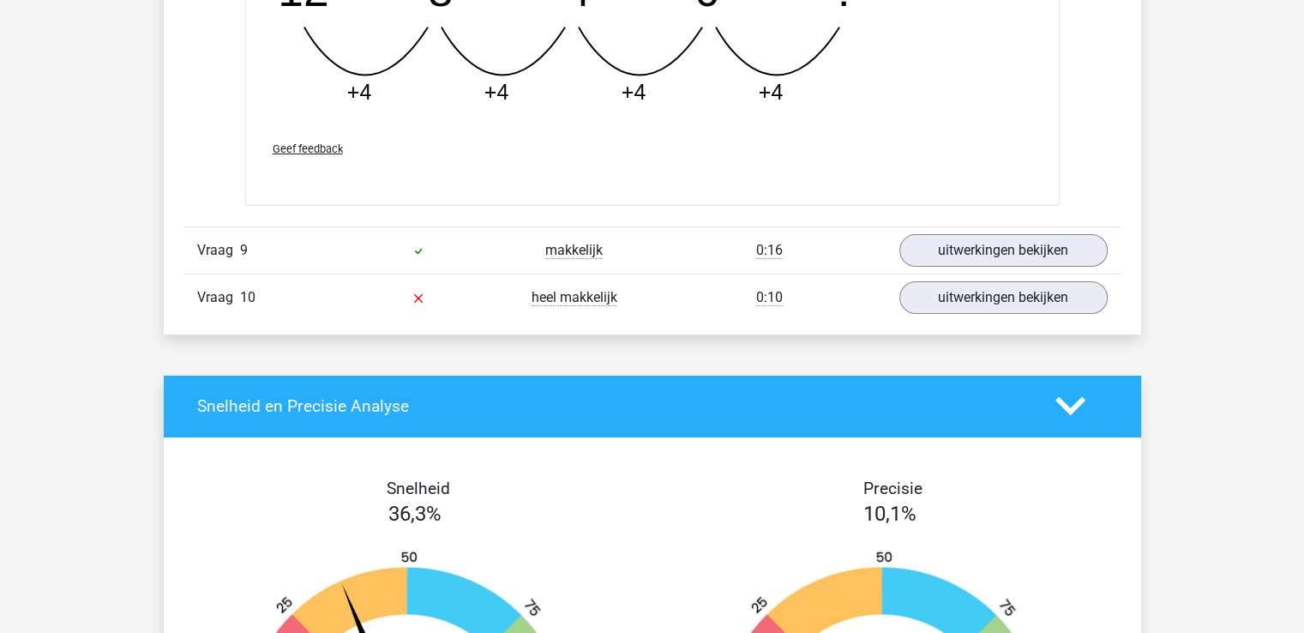
scroll to position [6491, 0]
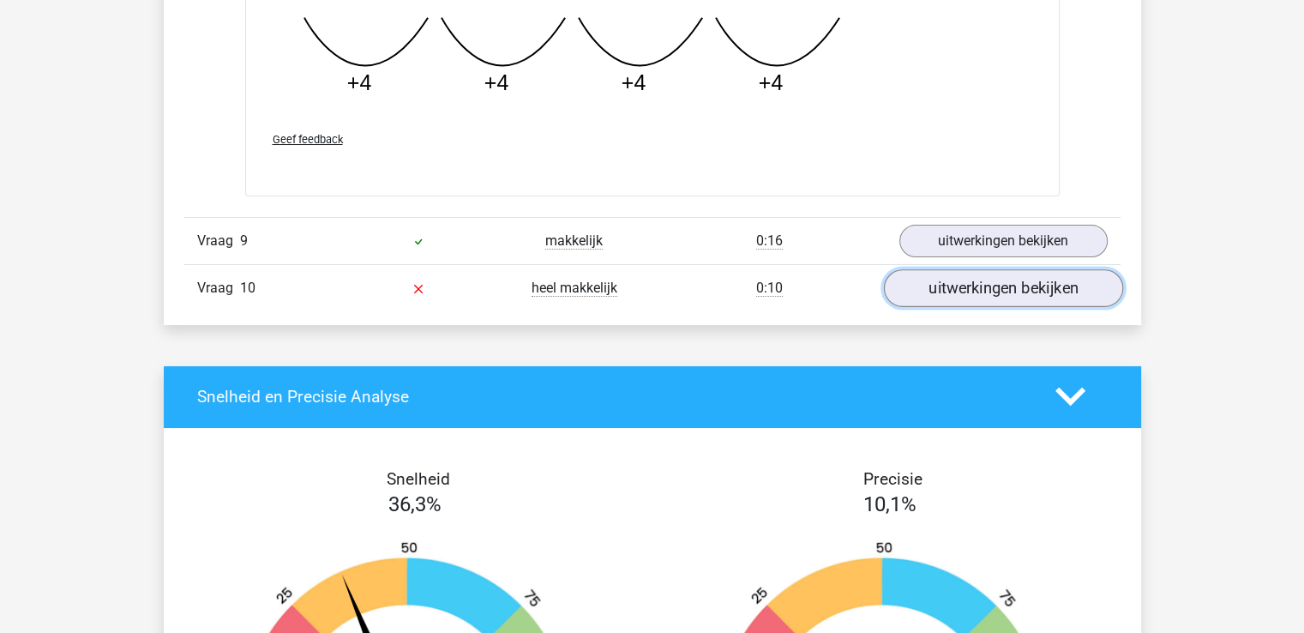
click at [1064, 285] on link "uitwerkingen bekijken" at bounding box center [1002, 288] width 239 height 38
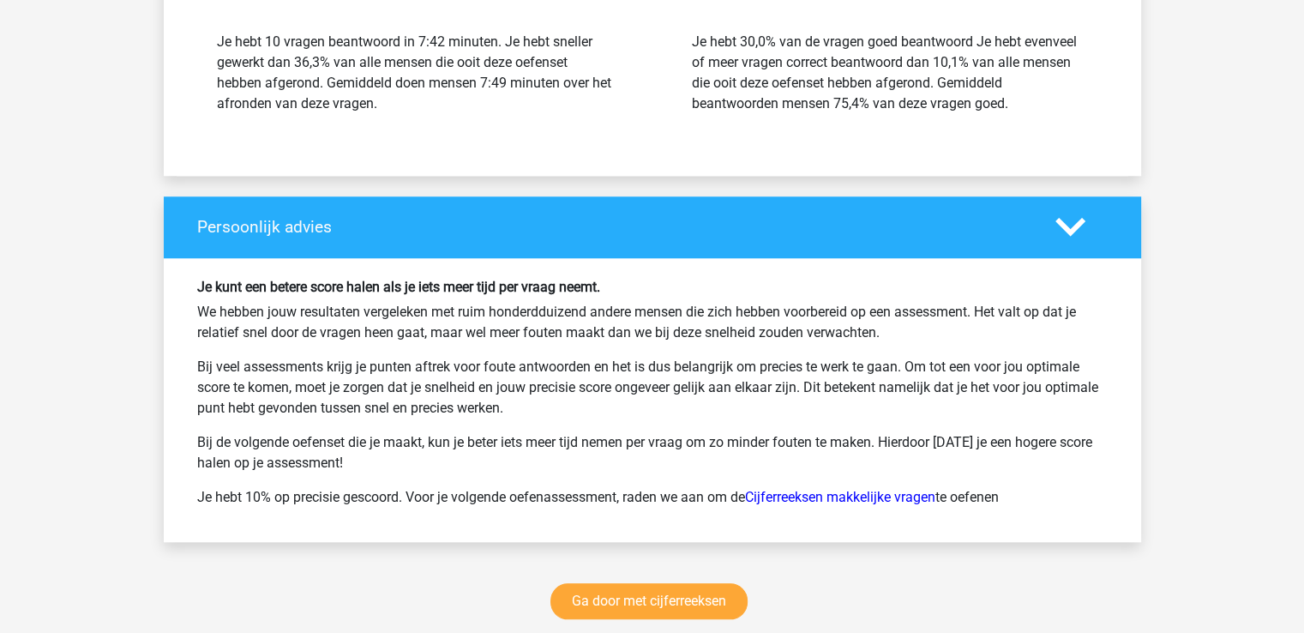
scroll to position [8551, 0]
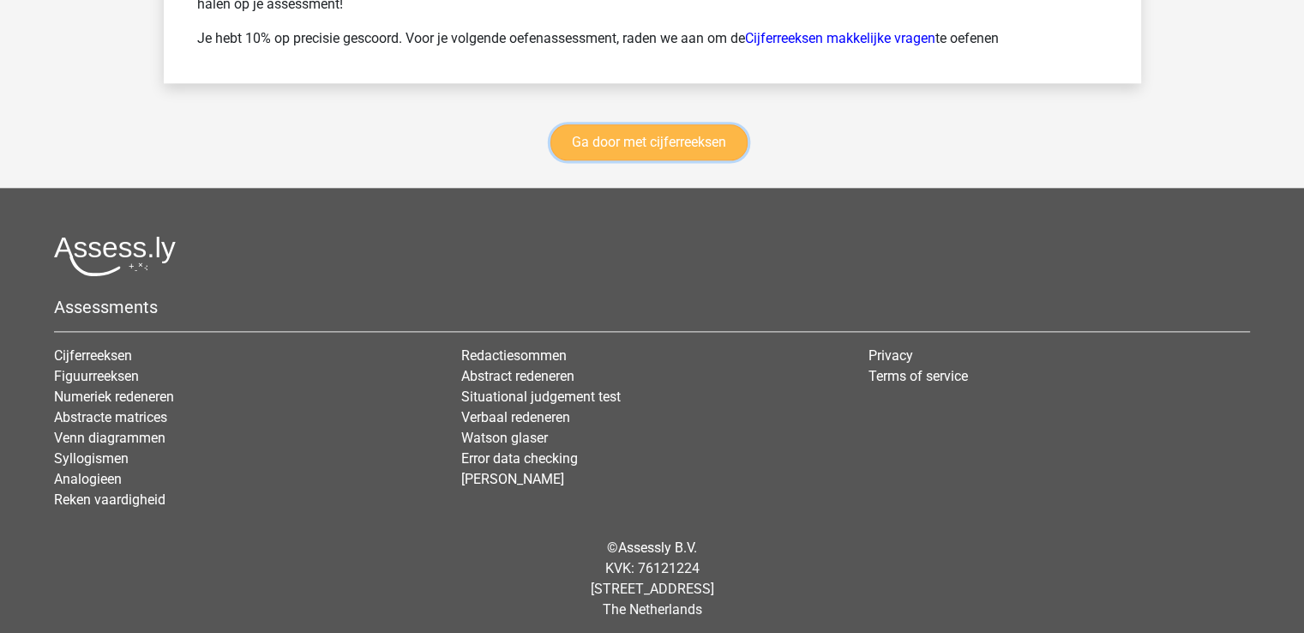
click at [721, 138] on link "Ga door met cijferreeksen" at bounding box center [648, 142] width 197 height 36
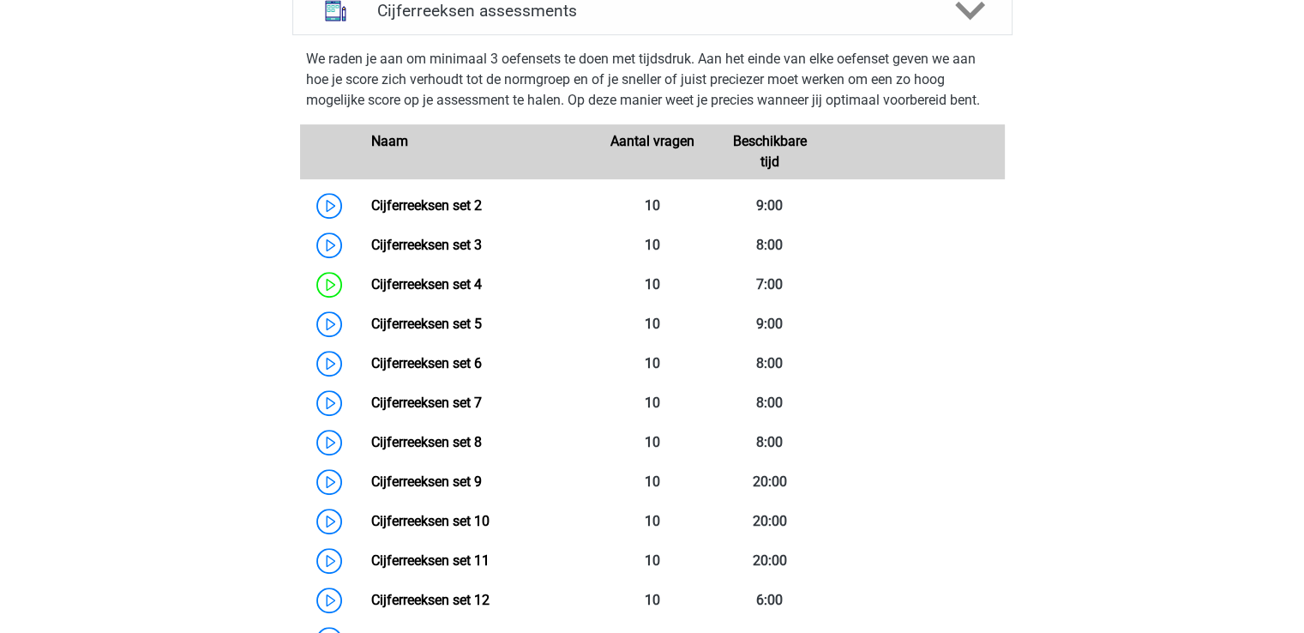
scroll to position [916, 0]
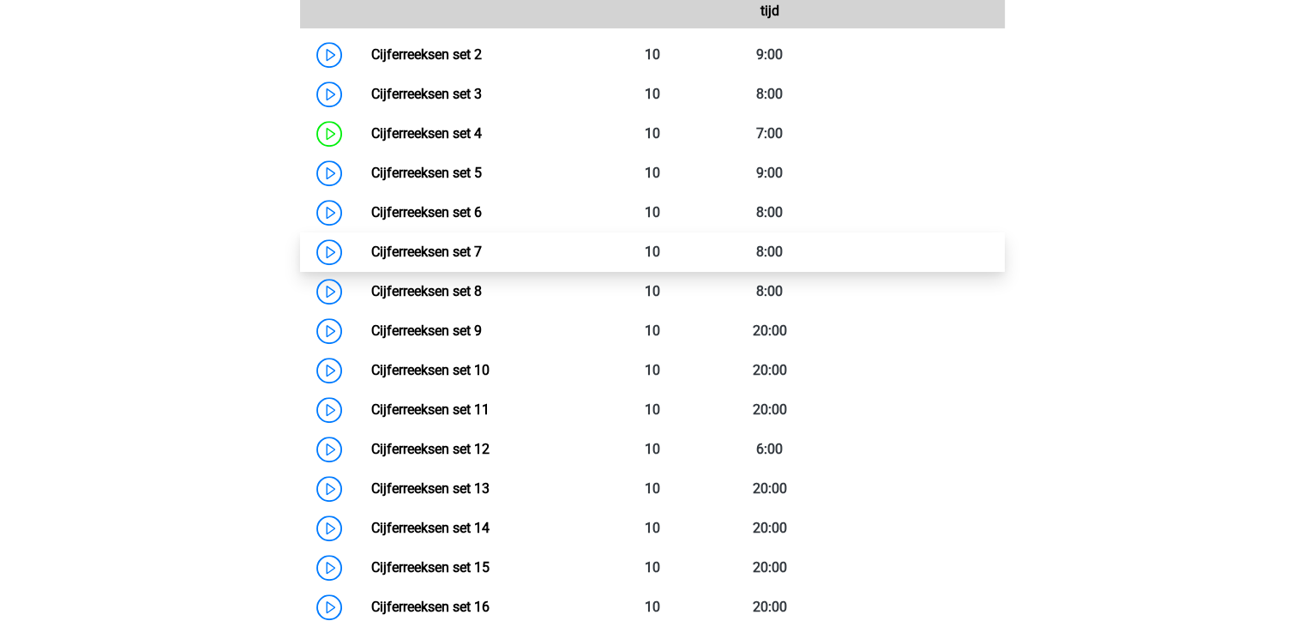
click at [371, 260] on link "Cijferreeksen set 7" at bounding box center [426, 251] width 111 height 16
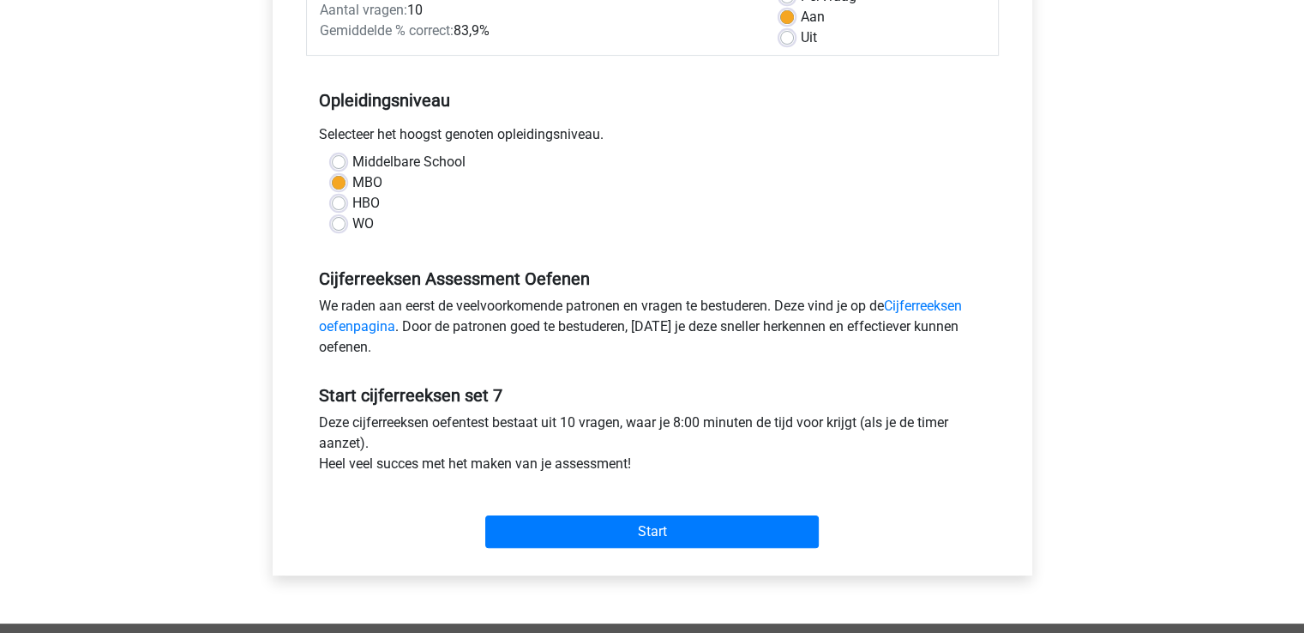
scroll to position [282, 0]
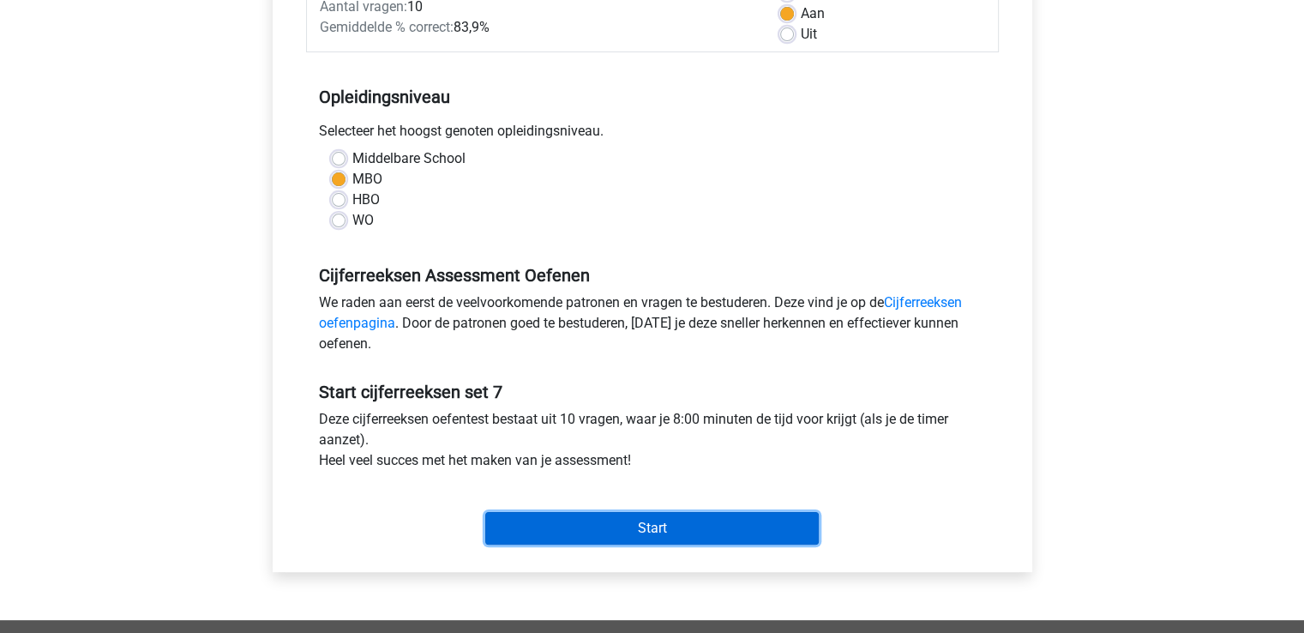
click at [730, 517] on input "Start" at bounding box center [651, 528] width 333 height 33
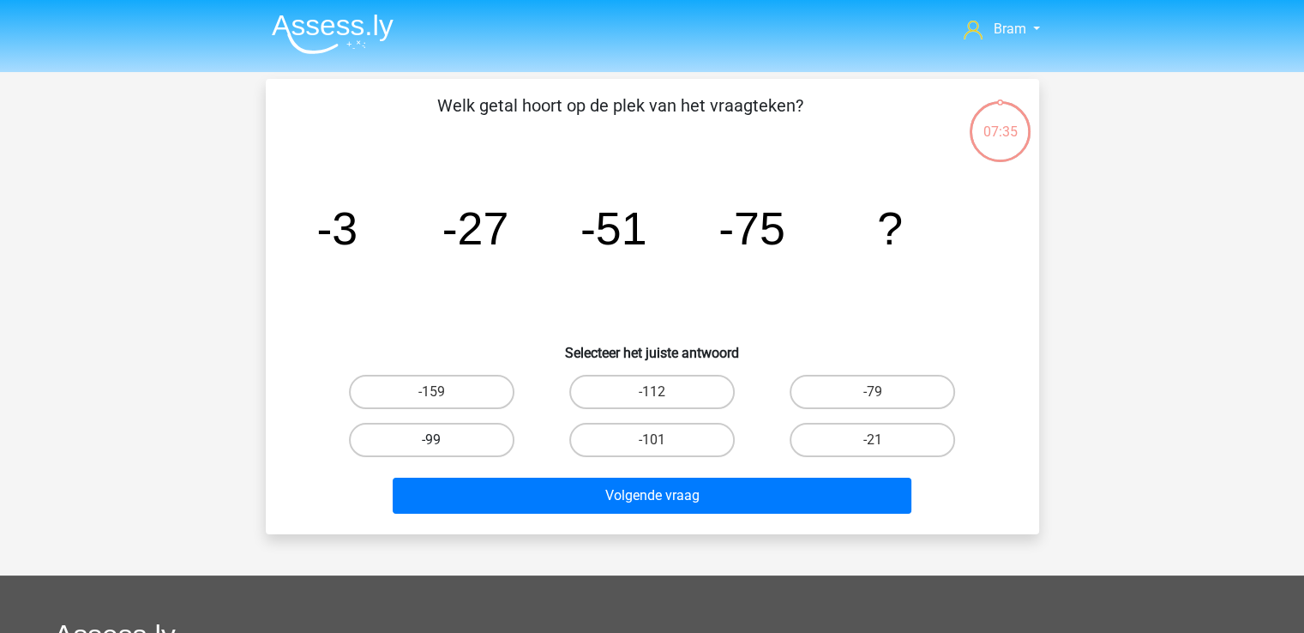
click at [451, 428] on label "-99" at bounding box center [431, 440] width 165 height 34
click at [442, 440] on input "-99" at bounding box center [436, 445] width 11 height 11
radio input "true"
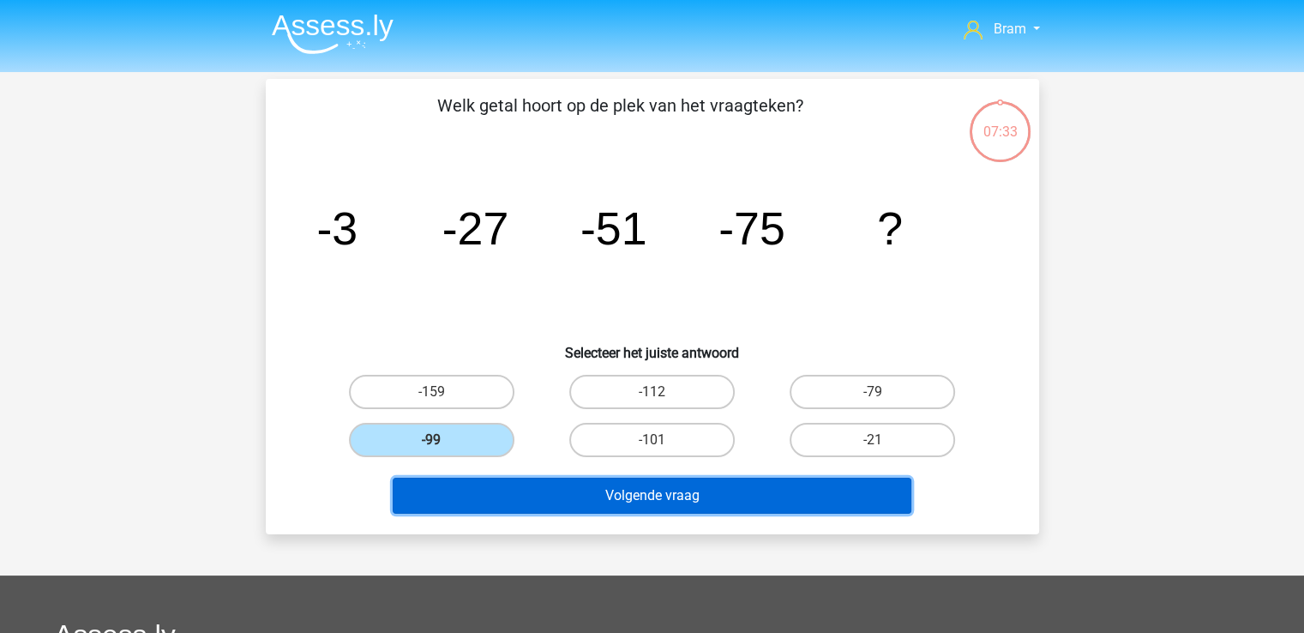
click at [555, 488] on button "Volgende vraag" at bounding box center [652, 496] width 519 height 36
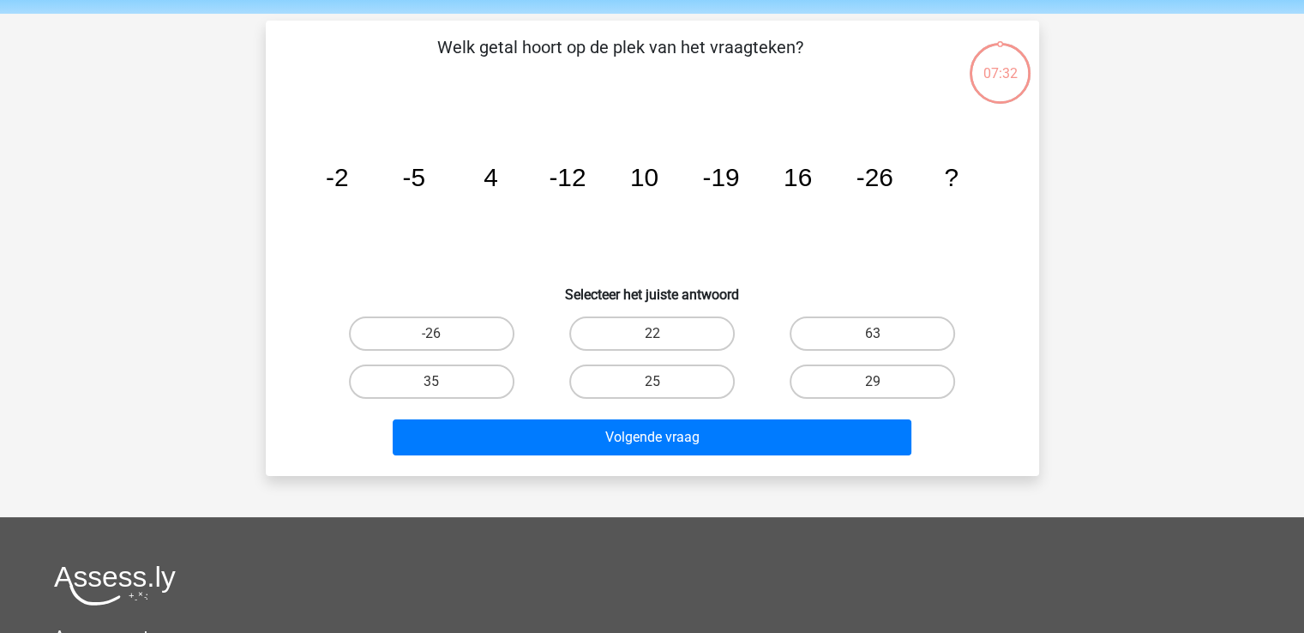
scroll to position [79, 0]
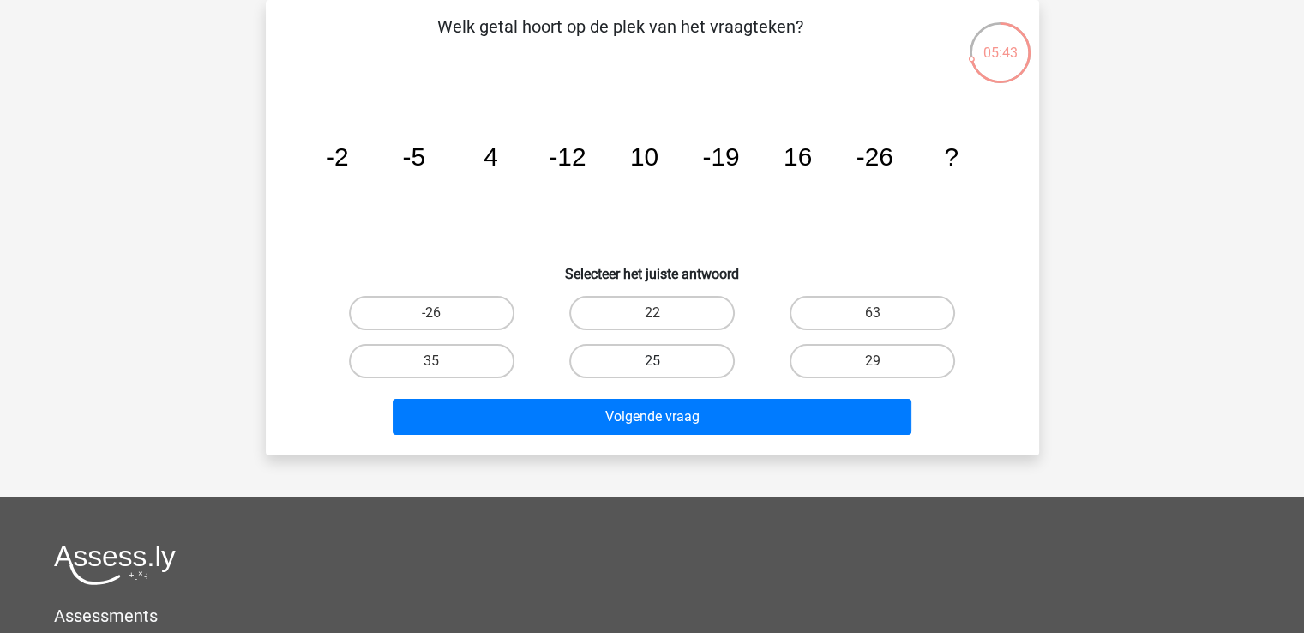
click at [682, 366] on label "25" at bounding box center [651, 361] width 165 height 34
click at [663, 366] on input "25" at bounding box center [657, 366] width 11 height 11
radio input "true"
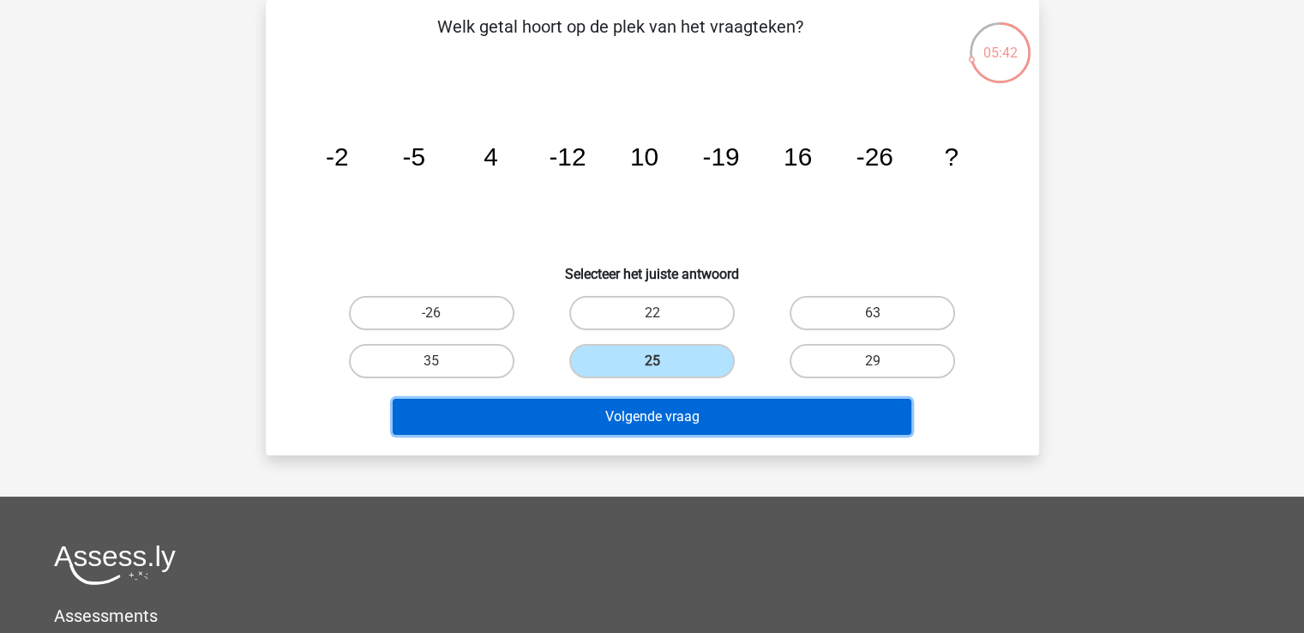
click at [712, 426] on button "Volgende vraag" at bounding box center [652, 417] width 519 height 36
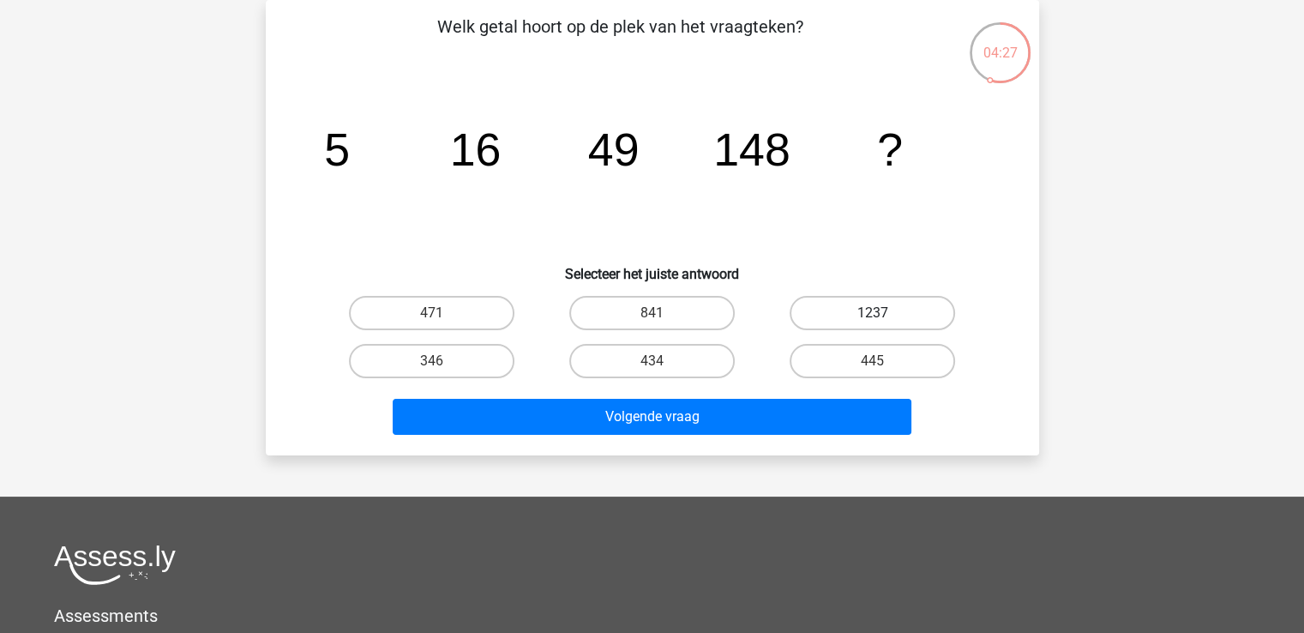
click at [892, 310] on label "1237" at bounding box center [872, 313] width 165 height 34
click at [884, 313] on input "1237" at bounding box center [878, 318] width 11 height 11
radio input "true"
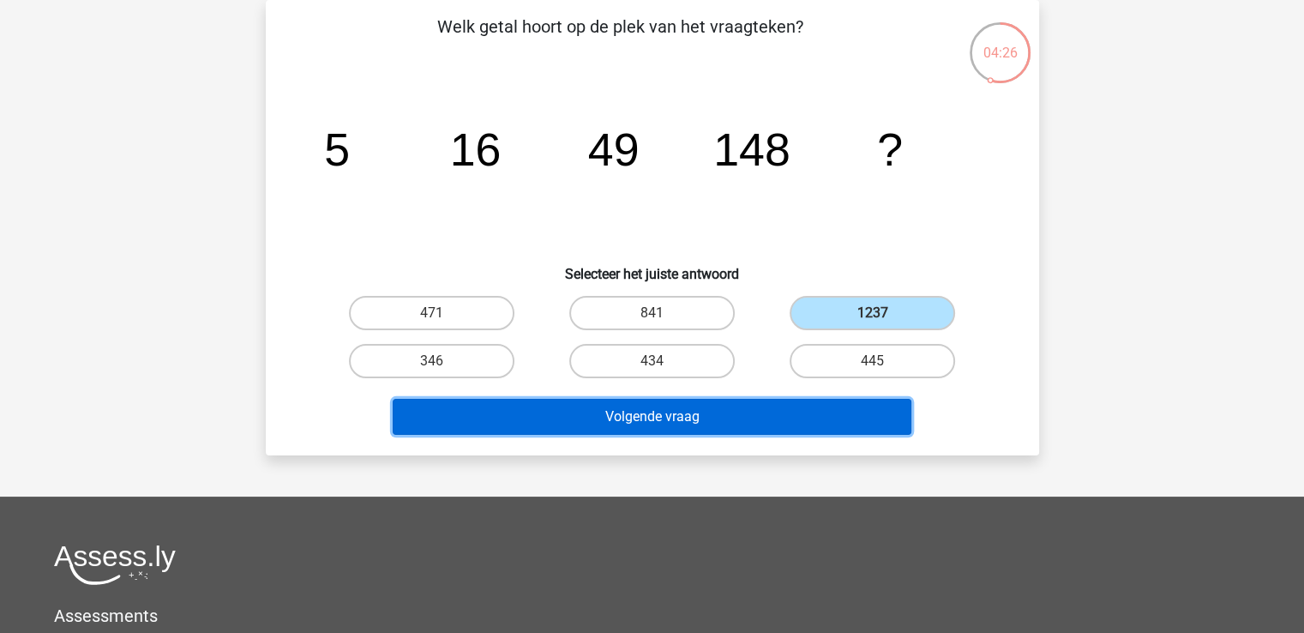
click at [869, 427] on button "Volgende vraag" at bounding box center [652, 417] width 519 height 36
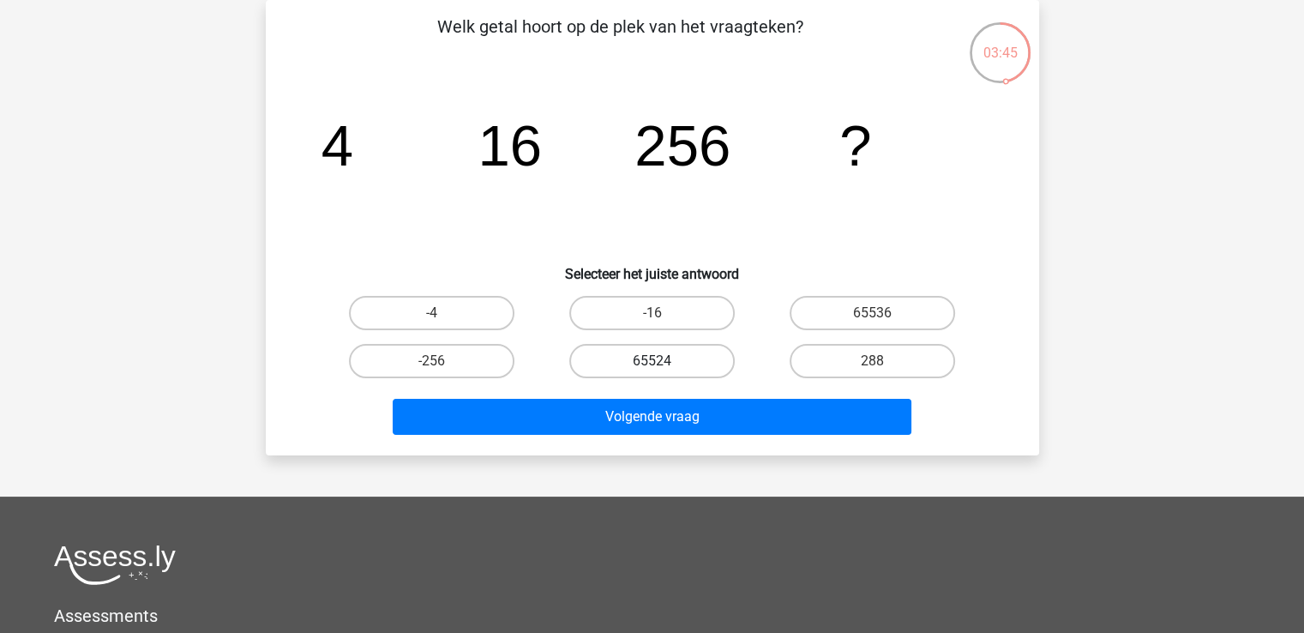
click at [648, 369] on label "65524" at bounding box center [651, 361] width 165 height 34
click at [652, 369] on input "65524" at bounding box center [657, 366] width 11 height 11
radio input "true"
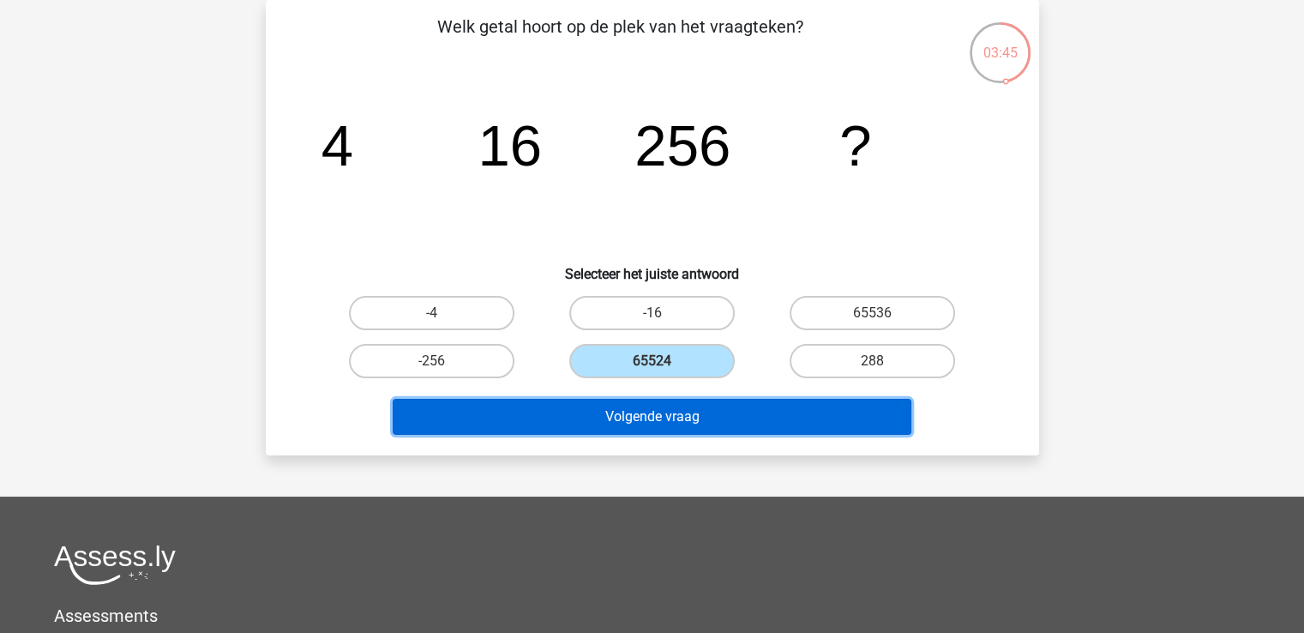
click at [667, 430] on button "Volgende vraag" at bounding box center [652, 417] width 519 height 36
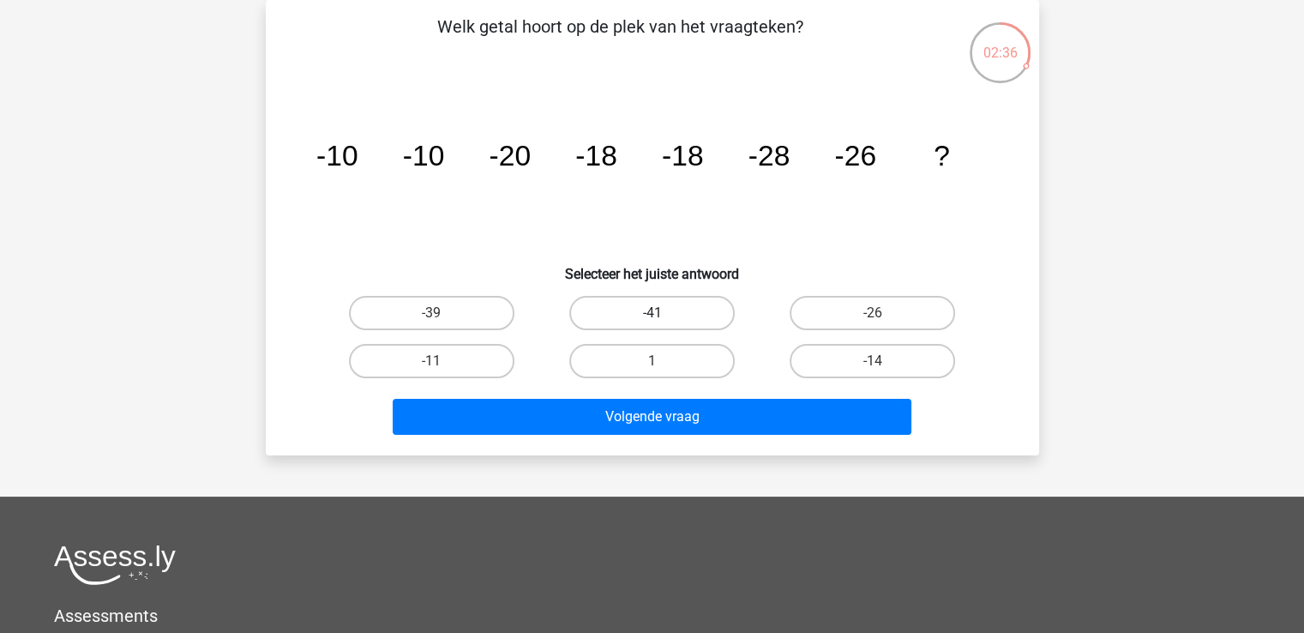
click at [694, 312] on label "-41" at bounding box center [651, 313] width 165 height 34
click at [663, 313] on input "-41" at bounding box center [657, 318] width 11 height 11
radio input "true"
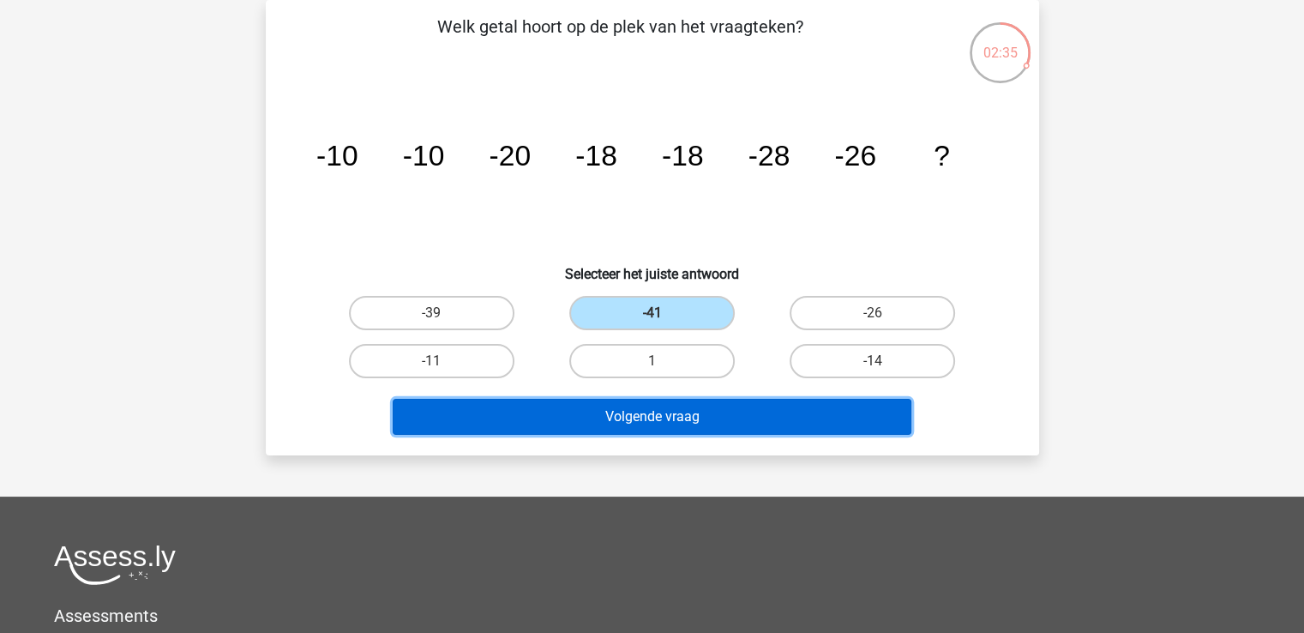
click at [744, 423] on button "Volgende vraag" at bounding box center [652, 417] width 519 height 36
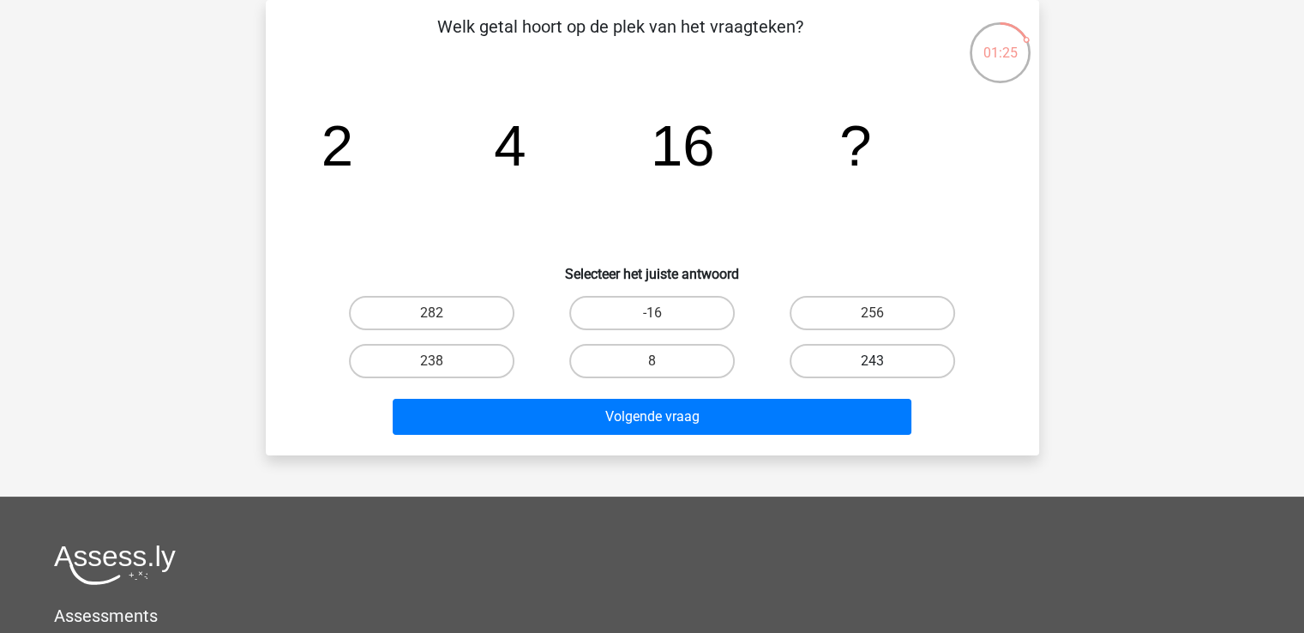
click at [798, 366] on label "243" at bounding box center [872, 361] width 165 height 34
click at [873, 366] on input "243" at bounding box center [878, 366] width 11 height 11
radio input "true"
click at [798, 366] on label "243" at bounding box center [872, 361] width 165 height 34
click at [873, 366] on input "243" at bounding box center [878, 366] width 11 height 11
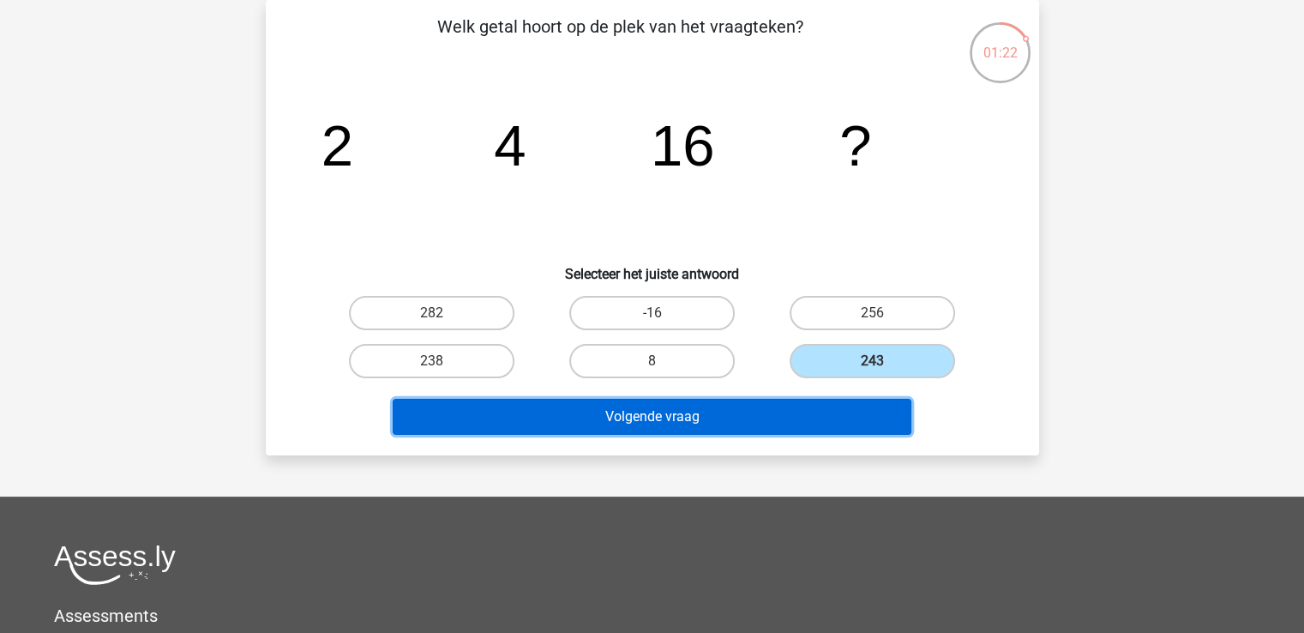
click at [788, 406] on button "Volgende vraag" at bounding box center [652, 417] width 519 height 36
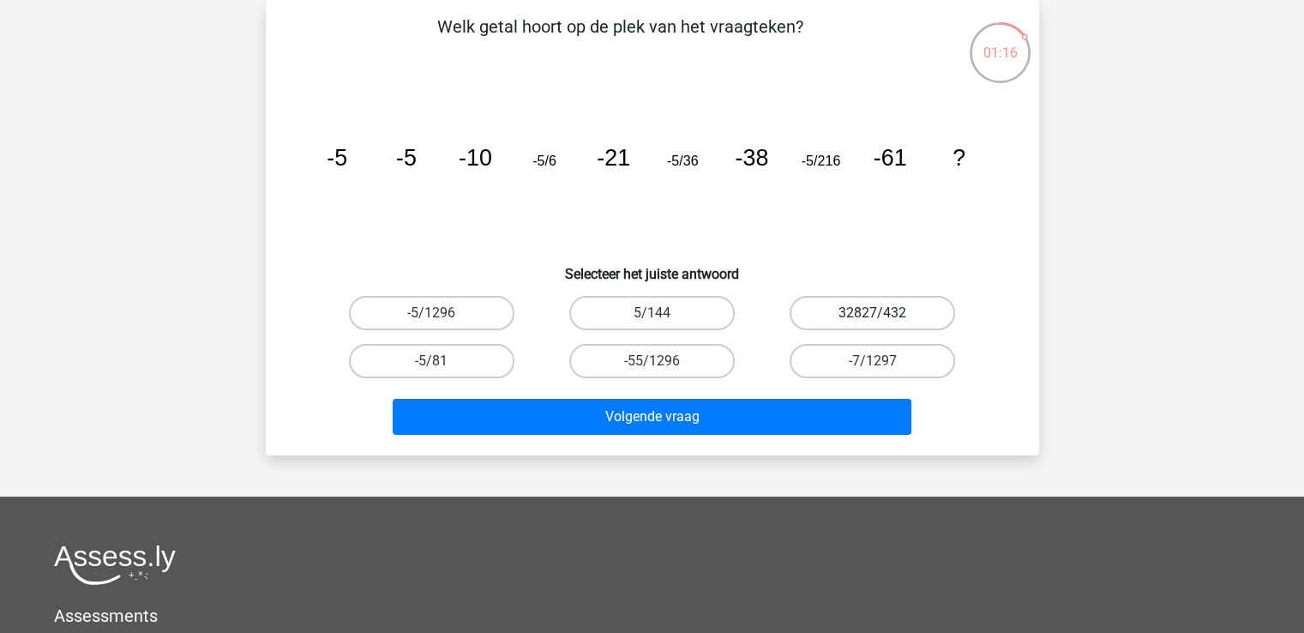
click at [796, 306] on label "32827/432" at bounding box center [872, 313] width 165 height 34
click at [873, 313] on input "32827/432" at bounding box center [878, 318] width 11 height 11
radio input "true"
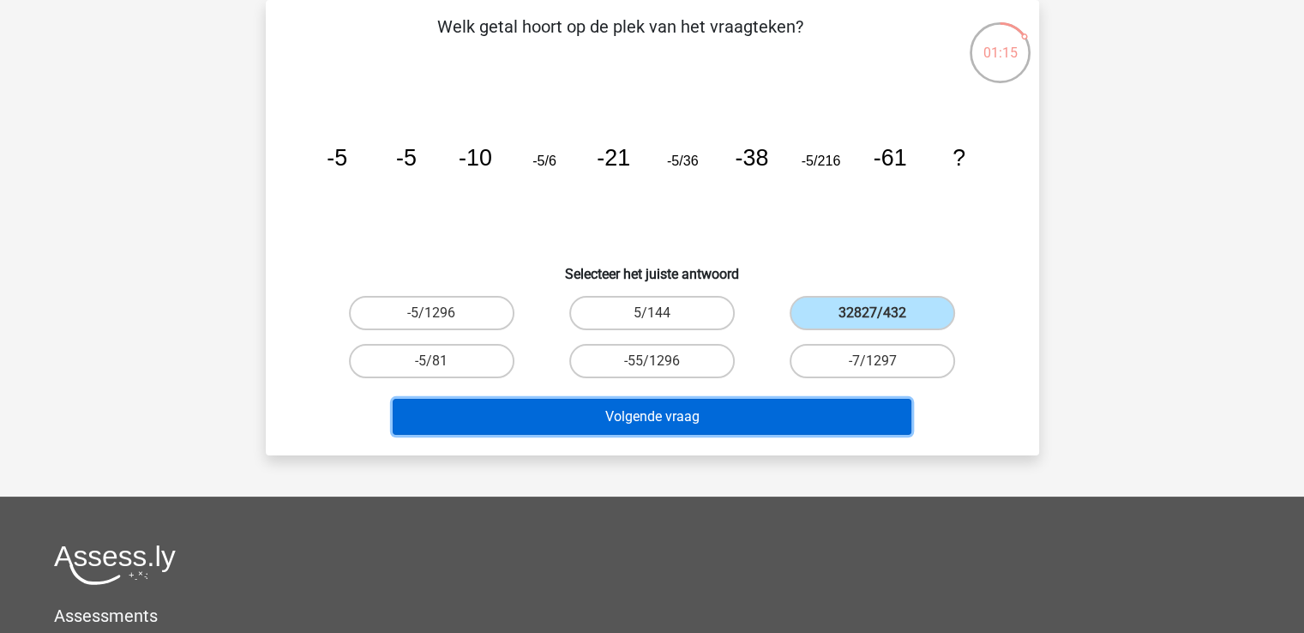
click at [789, 430] on button "Volgende vraag" at bounding box center [652, 417] width 519 height 36
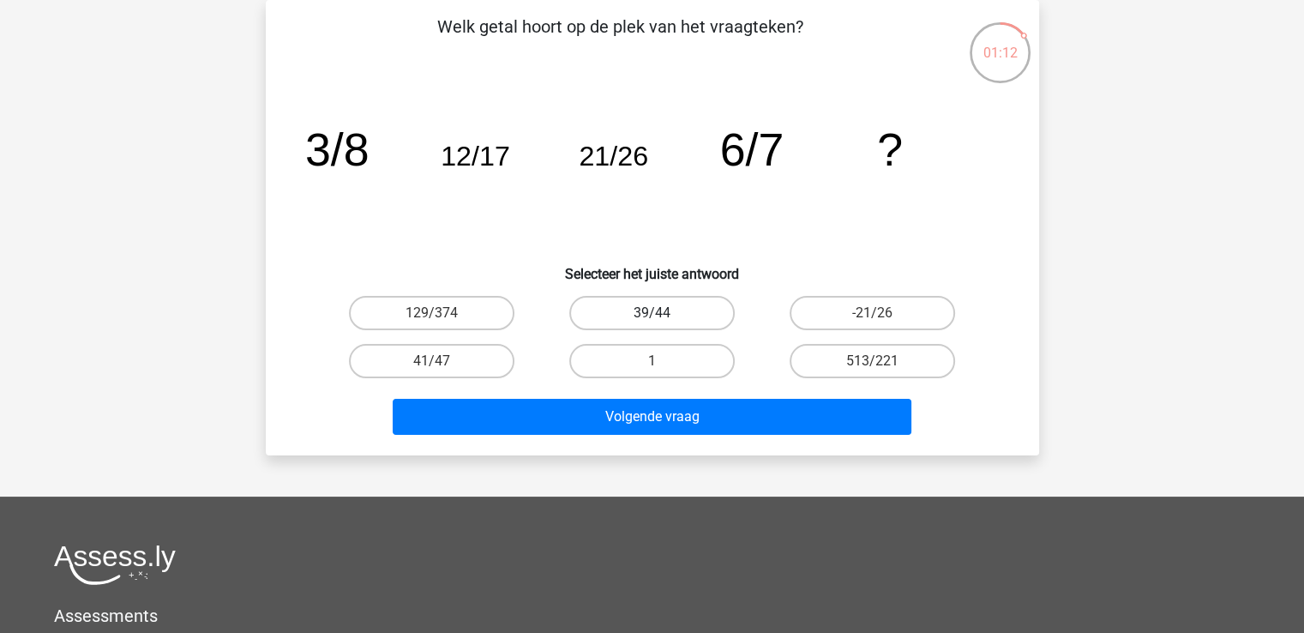
click at [677, 308] on label "39/44" at bounding box center [651, 313] width 165 height 34
click at [663, 313] on input "39/44" at bounding box center [657, 318] width 11 height 11
radio input "true"
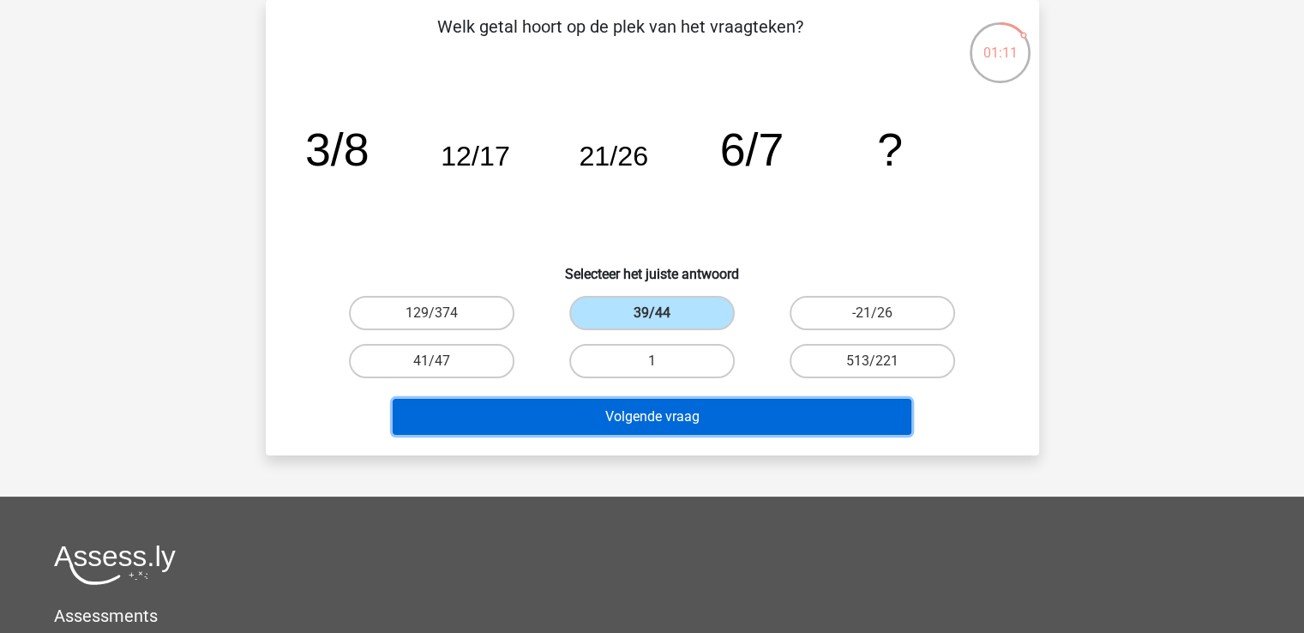
click at [713, 408] on button "Volgende vraag" at bounding box center [652, 417] width 519 height 36
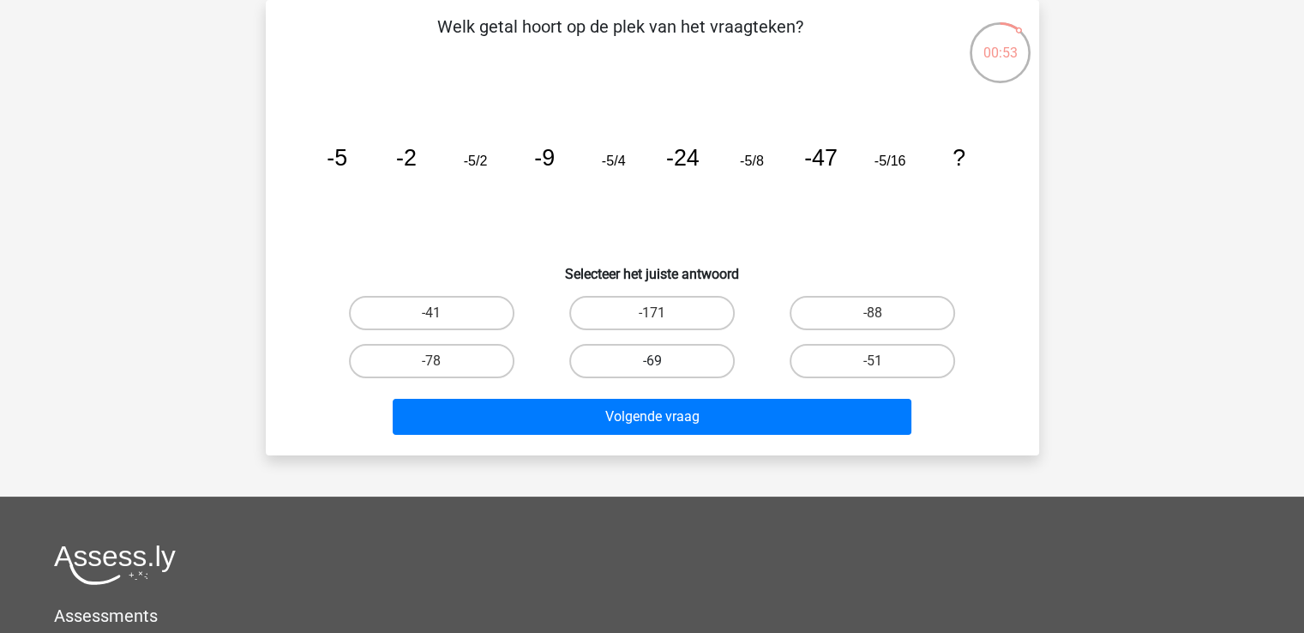
click at [693, 354] on label "-69" at bounding box center [651, 361] width 165 height 34
click at [663, 361] on input "-69" at bounding box center [657, 366] width 11 height 11
radio input "true"
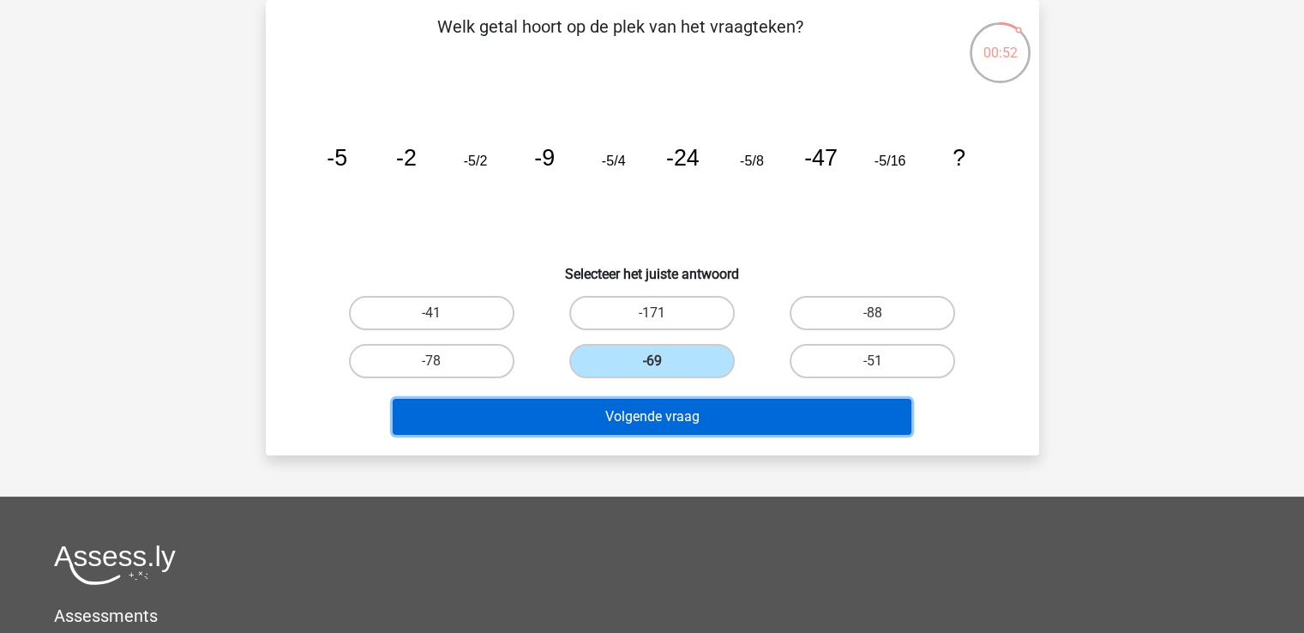
click at [728, 417] on button "Volgende vraag" at bounding box center [652, 417] width 519 height 36
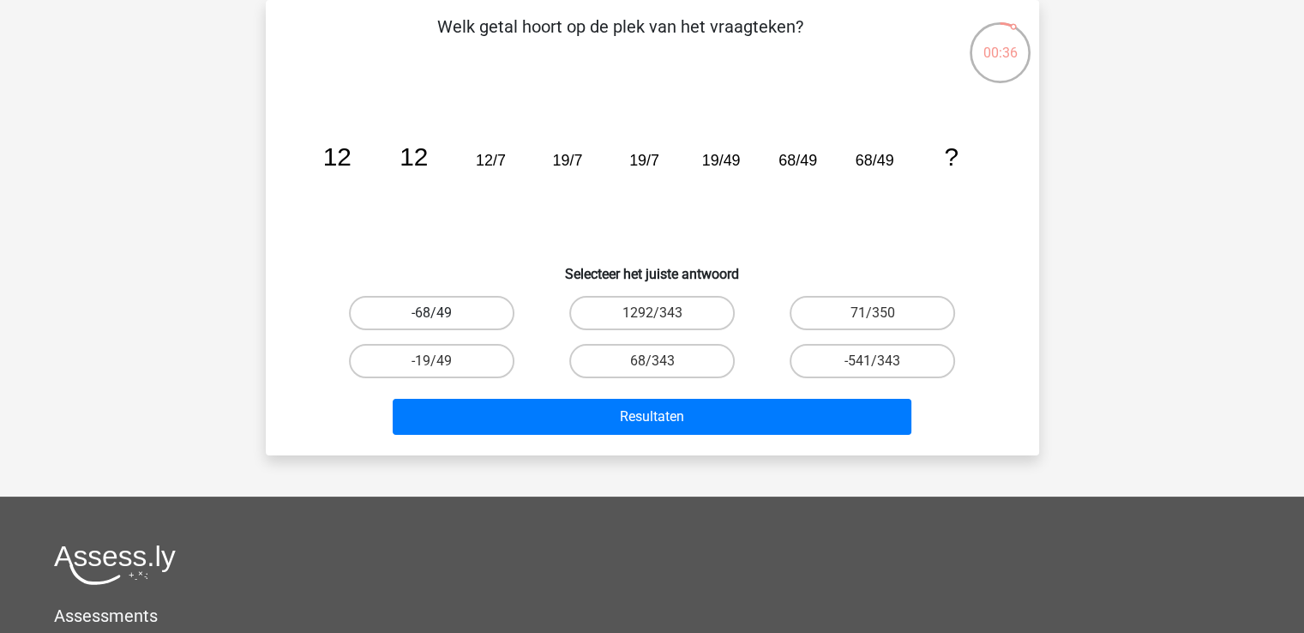
click at [453, 316] on label "-68/49" at bounding box center [431, 313] width 165 height 34
click at [442, 316] on input "-68/49" at bounding box center [436, 318] width 11 height 11
radio input "true"
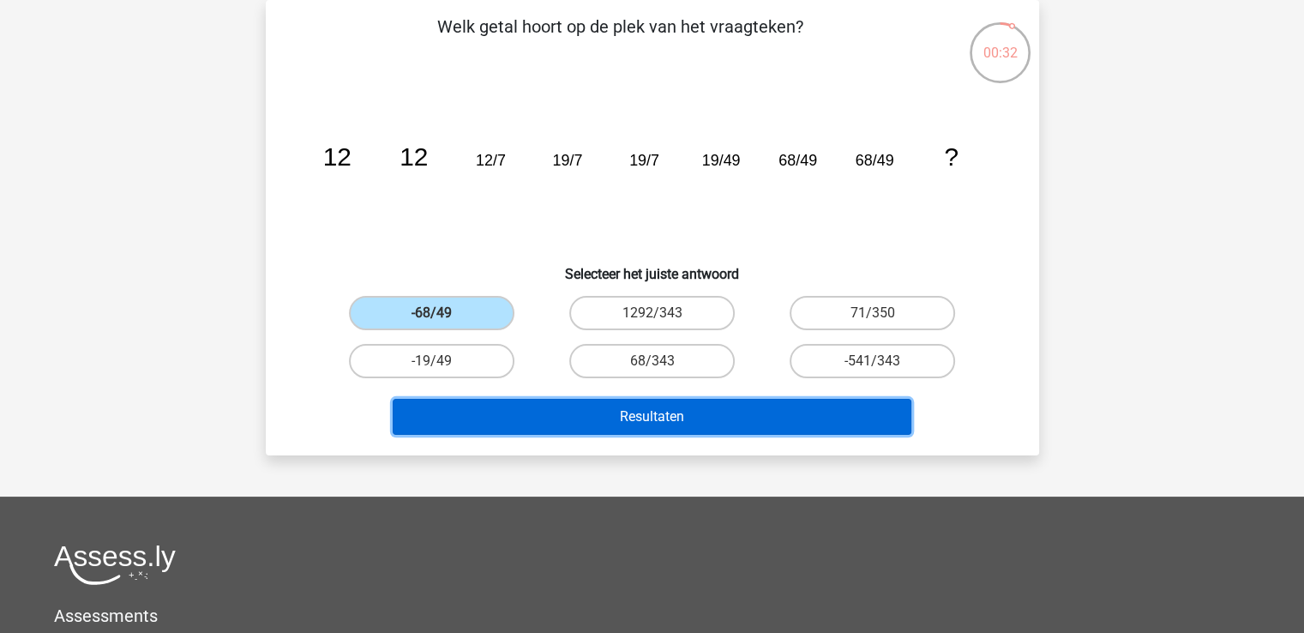
click at [546, 402] on button "Resultaten" at bounding box center [652, 417] width 519 height 36
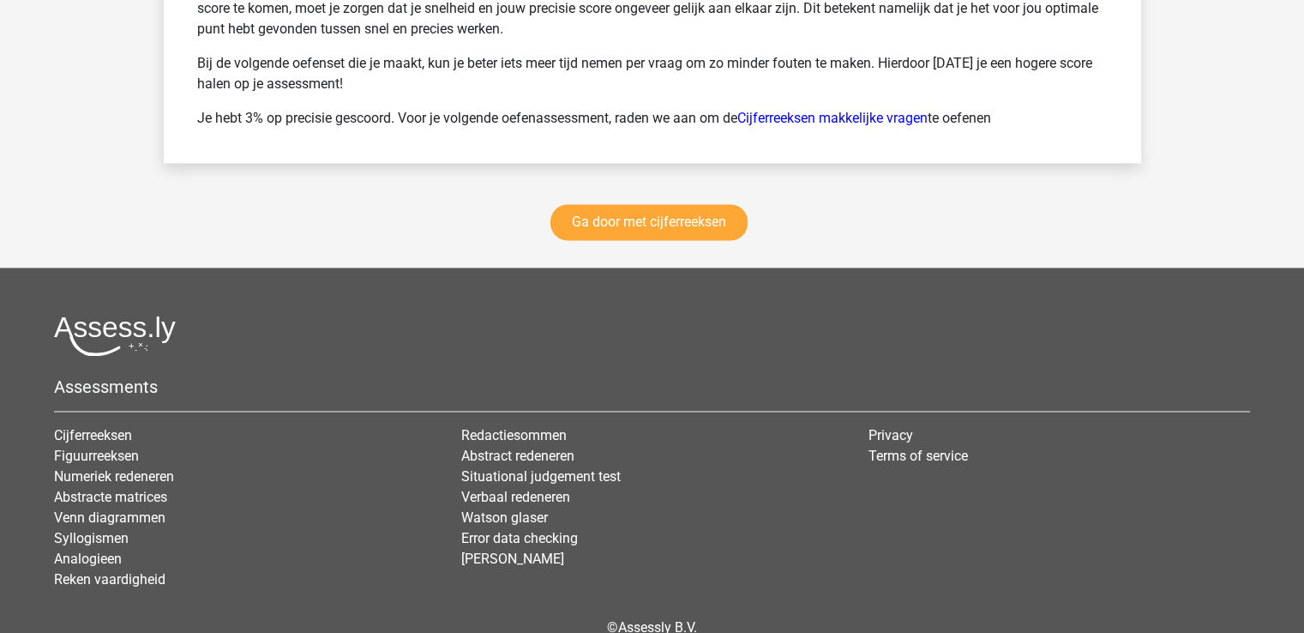
scroll to position [2508, 0]
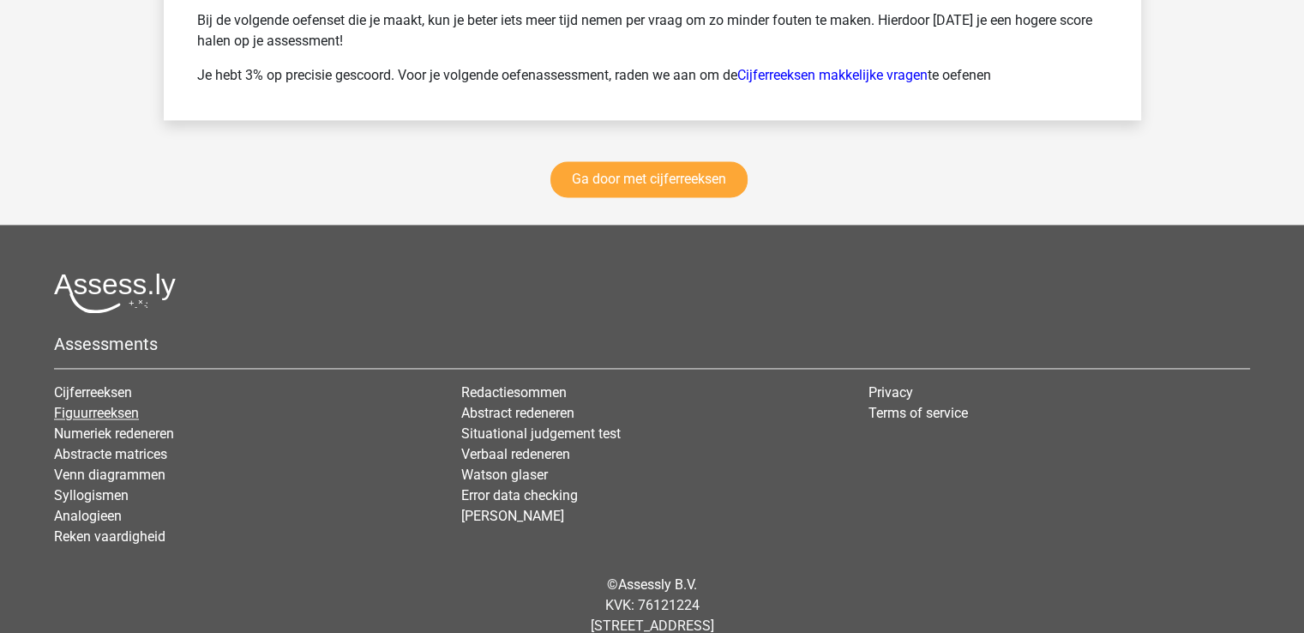
click at [135, 405] on link "Figuurreeksen" at bounding box center [96, 413] width 85 height 16
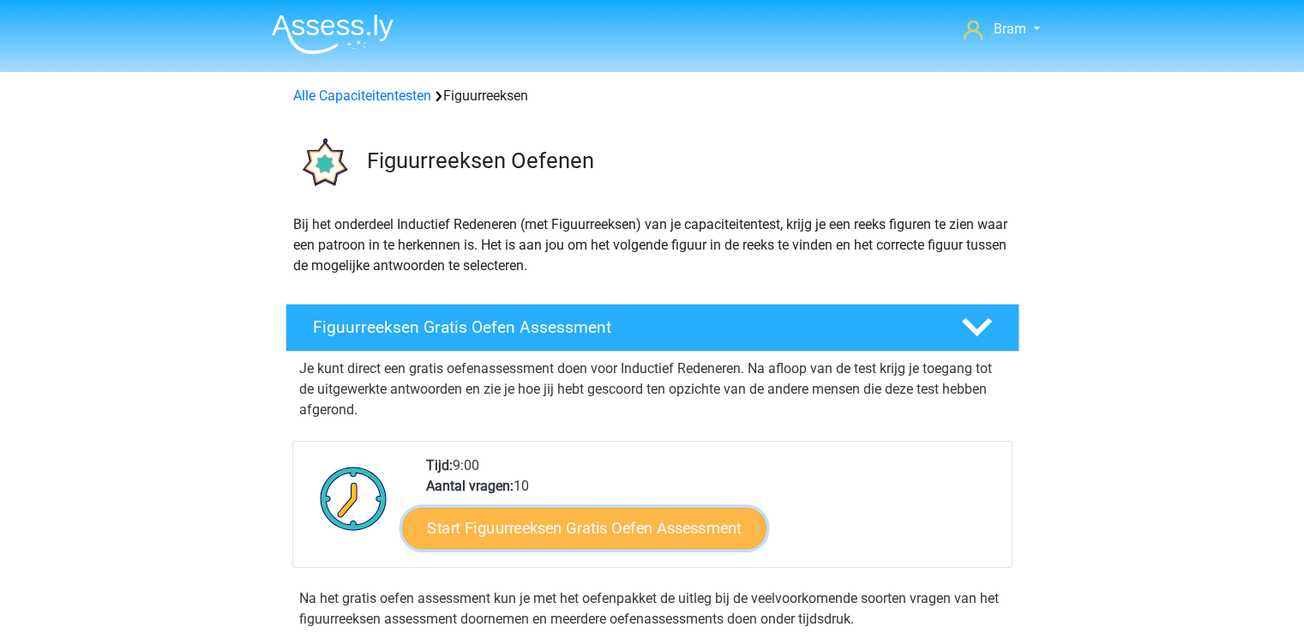
click at [521, 521] on link "Start Figuurreeksen Gratis Oefen Assessment" at bounding box center [583, 527] width 363 height 41
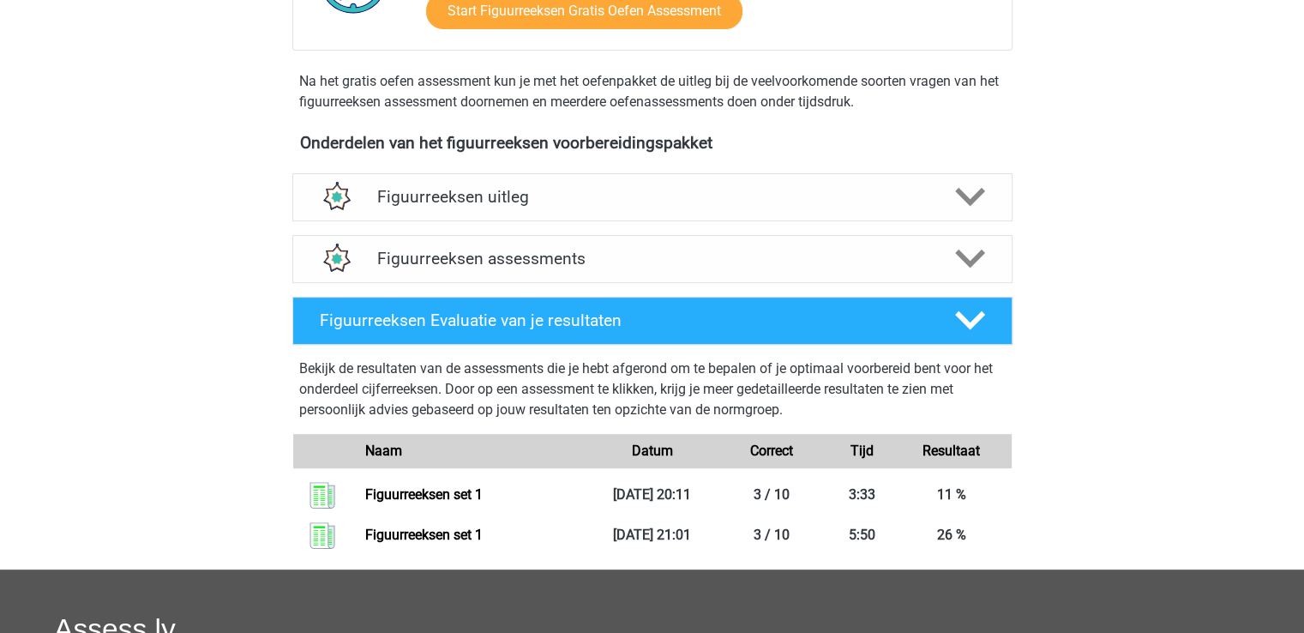
scroll to position [527, 0]
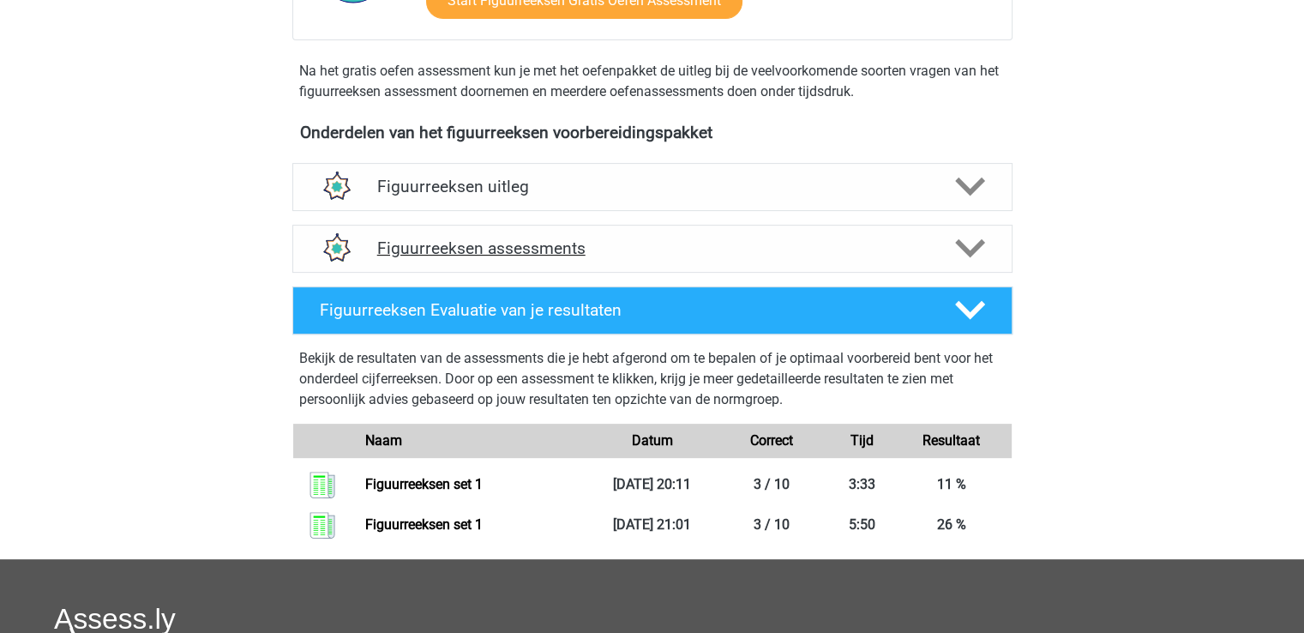
click at [970, 260] on icon at bounding box center [970, 248] width 30 height 30
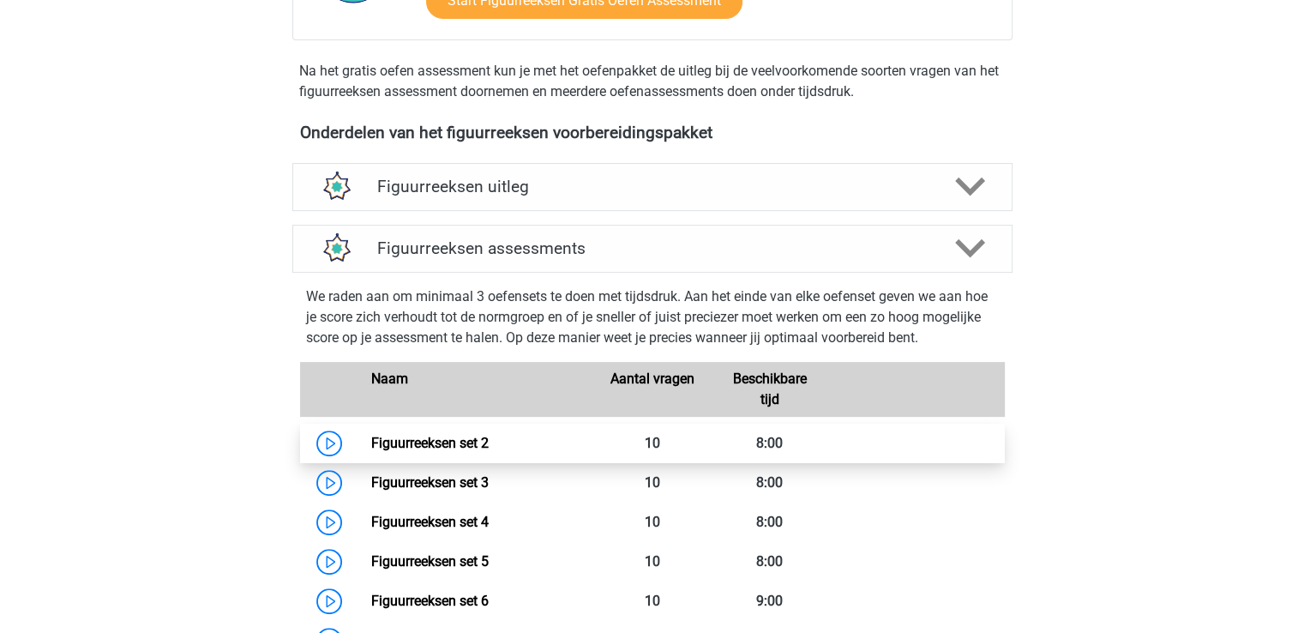
click at [371, 451] on link "Figuurreeksen set 2" at bounding box center [429, 443] width 117 height 16
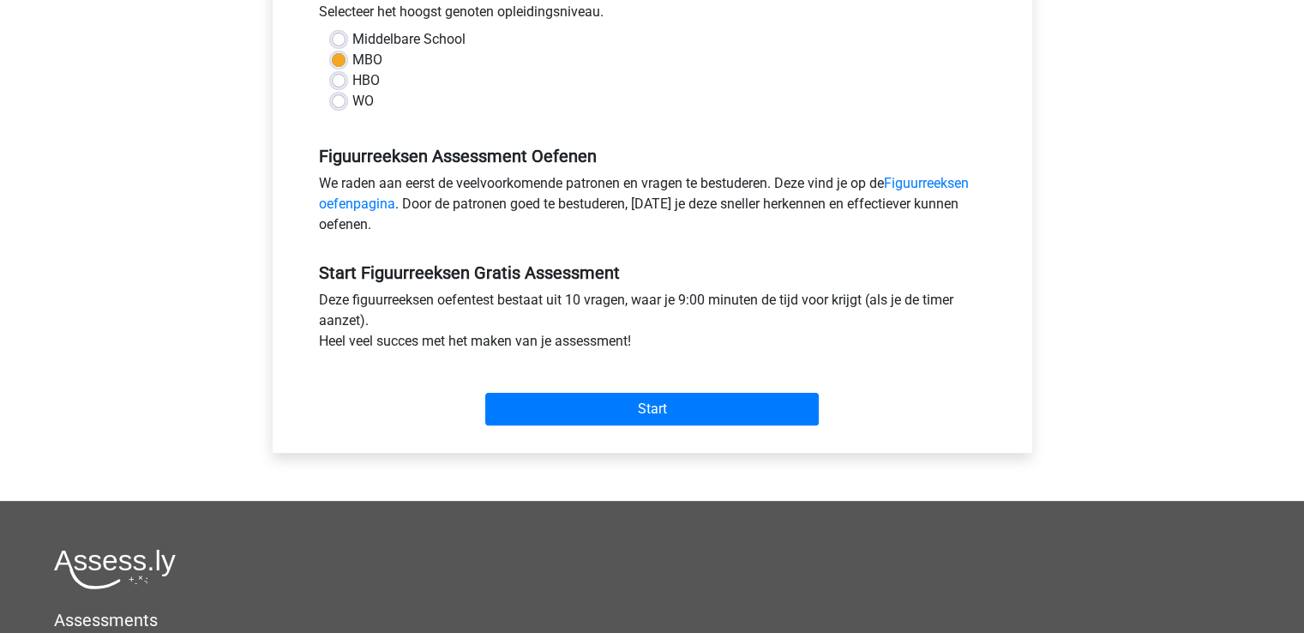
scroll to position [276, 0]
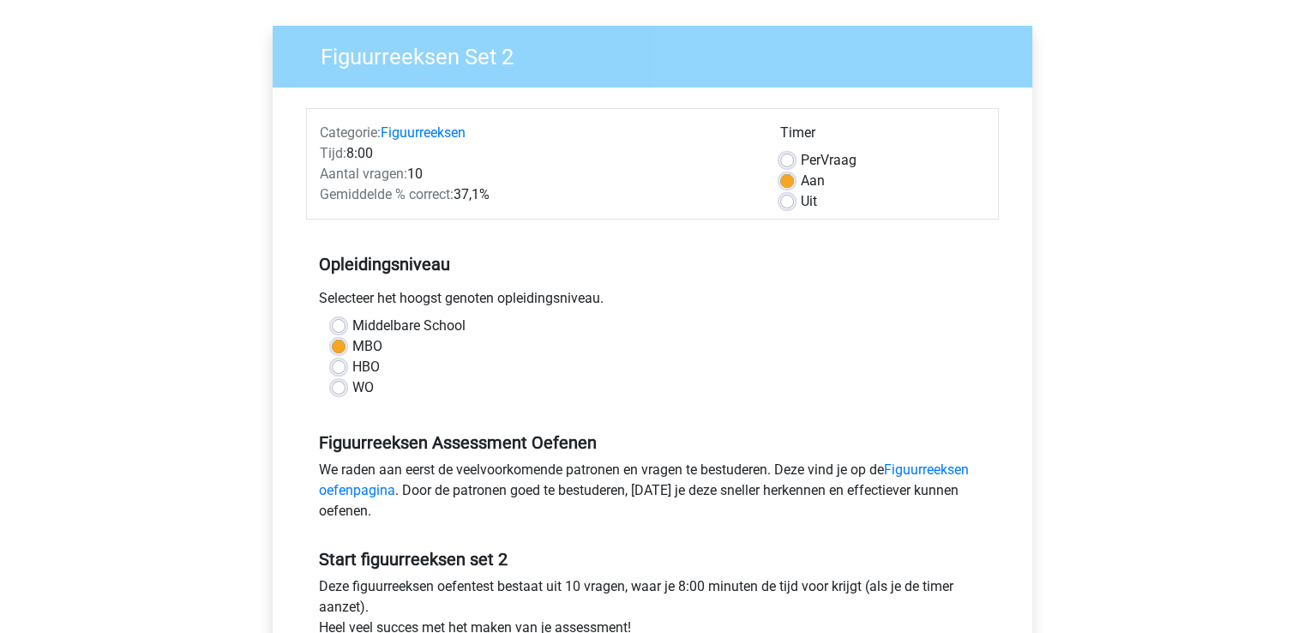
scroll to position [311, 0]
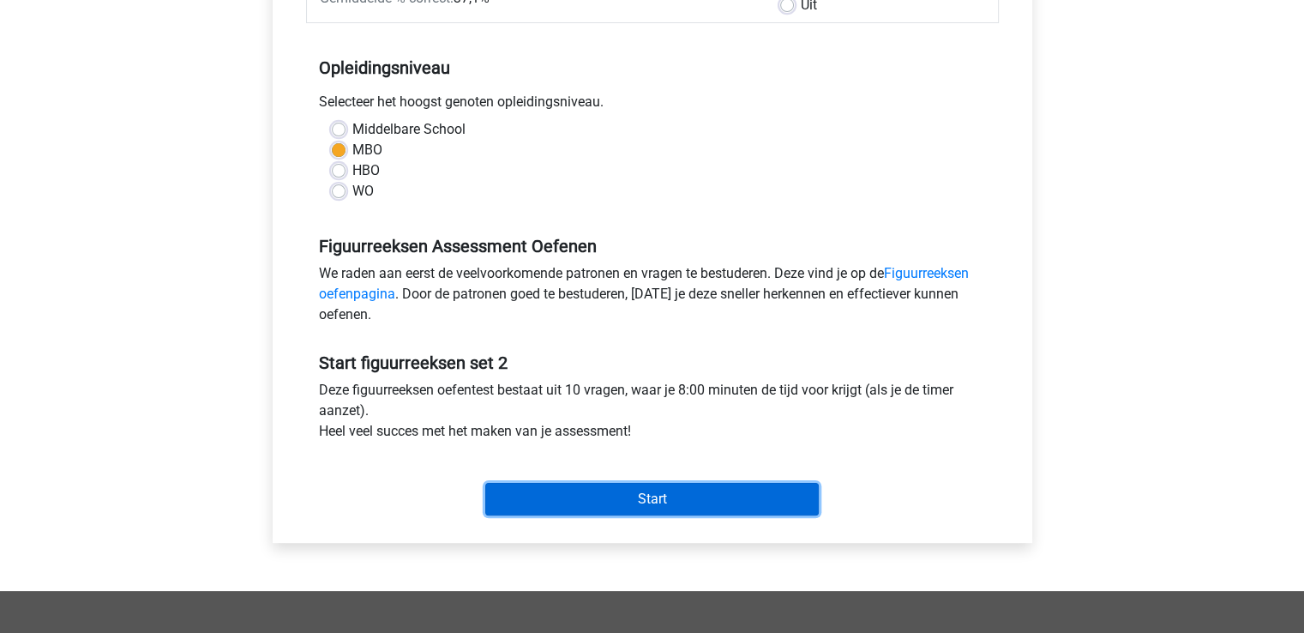
click at [745, 495] on input "Start" at bounding box center [651, 499] width 333 height 33
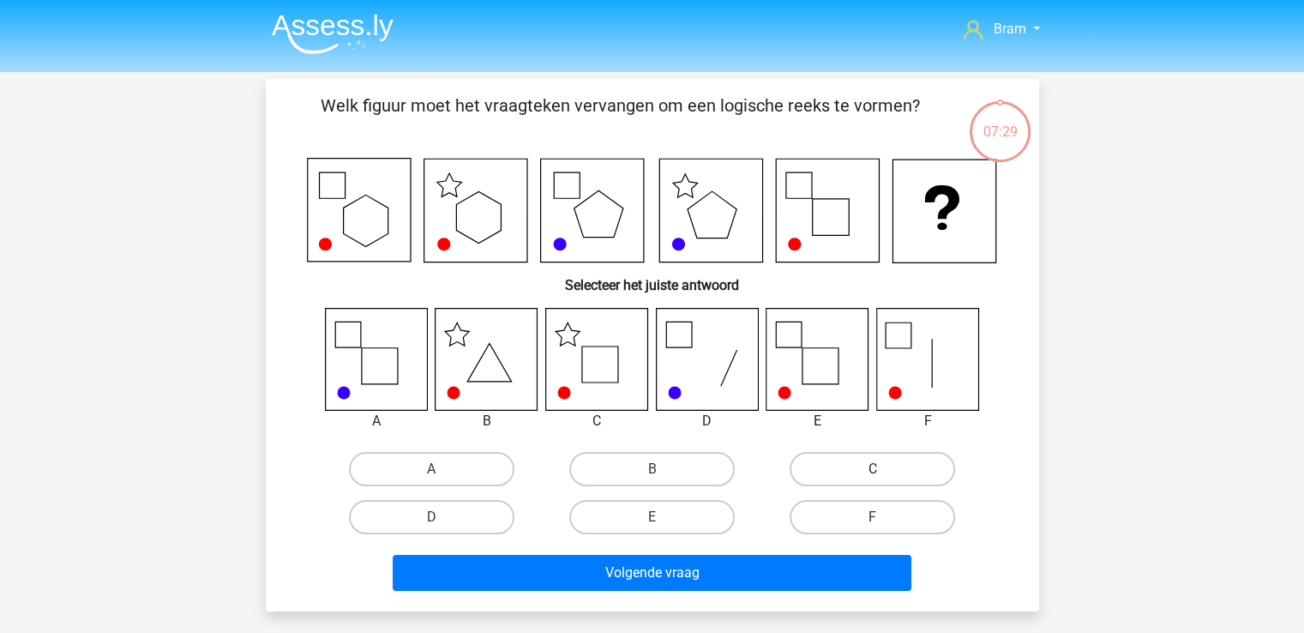
click at [909, 461] on label "C" at bounding box center [872, 469] width 165 height 34
click at [884, 469] on input "C" at bounding box center [878, 474] width 11 height 11
radio input "true"
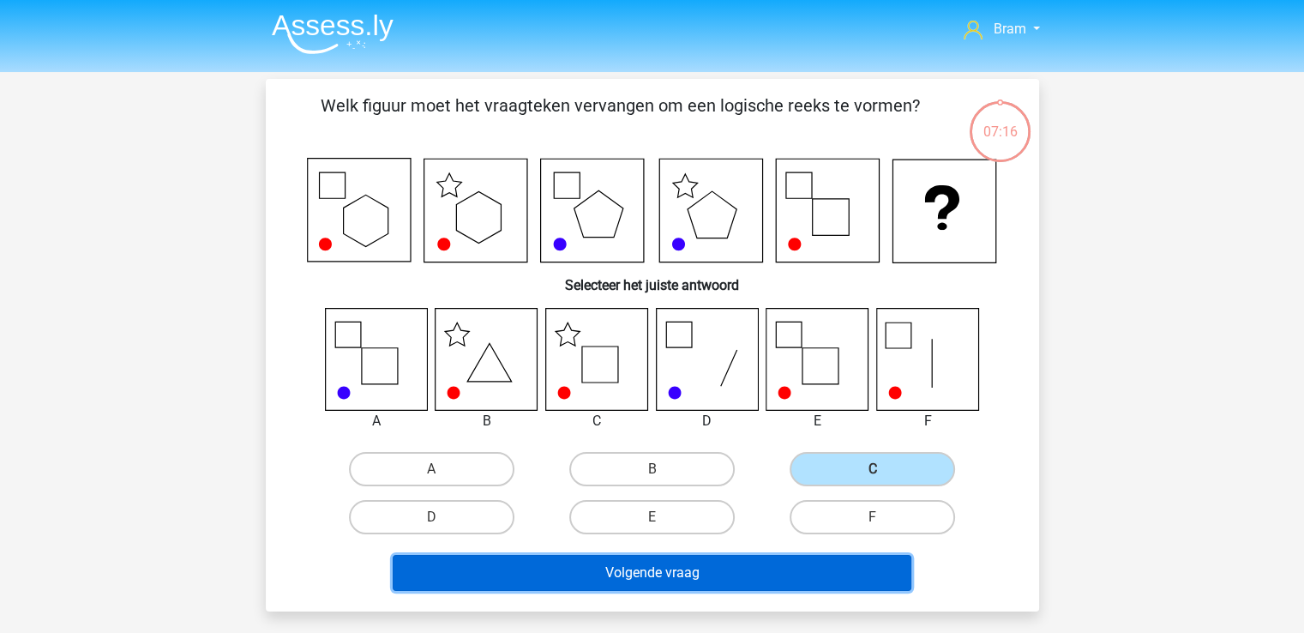
click at [768, 572] on button "Volgende vraag" at bounding box center [652, 573] width 519 height 36
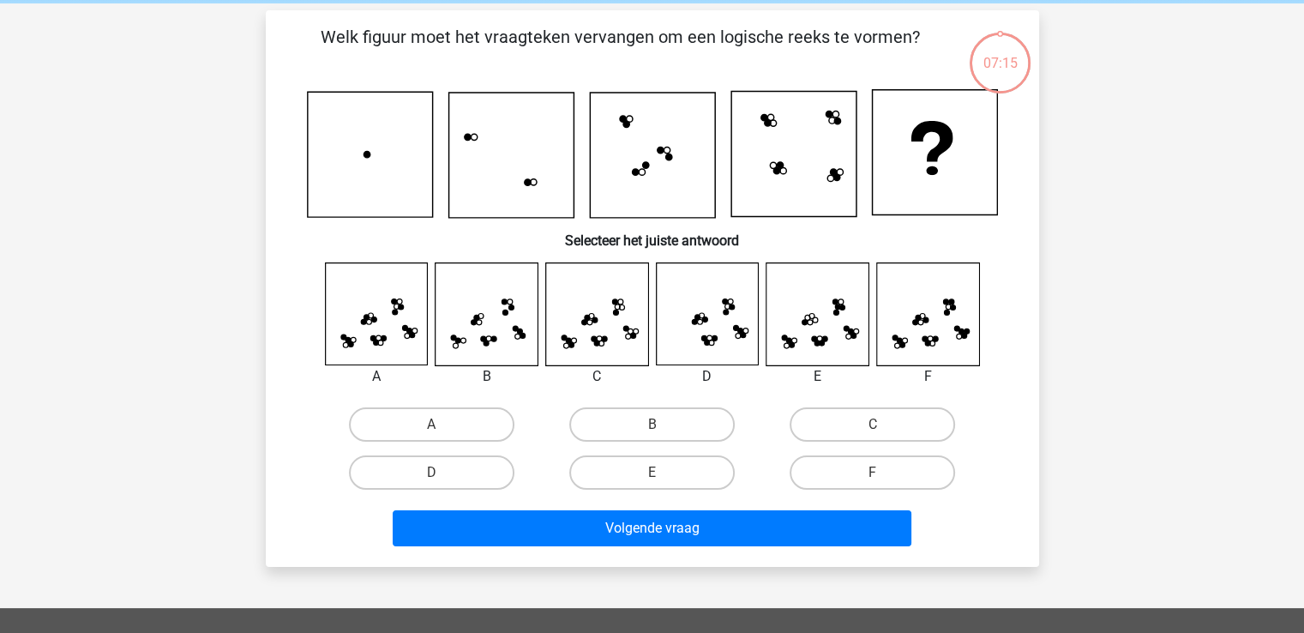
scroll to position [79, 0]
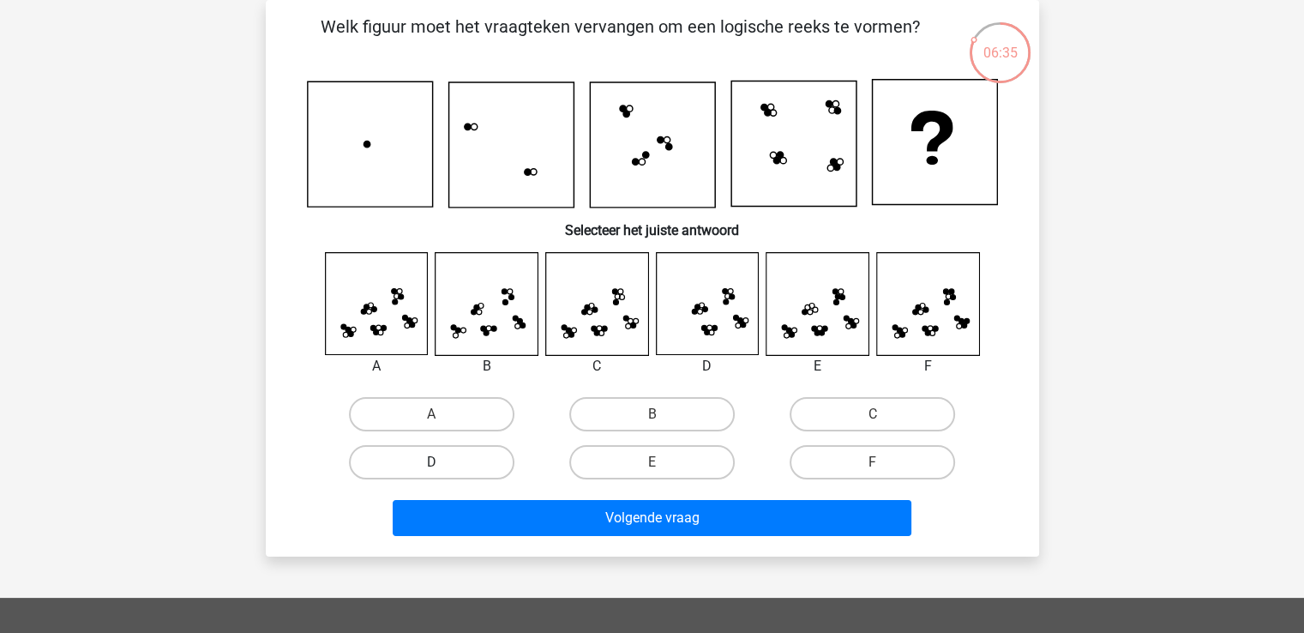
click at [480, 470] on label "D" at bounding box center [431, 462] width 165 height 34
click at [442, 470] on input "D" at bounding box center [436, 467] width 11 height 11
radio input "true"
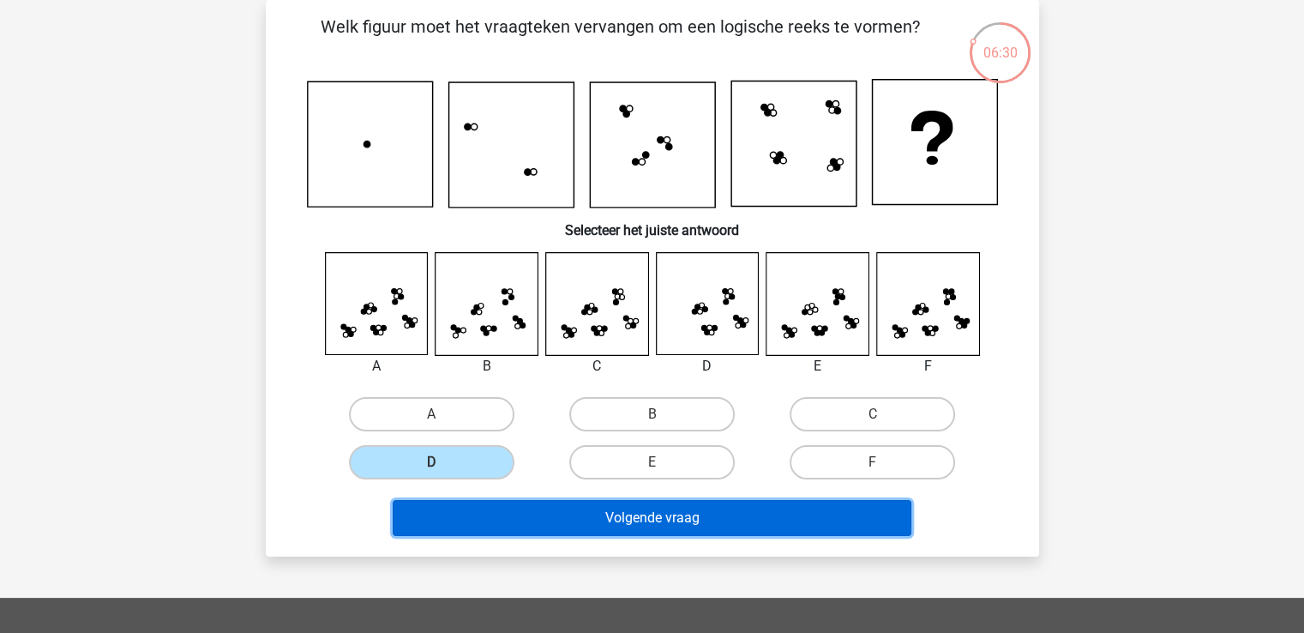
click at [576, 514] on button "Volgende vraag" at bounding box center [652, 518] width 519 height 36
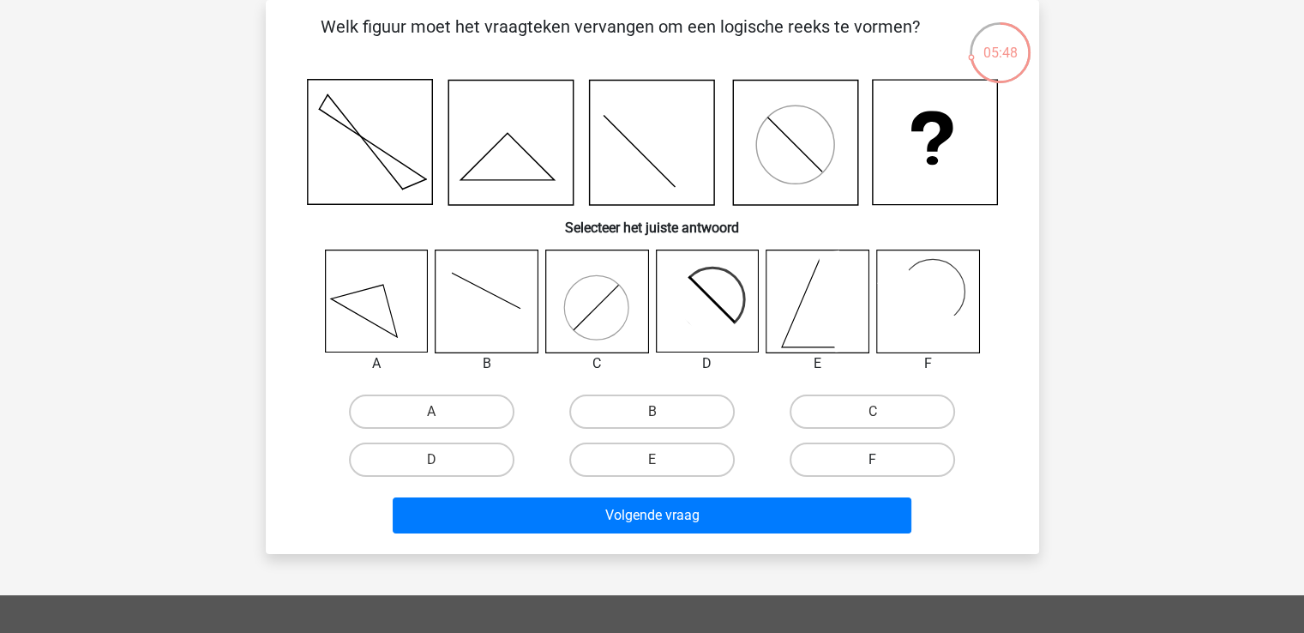
click at [806, 459] on label "F" at bounding box center [872, 459] width 165 height 34
click at [873, 459] on input "F" at bounding box center [878, 464] width 11 height 11
radio input "true"
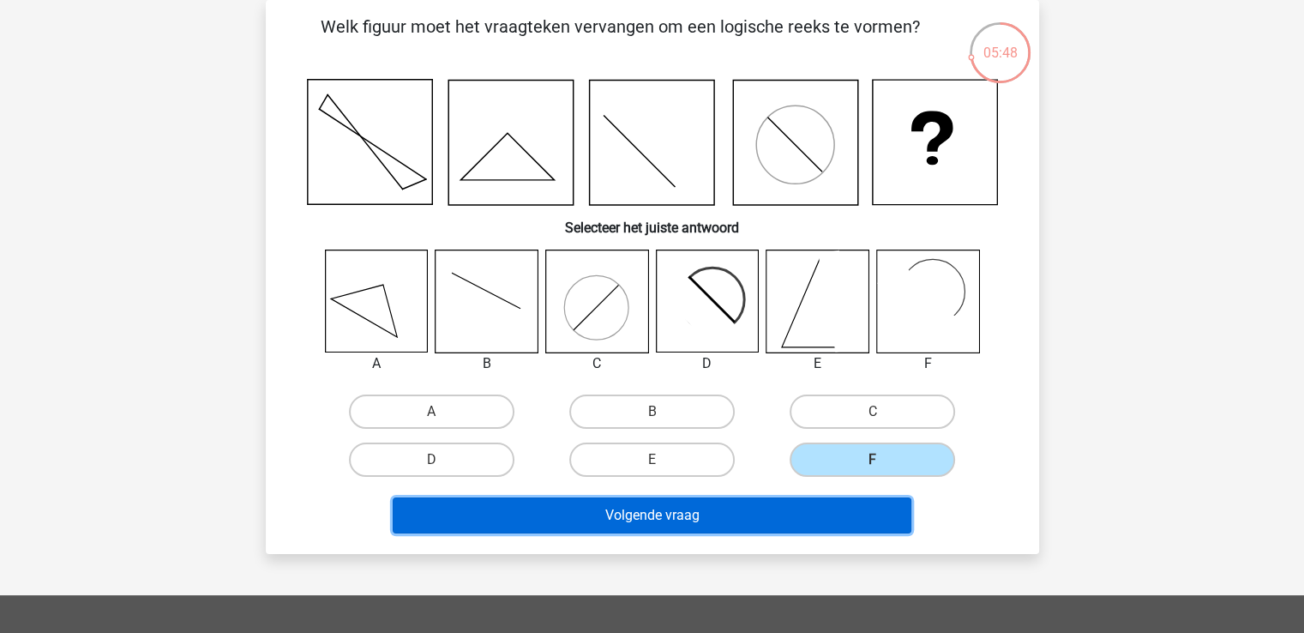
click at [796, 520] on button "Volgende vraag" at bounding box center [652, 515] width 519 height 36
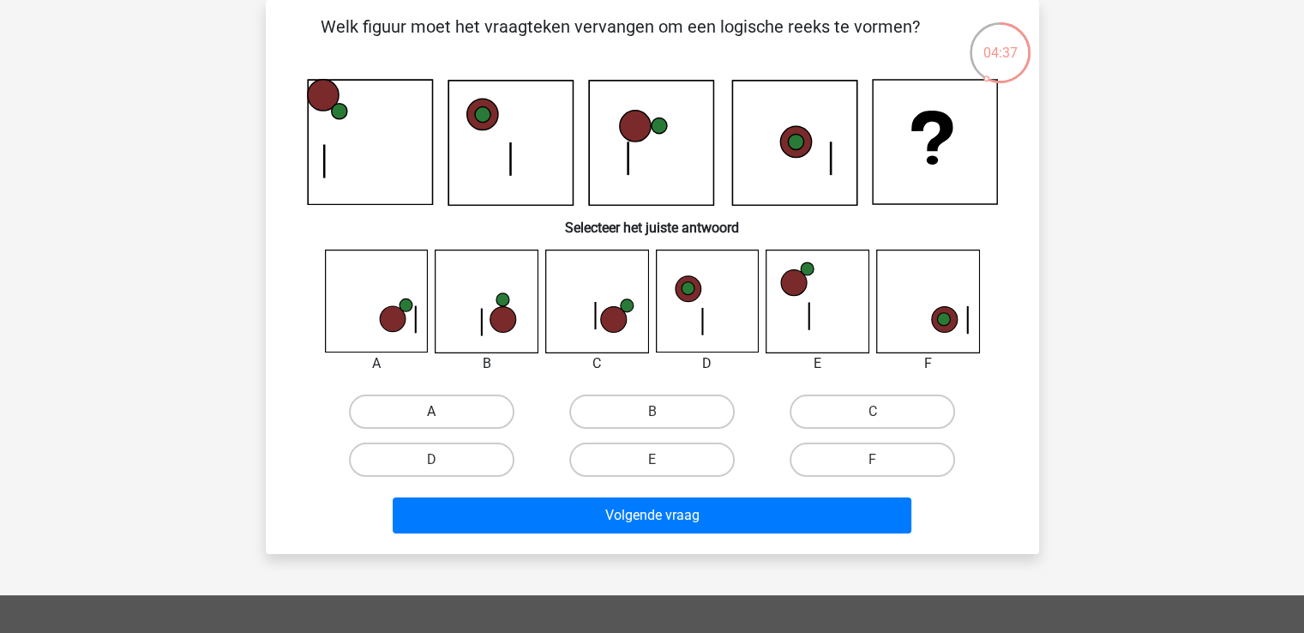
click at [461, 408] on label "A" at bounding box center [431, 411] width 165 height 34
click at [442, 411] on input "A" at bounding box center [436, 416] width 11 height 11
radio input "true"
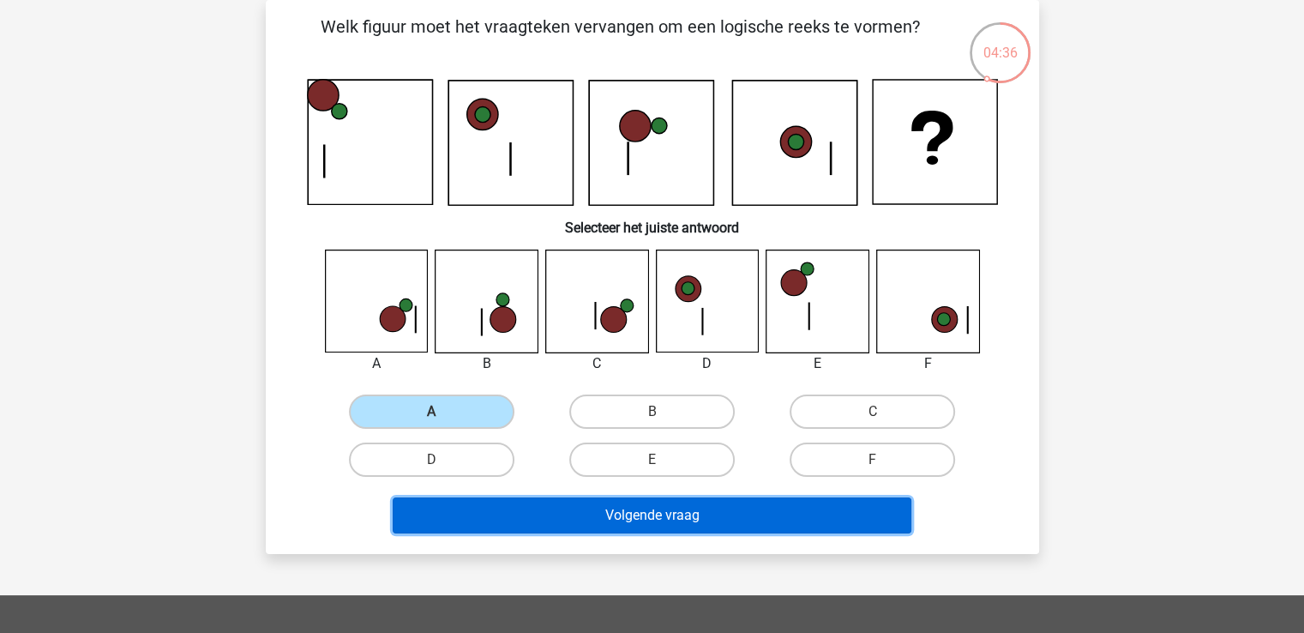
click at [536, 516] on button "Volgende vraag" at bounding box center [652, 515] width 519 height 36
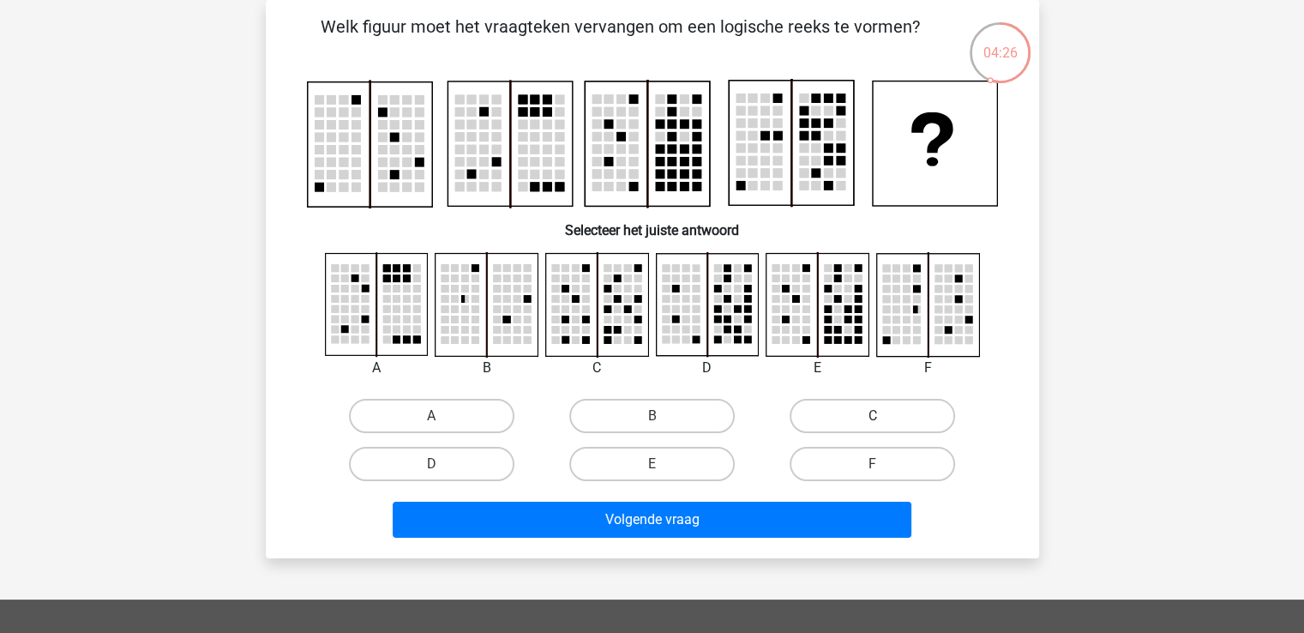
click at [921, 404] on label "C" at bounding box center [872, 416] width 165 height 34
click at [884, 416] on input "C" at bounding box center [878, 421] width 11 height 11
radio input "true"
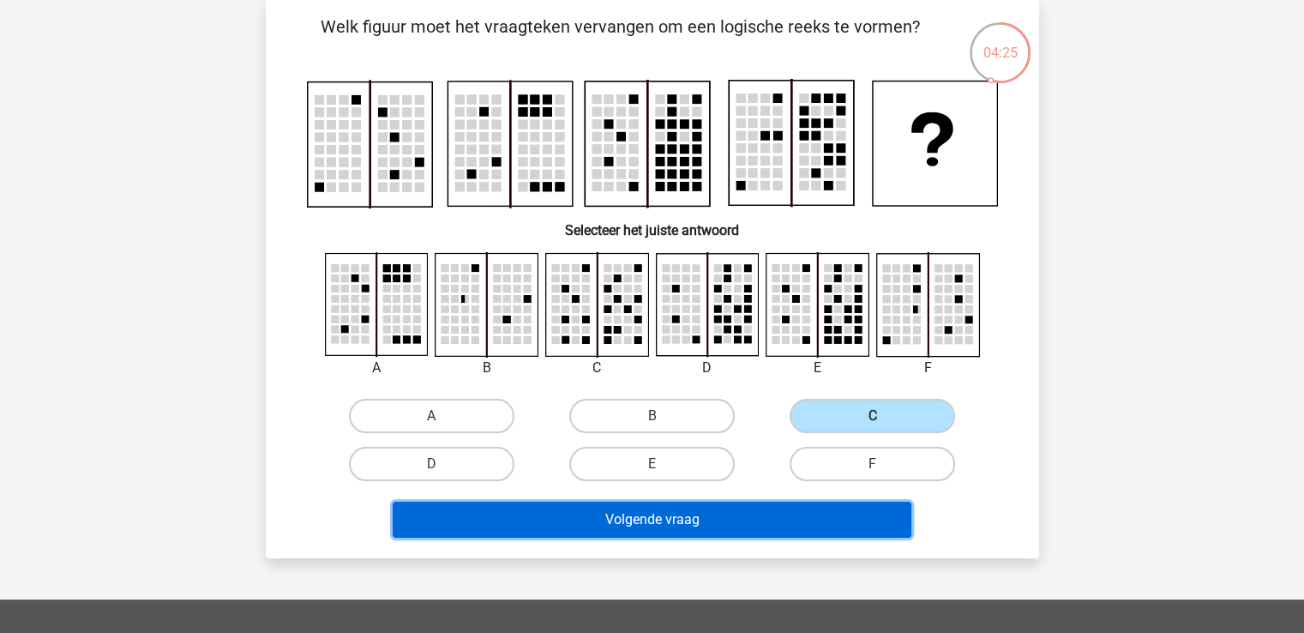
click at [846, 508] on button "Volgende vraag" at bounding box center [652, 520] width 519 height 36
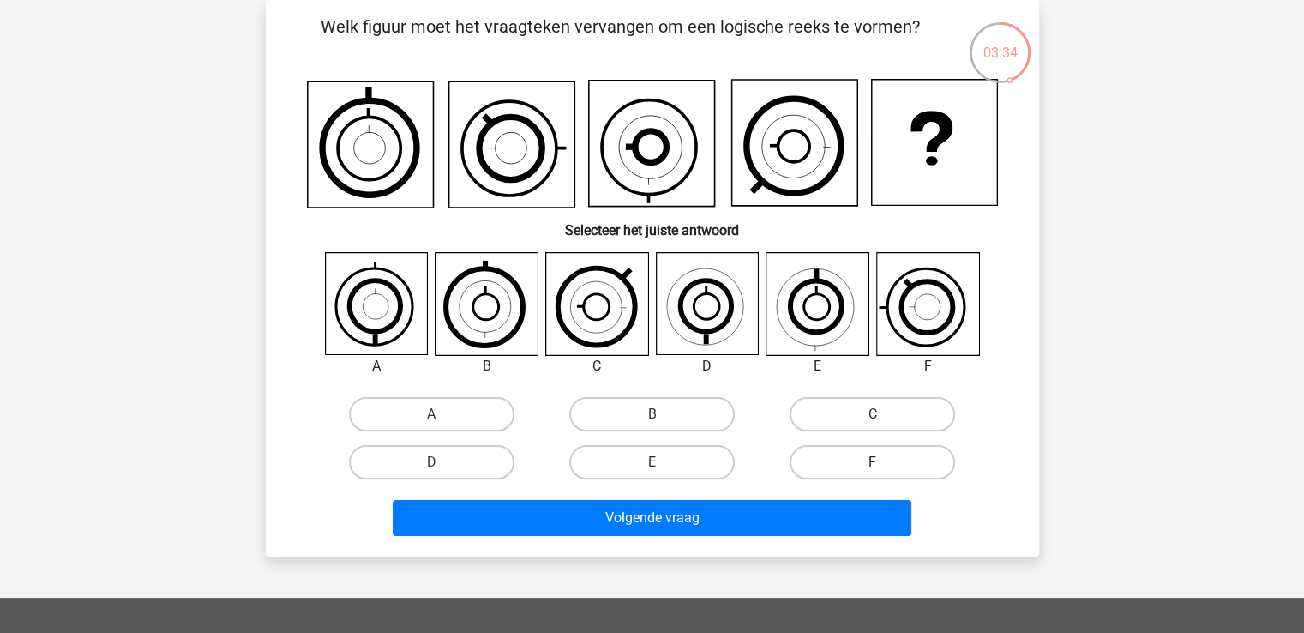
click at [874, 456] on label "F" at bounding box center [872, 462] width 165 height 34
click at [874, 462] on input "F" at bounding box center [878, 467] width 11 height 11
radio input "true"
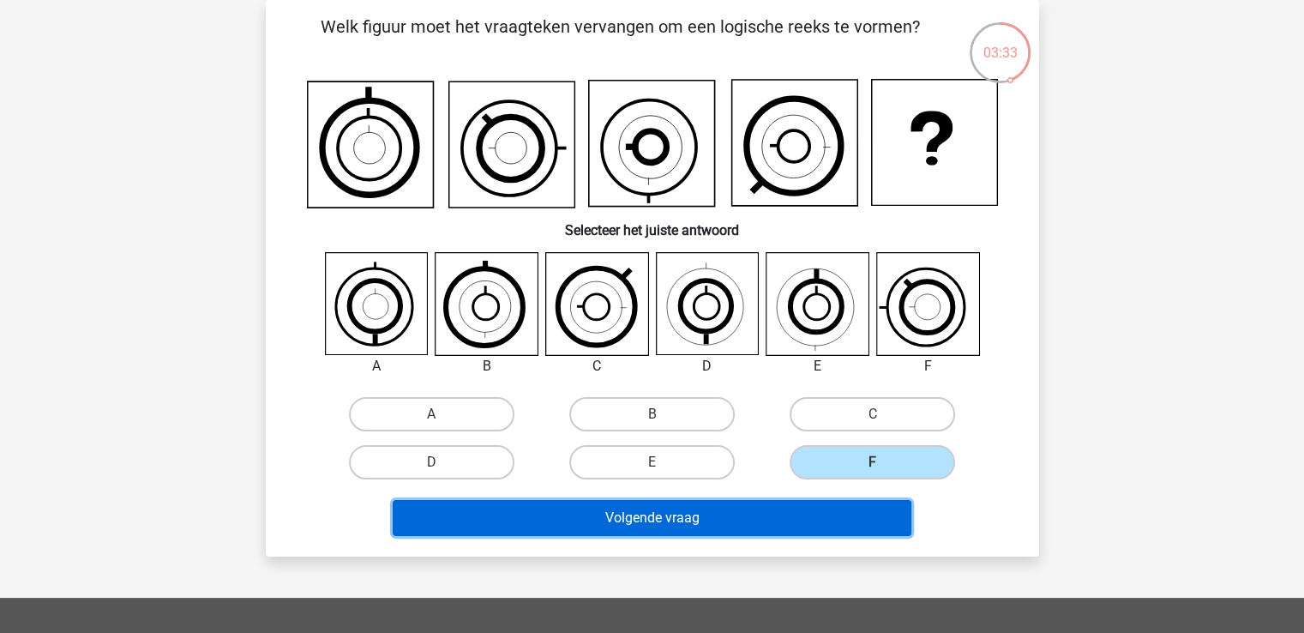
click at [869, 519] on button "Volgende vraag" at bounding box center [652, 518] width 519 height 36
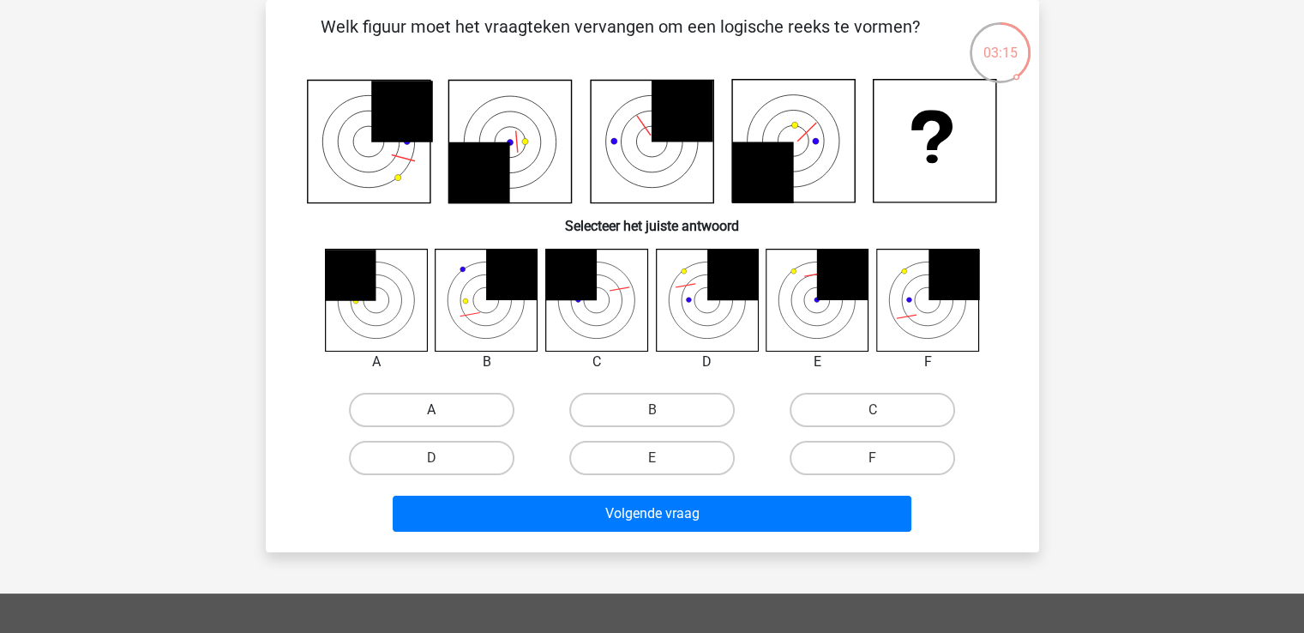
click at [471, 408] on label "A" at bounding box center [431, 410] width 165 height 34
click at [442, 410] on input "A" at bounding box center [436, 415] width 11 height 11
radio input "true"
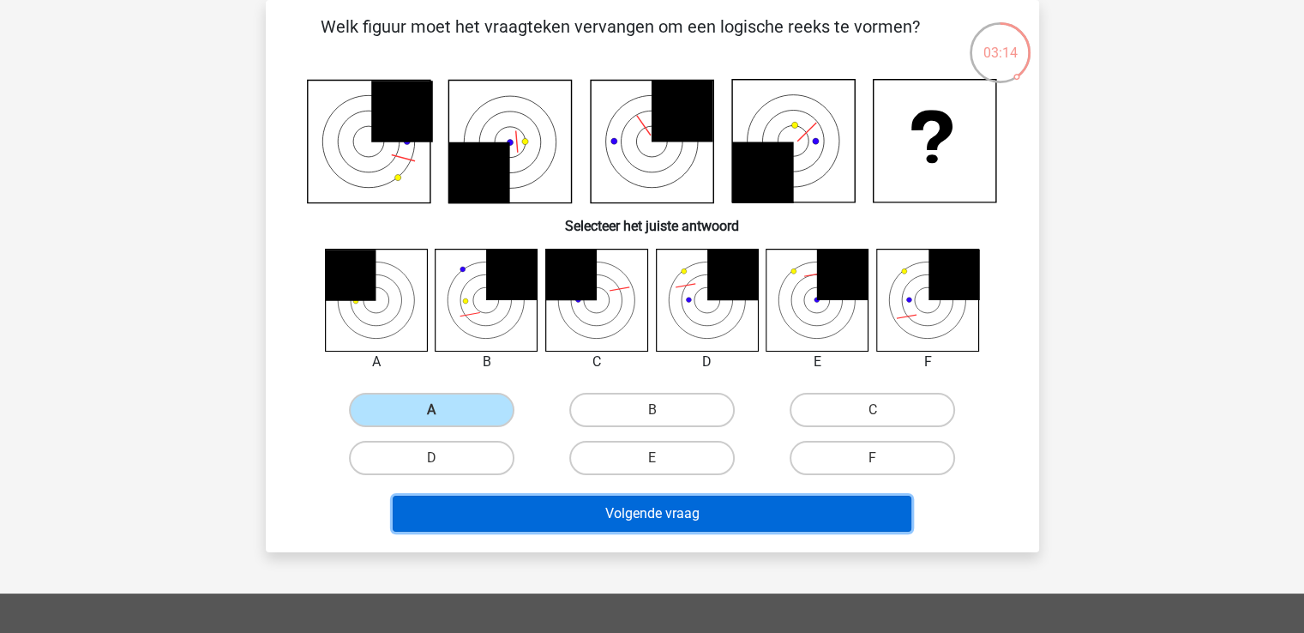
click at [538, 509] on button "Volgende vraag" at bounding box center [652, 514] width 519 height 36
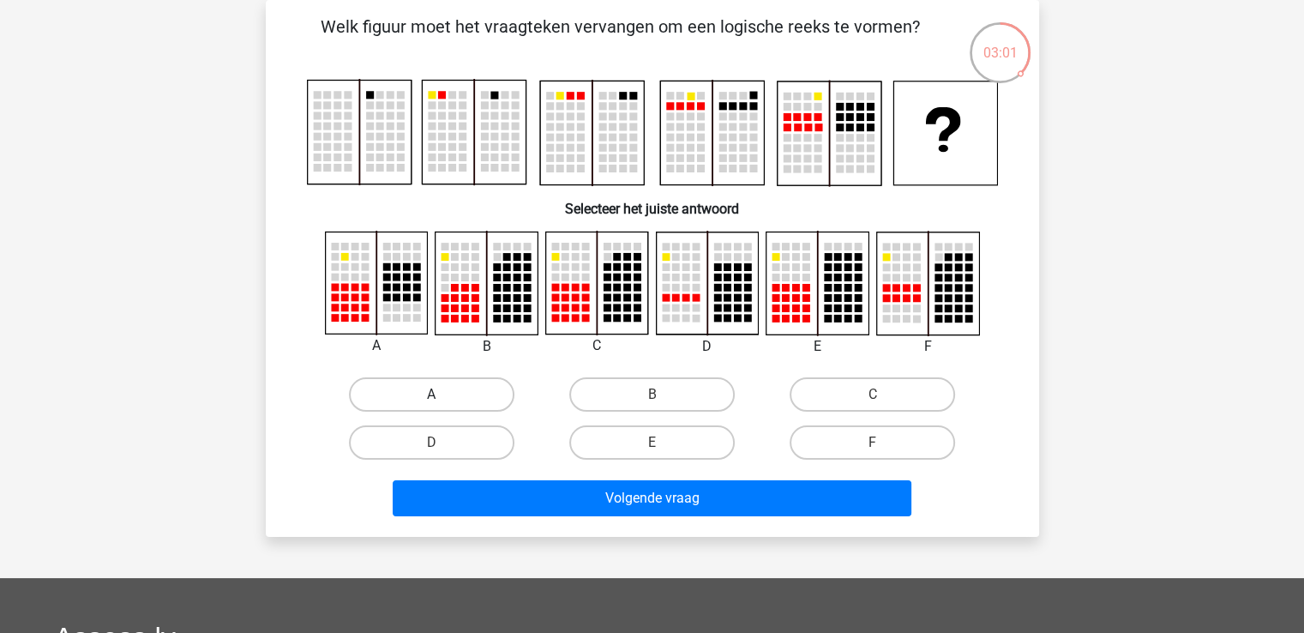
click at [425, 392] on label "A" at bounding box center [431, 394] width 165 height 34
click at [431, 394] on input "A" at bounding box center [436, 399] width 11 height 11
radio input "true"
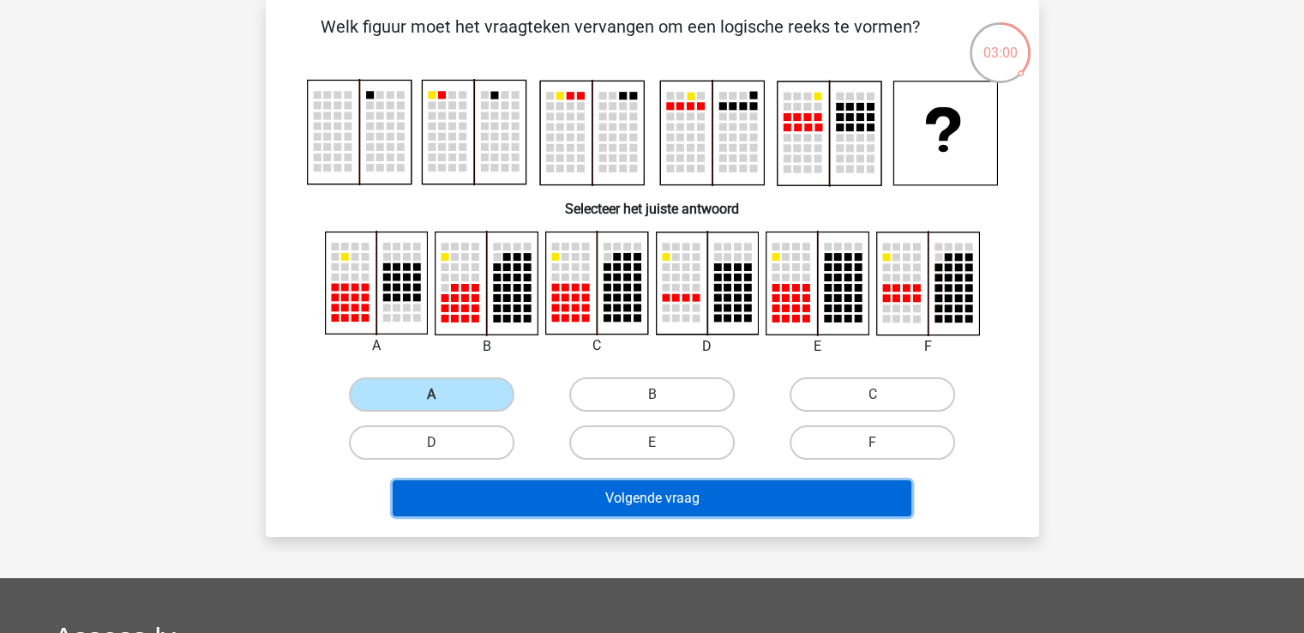
click at [496, 502] on button "Volgende vraag" at bounding box center [652, 498] width 519 height 36
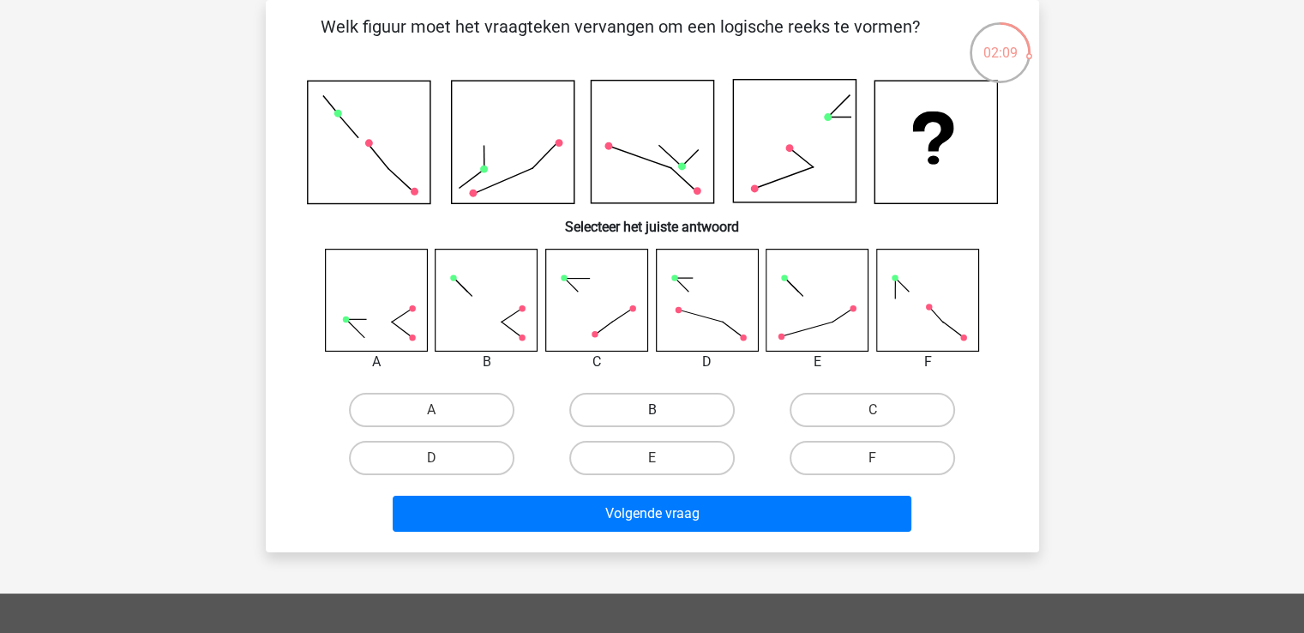
click at [670, 417] on label "B" at bounding box center [651, 410] width 165 height 34
click at [663, 417] on input "B" at bounding box center [657, 415] width 11 height 11
radio input "true"
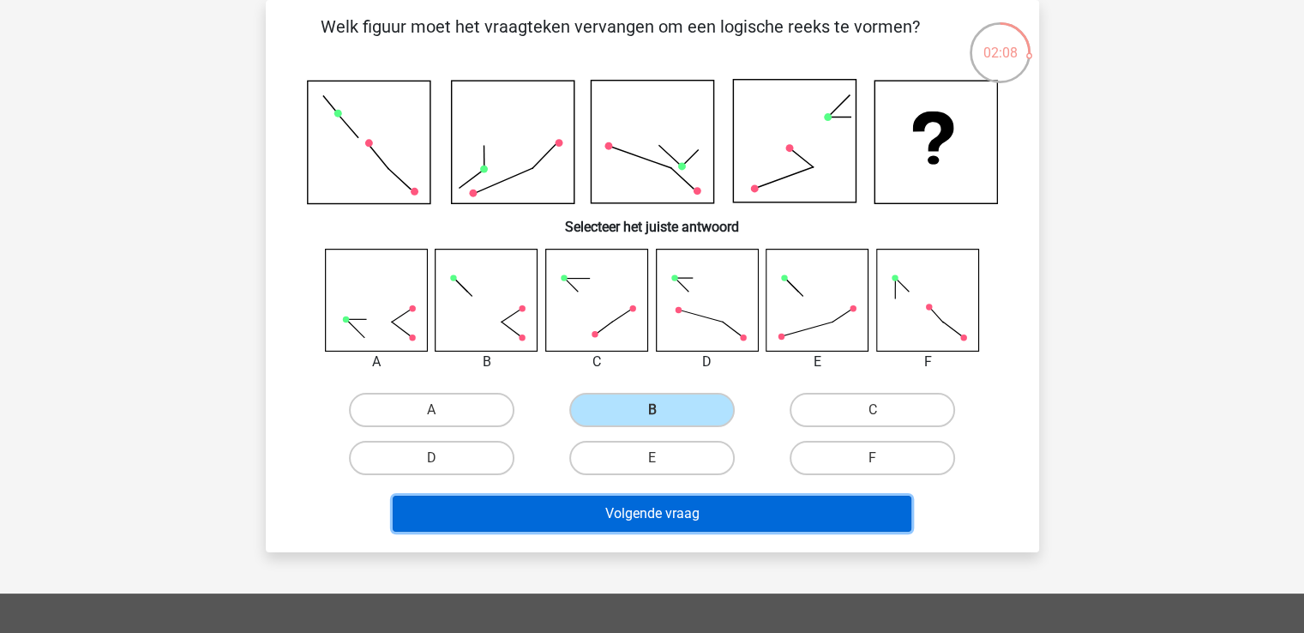
click at [728, 522] on button "Volgende vraag" at bounding box center [652, 514] width 519 height 36
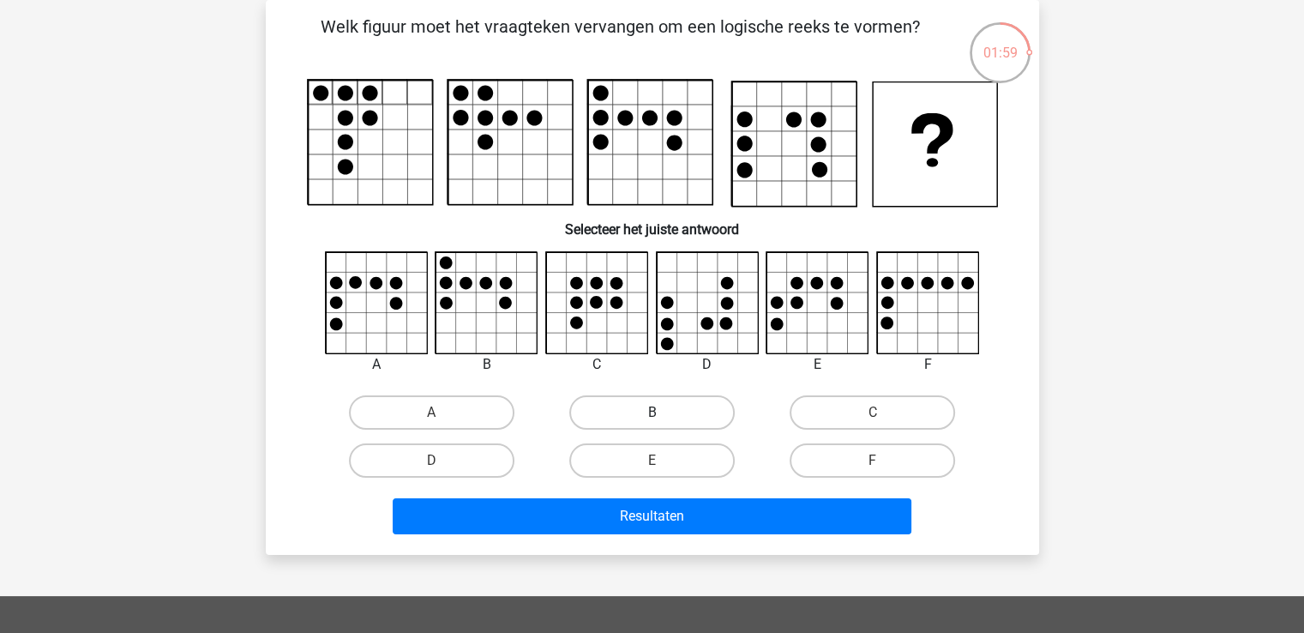
click at [688, 417] on label "B" at bounding box center [651, 412] width 165 height 34
click at [663, 417] on input "B" at bounding box center [657, 417] width 11 height 11
radio input "true"
click at [737, 535] on div "Resultaten" at bounding box center [652, 519] width 662 height 43
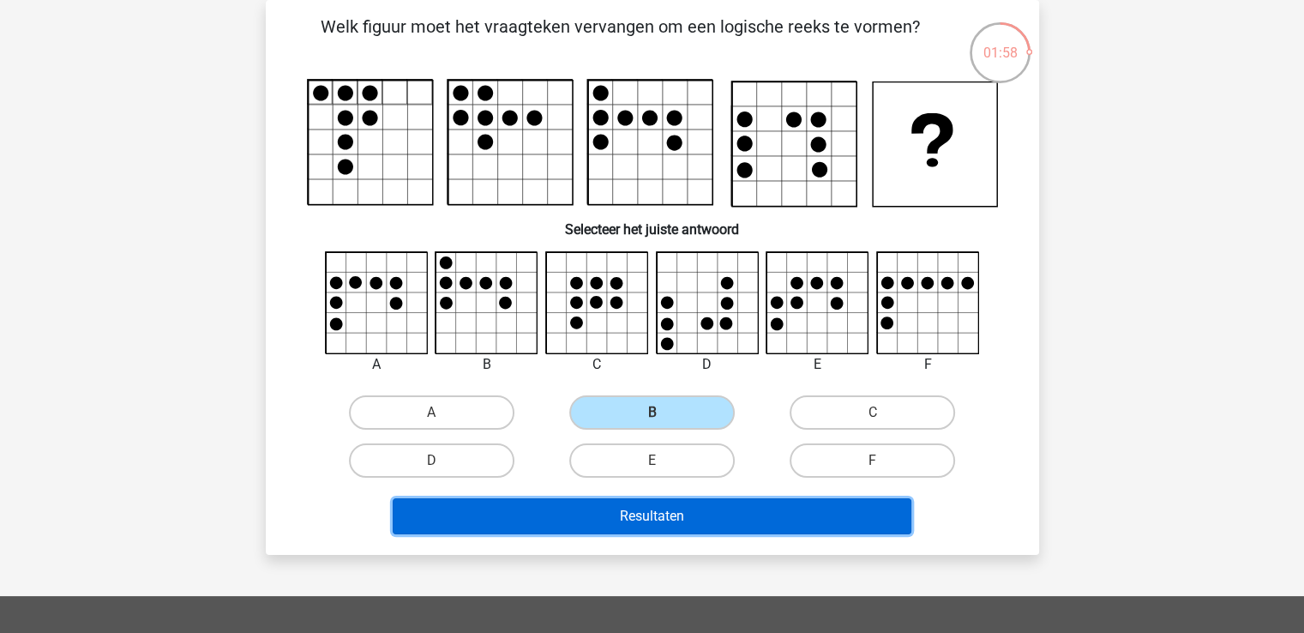
click at [746, 525] on button "Resultaten" at bounding box center [652, 516] width 519 height 36
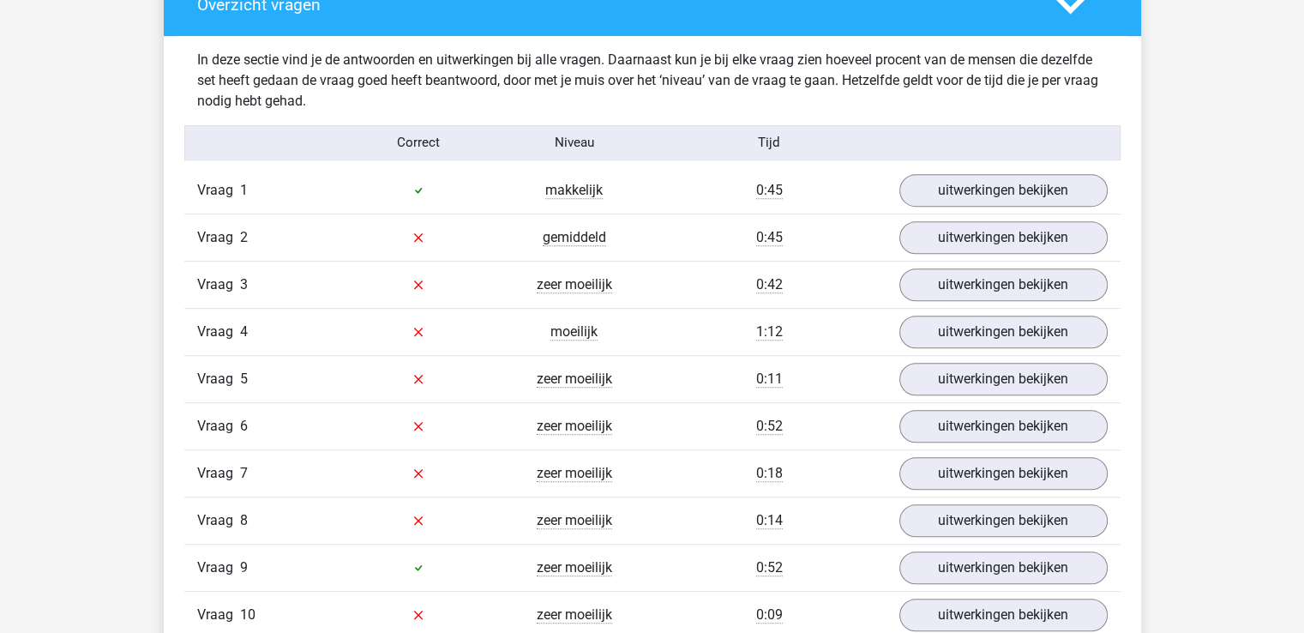
scroll to position [1025, 0]
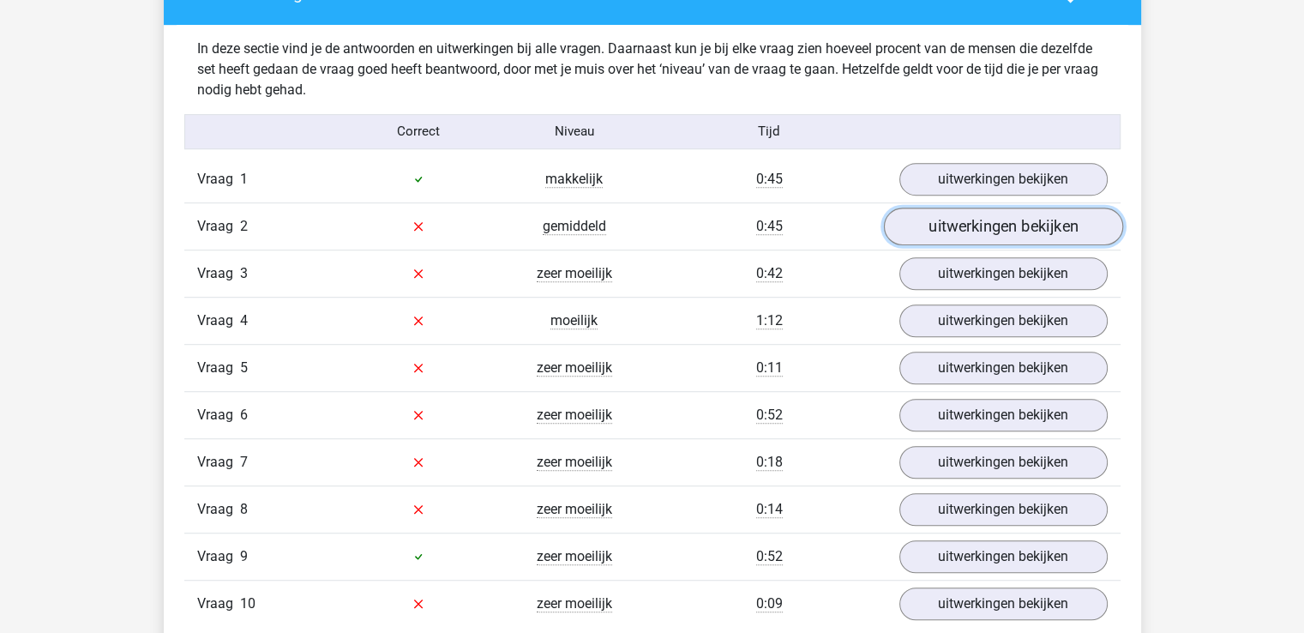
click at [922, 226] on link "uitwerkingen bekijken" at bounding box center [1002, 226] width 239 height 38
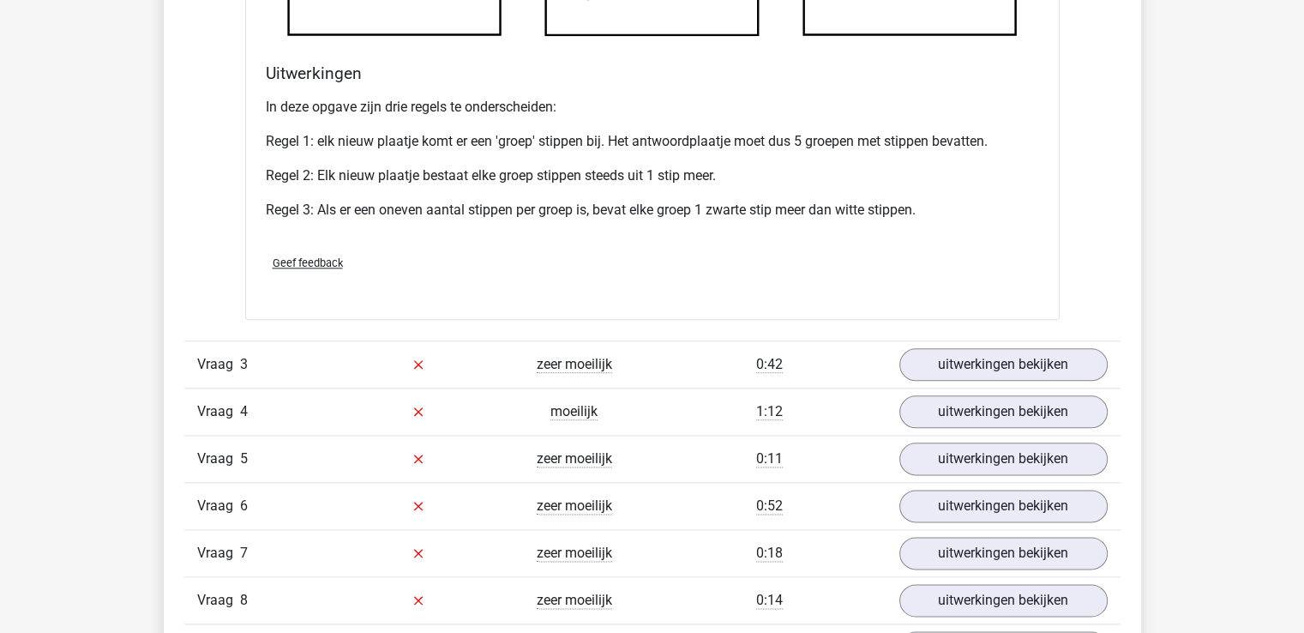
scroll to position [1982, 0]
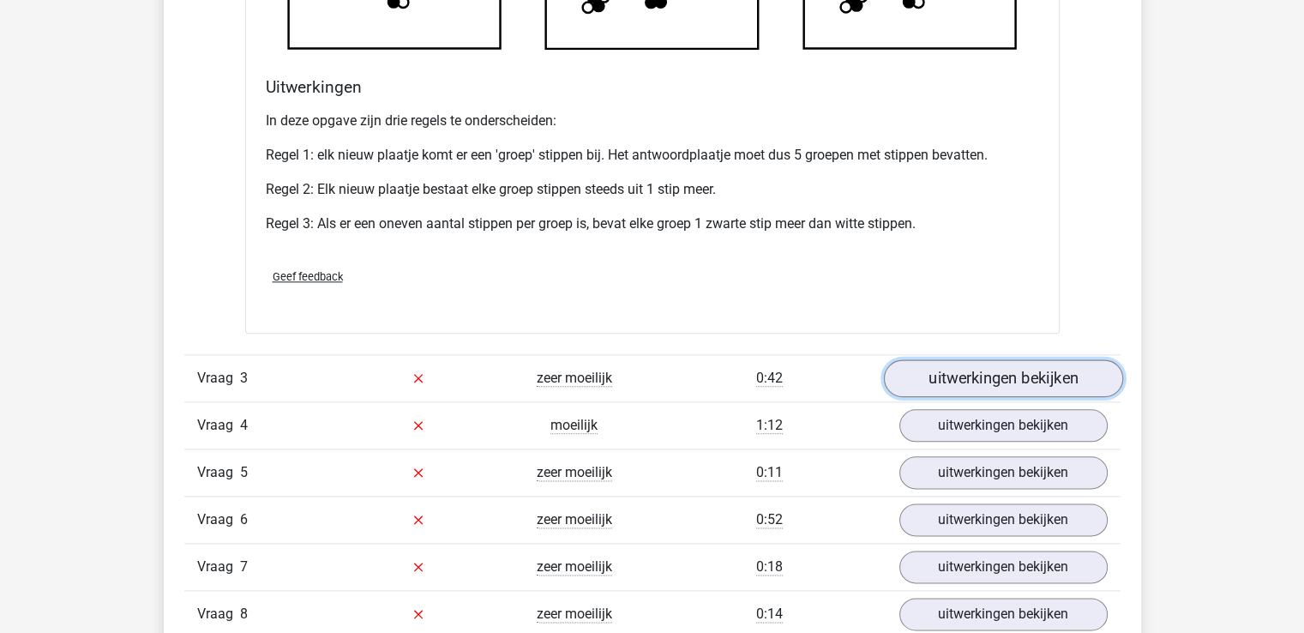
click at [1082, 365] on link "uitwerkingen bekijken" at bounding box center [1002, 378] width 239 height 38
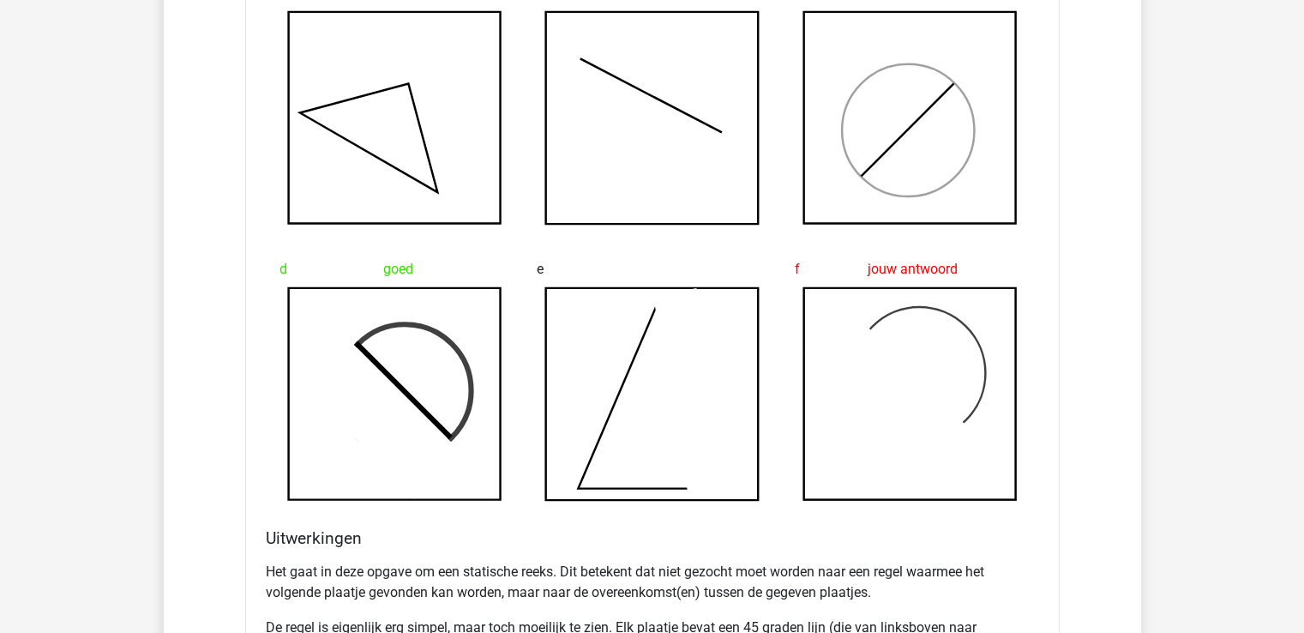
scroll to position [3237, 0]
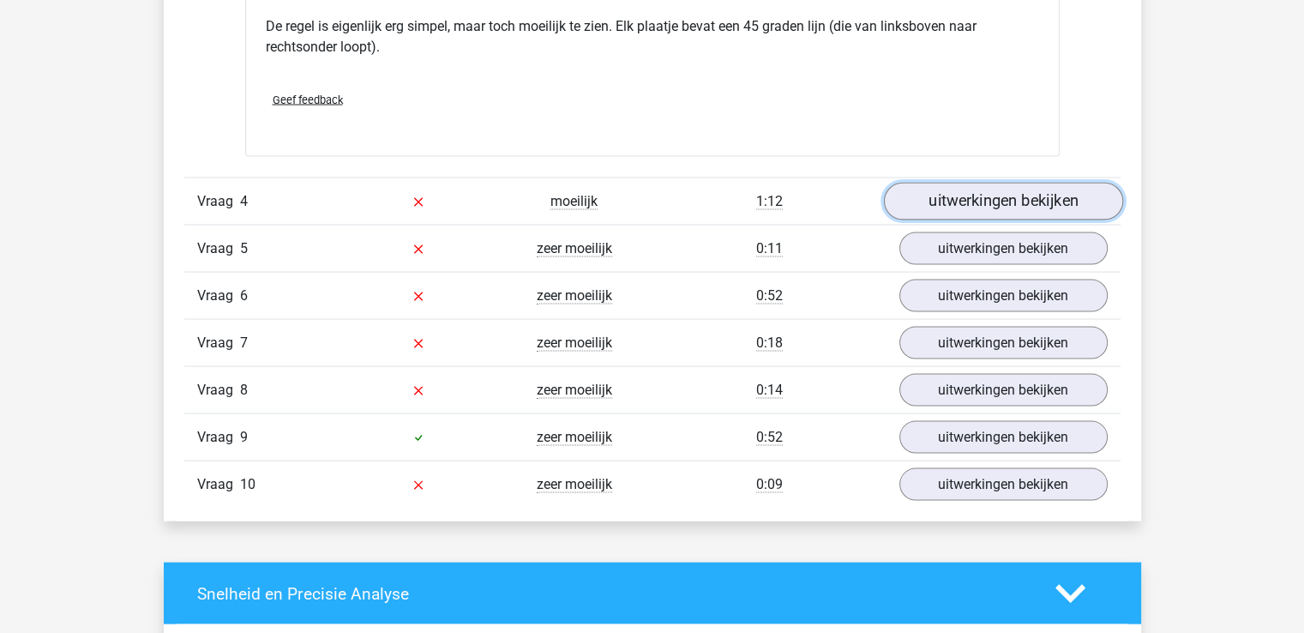
click at [1082, 200] on link "uitwerkingen bekijken" at bounding box center [1002, 201] width 239 height 38
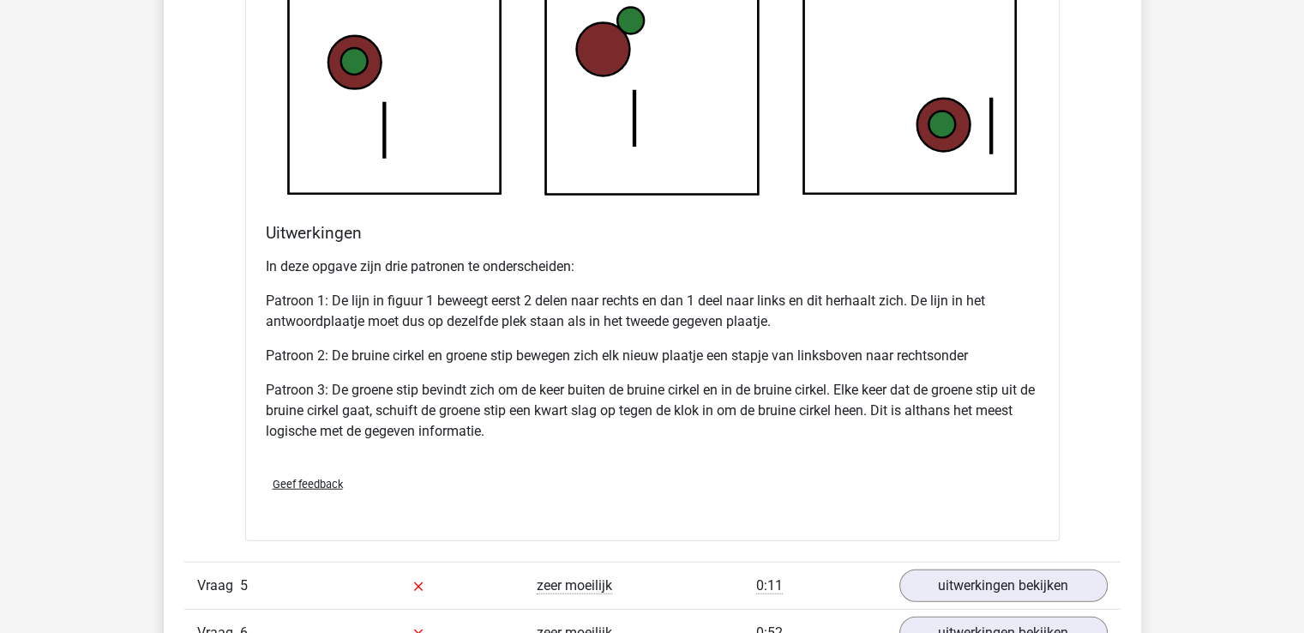
scroll to position [4458, 0]
